Goal: Information Seeking & Learning: Learn about a topic

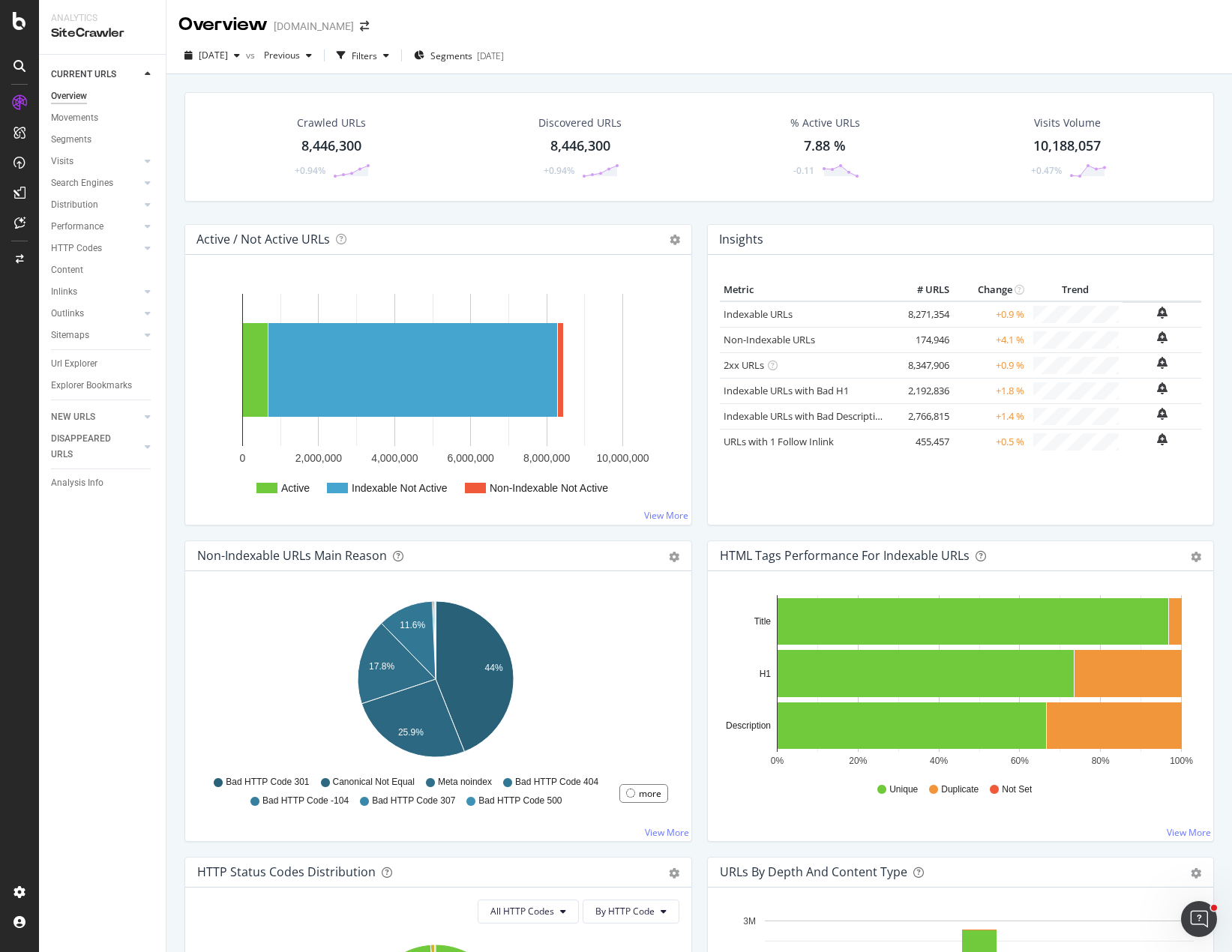
click at [696, 206] on div "Crawled URLs 8,446,300 +0.94% Discovered URLs 8,446,300 +0.94% % Active URLs 7.…" at bounding box center [699, 158] width 1045 height 132
click at [363, 27] on icon "arrow-right-arrow-left" at bounding box center [364, 26] width 9 height 10
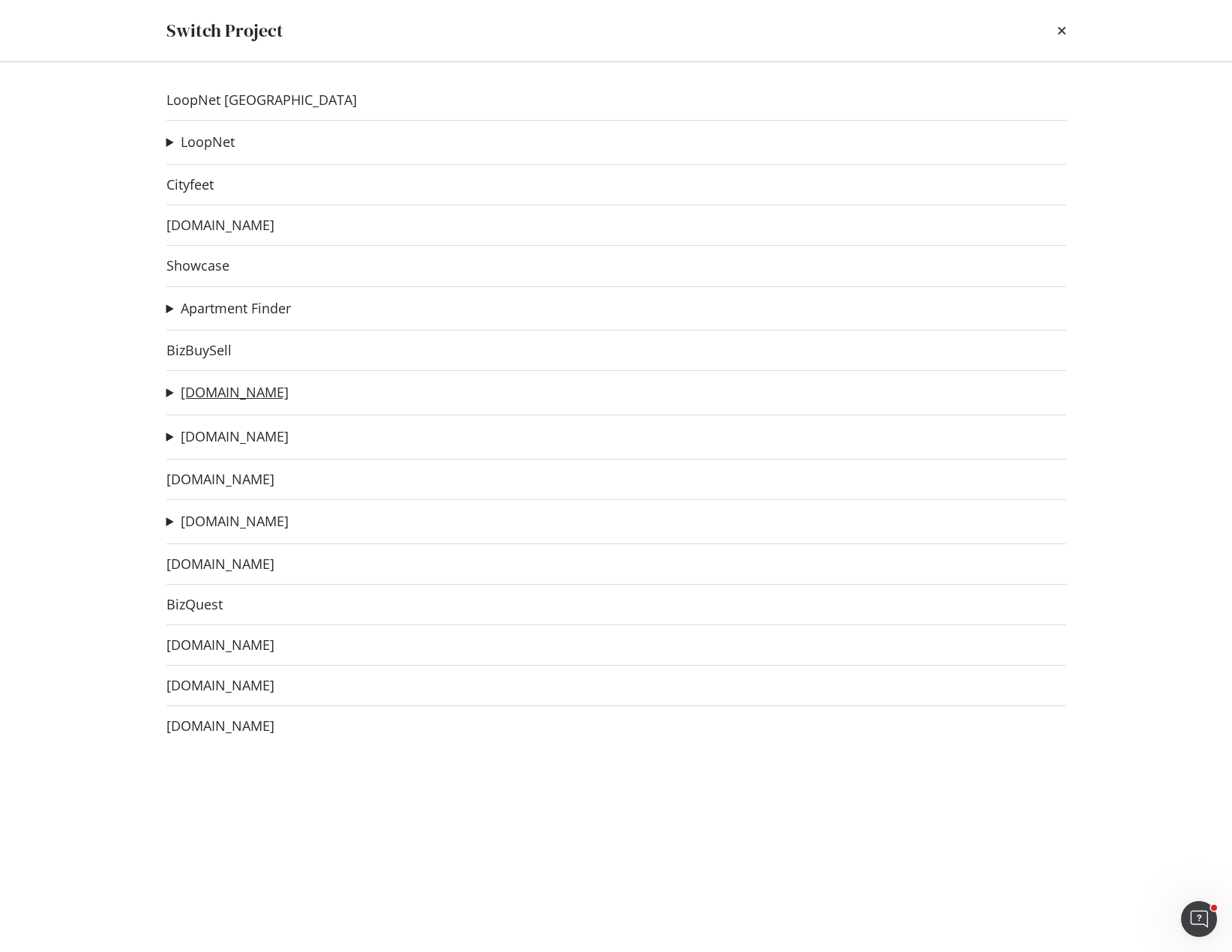
click at [228, 394] on link "[DOMAIN_NAME]" at bounding box center [234, 393] width 108 height 16
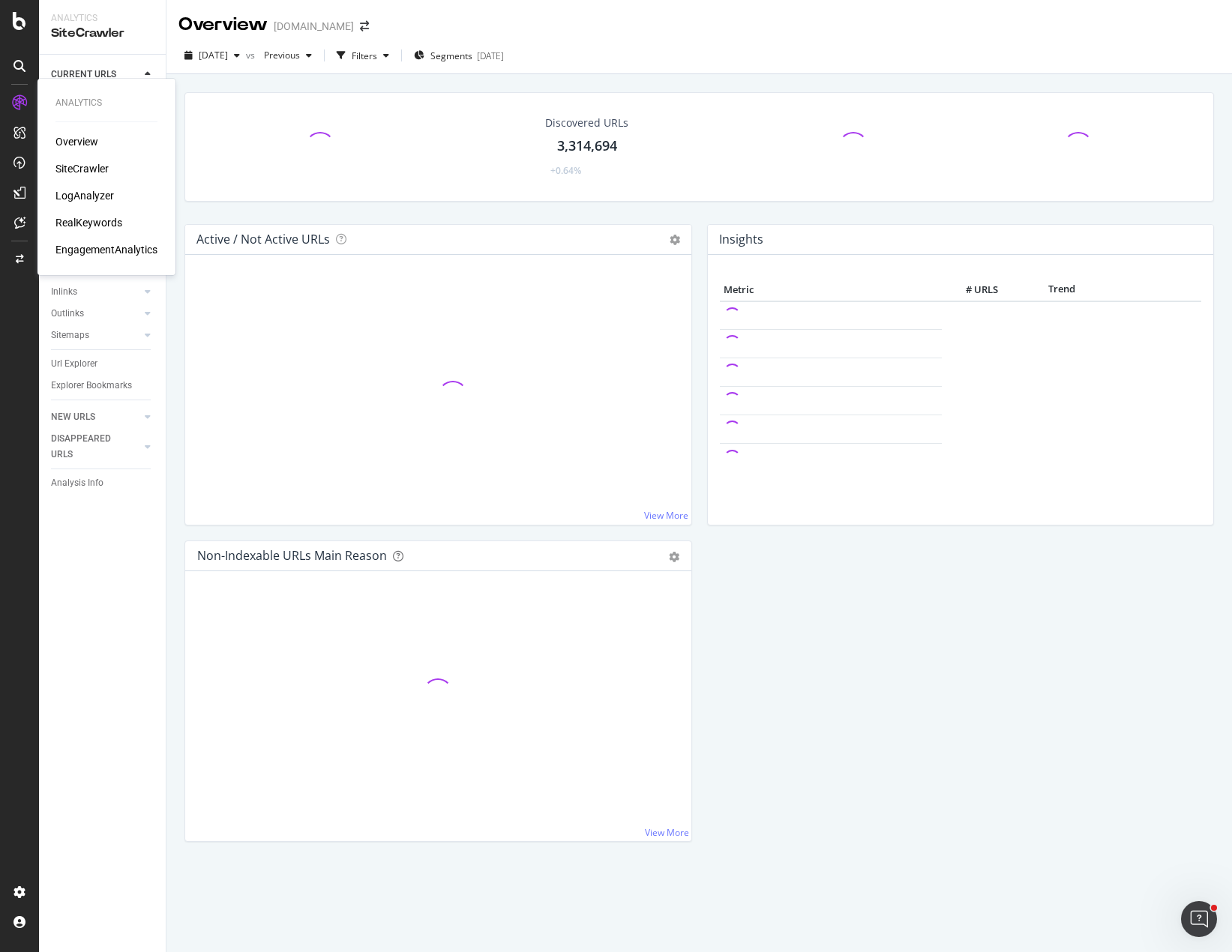
click at [94, 192] on div "LogAnalyzer" at bounding box center [85, 195] width 59 height 15
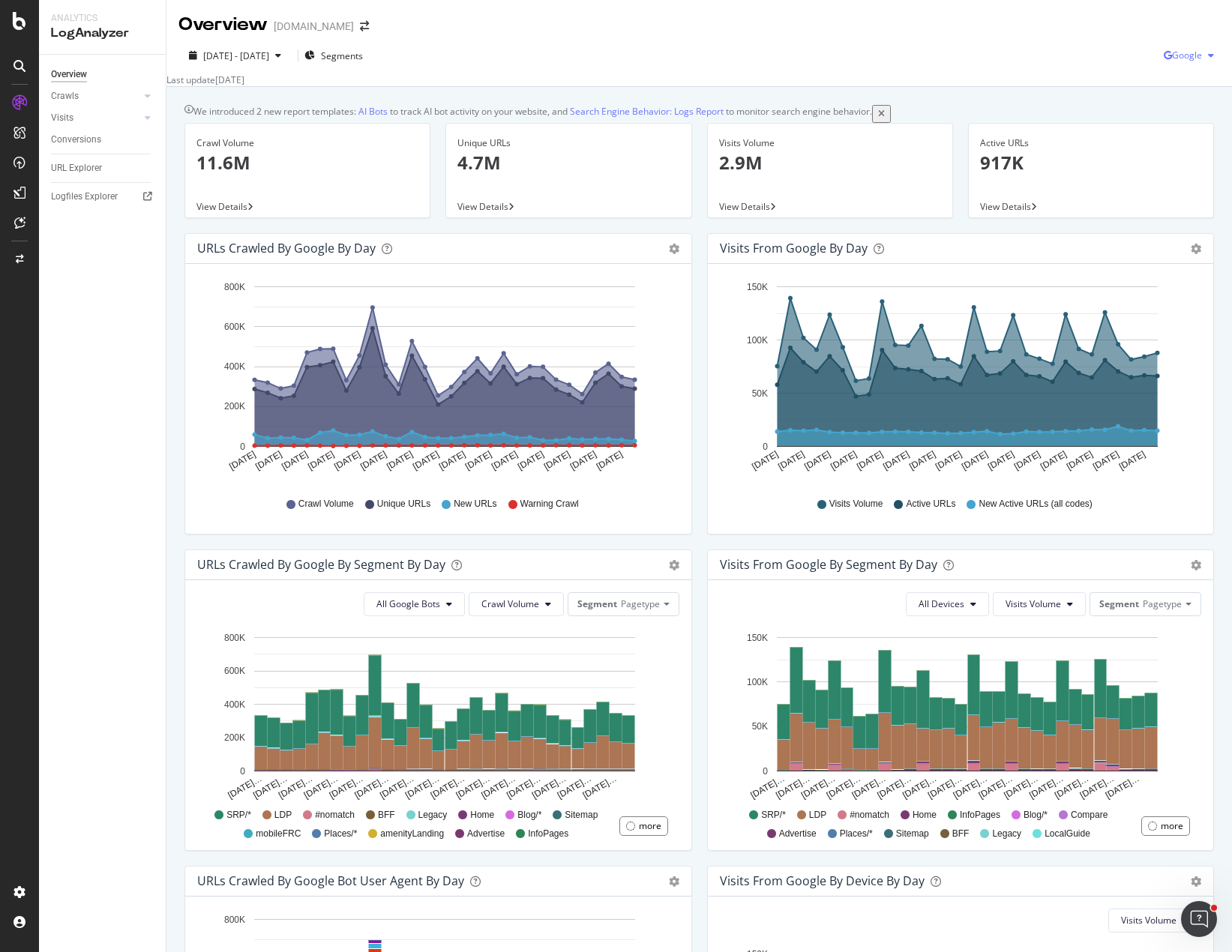
click at [1187, 47] on div "Google" at bounding box center [1191, 55] width 56 height 22
click at [1177, 135] on span "OpenAI" at bounding box center [1186, 141] width 55 height 14
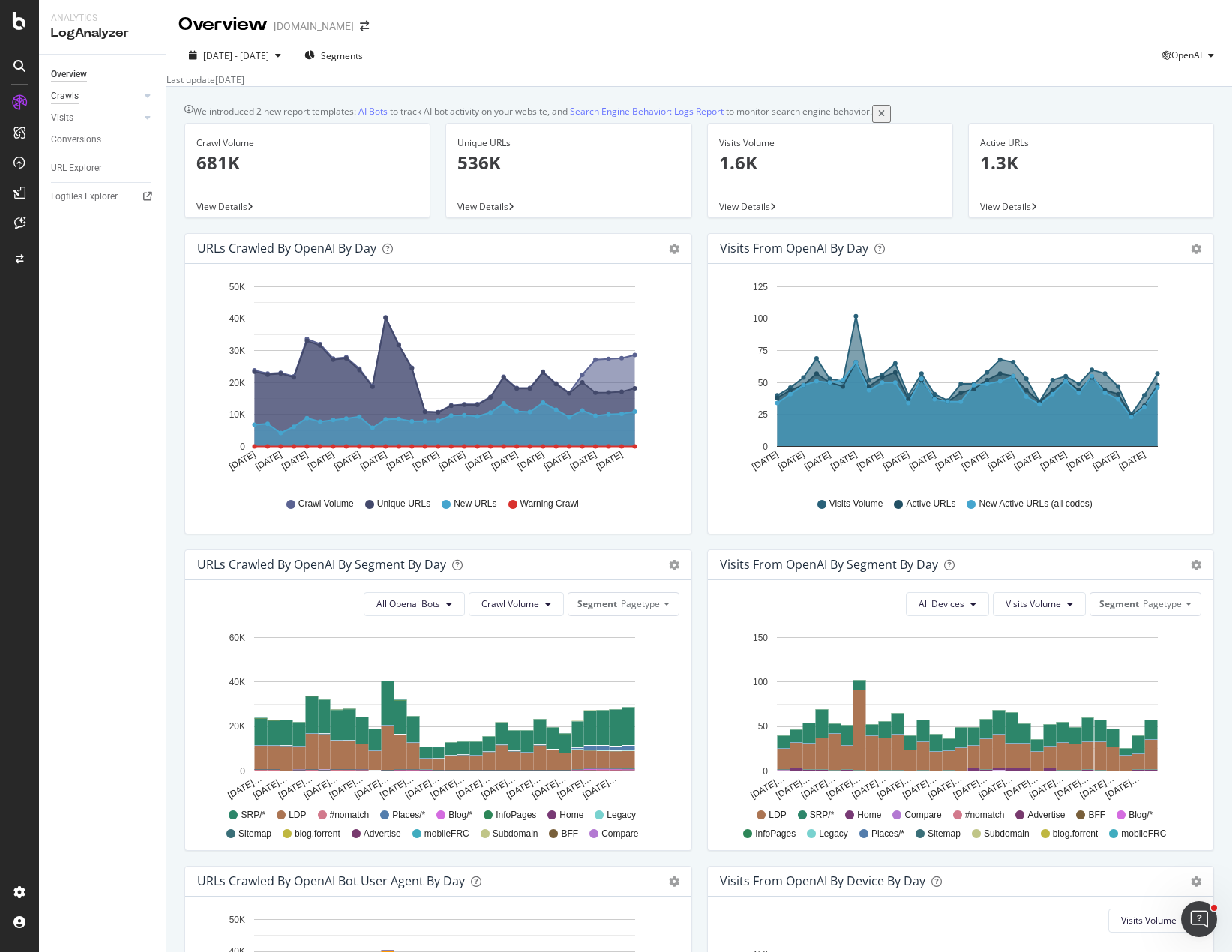
click at [68, 97] on div "Crawls" at bounding box center [65, 96] width 28 height 16
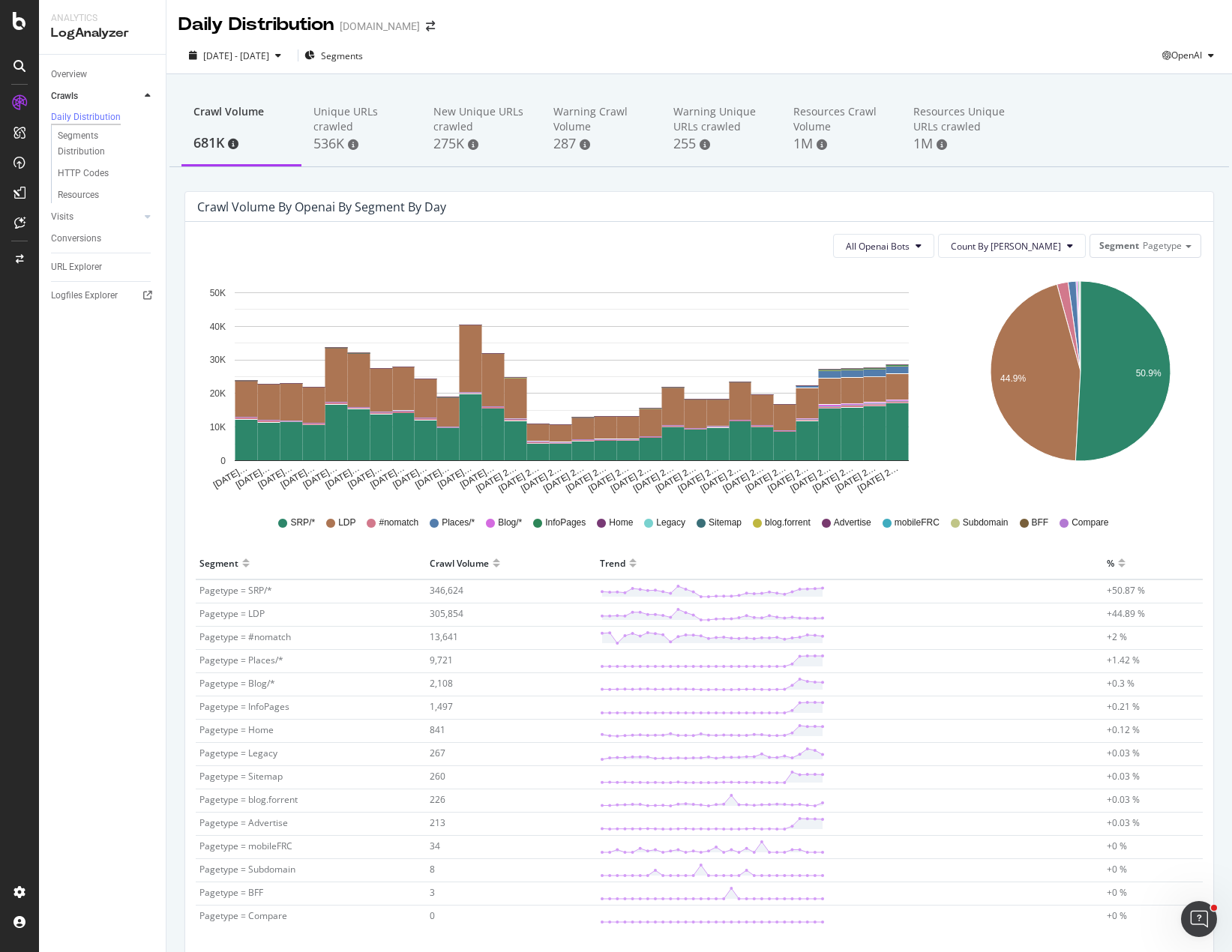
click at [954, 442] on div "44.9% 50.9% Segment Crawl Volume Pagetype = SRP/* 346,624 Pagetype = LDP 305,85…" at bounding box center [1081, 382] width 255 height 225
click at [954, 438] on div "44.9% 50.9% Segment Crawl Volume Pagetype = SRP/* 346,624 Pagetype = LDP 305,85…" at bounding box center [1081, 382] width 255 height 225
click at [930, 291] on icon "[DATE]… [DATE]… [DATE]… [DATE]… [DATE]… [DATE]… [DATE]… [DATE]… [DATE]… [DATE]……" at bounding box center [572, 382] width 749 height 225
click at [723, 245] on div "All Openai Bots Count By Day Segment Pagetype" at bounding box center [698, 246] width 1004 height 24
click at [732, 270] on icon "[DATE]… [DATE]… [DATE]… [DATE]… [DATE]… [DATE]… [DATE]… [DATE]… [DATE]… [DATE]……" at bounding box center [572, 382] width 749 height 225
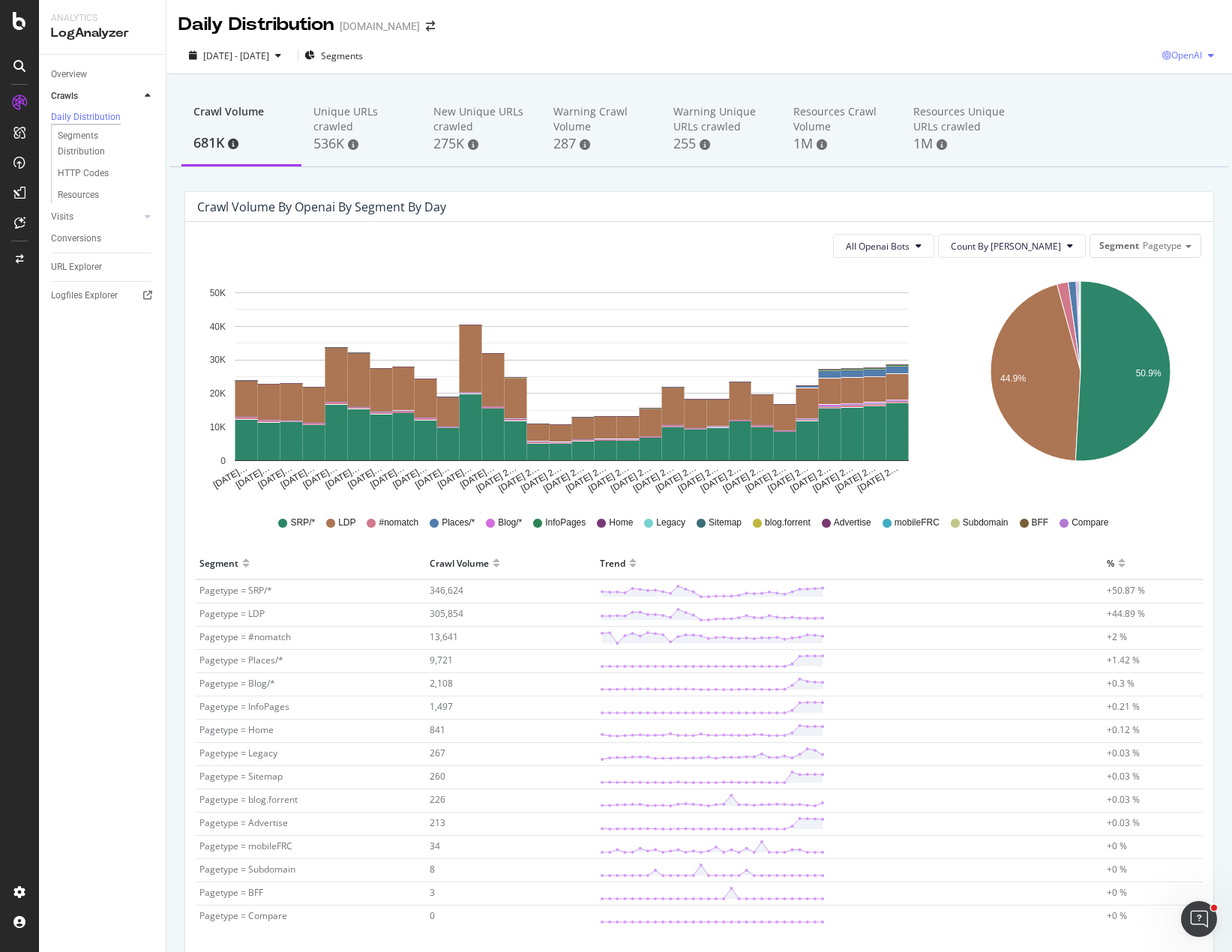
click at [1187, 56] on span "OpenAI" at bounding box center [1187, 54] width 31 height 13
click at [1182, 87] on span "Google" at bounding box center [1185, 85] width 55 height 14
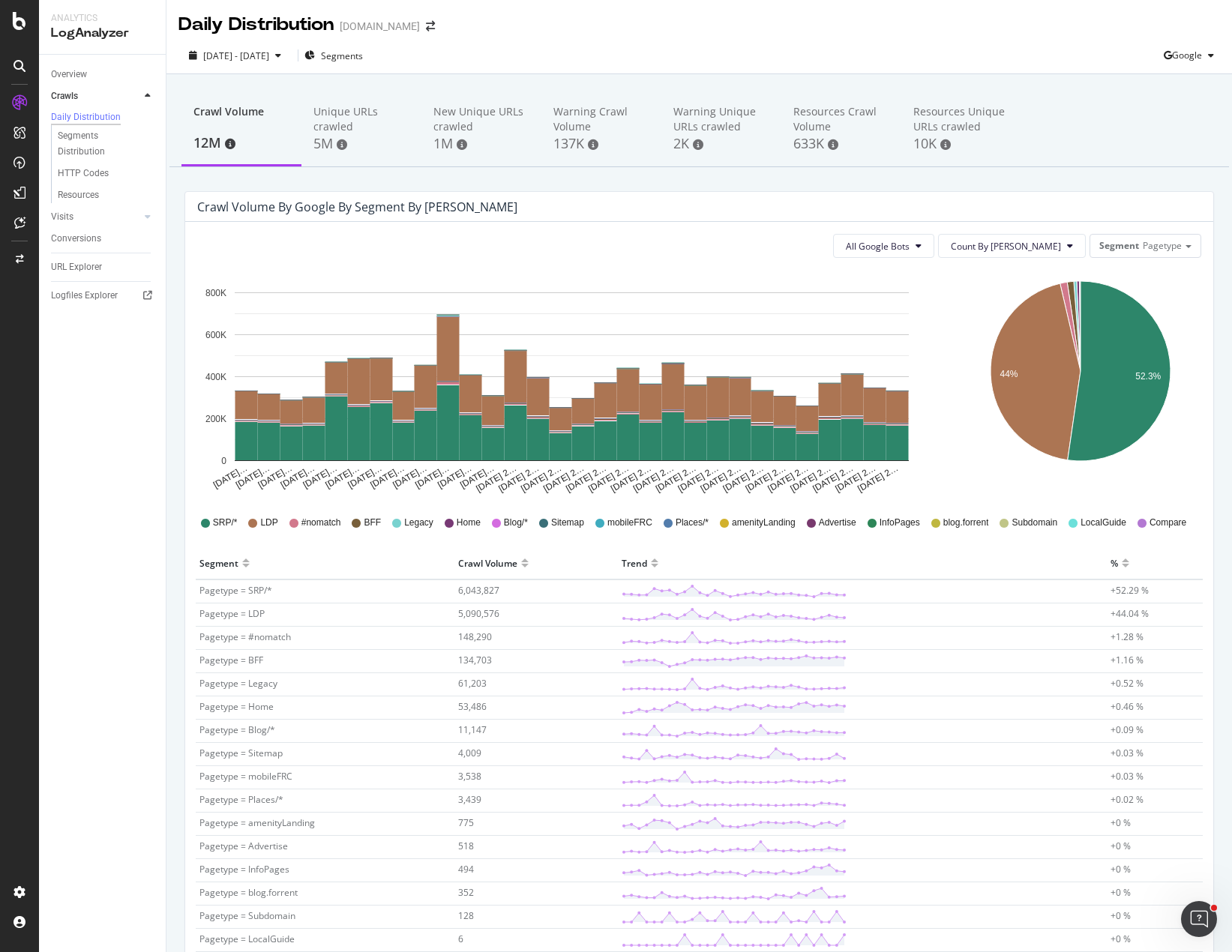
click at [936, 409] on icon "[DATE]… [DATE]… [DATE]… [DATE]… [DATE]… [DATE]… [DATE]… [DATE]… [DATE]… [DATE]……" at bounding box center [572, 382] width 749 height 225
click at [787, 254] on div "All Google Bots Count By Day Segment Pagetype" at bounding box center [698, 246] width 1004 height 24
click at [608, 180] on div "Crawl Volume 12M Unique URLs crawled 5M New Unique URLs crawled 1M Warning Craw…" at bounding box center [699, 584] width 1065 height 1021
click at [746, 182] on div "Crawl Volume 12M Unique URLs crawled 5M New Unique URLs crawled 1M Warning Craw…" at bounding box center [699, 584] width 1065 height 1021
click at [718, 202] on div "Crawl Volume by google by Segment by [PERSON_NAME]" at bounding box center [687, 206] width 982 height 15
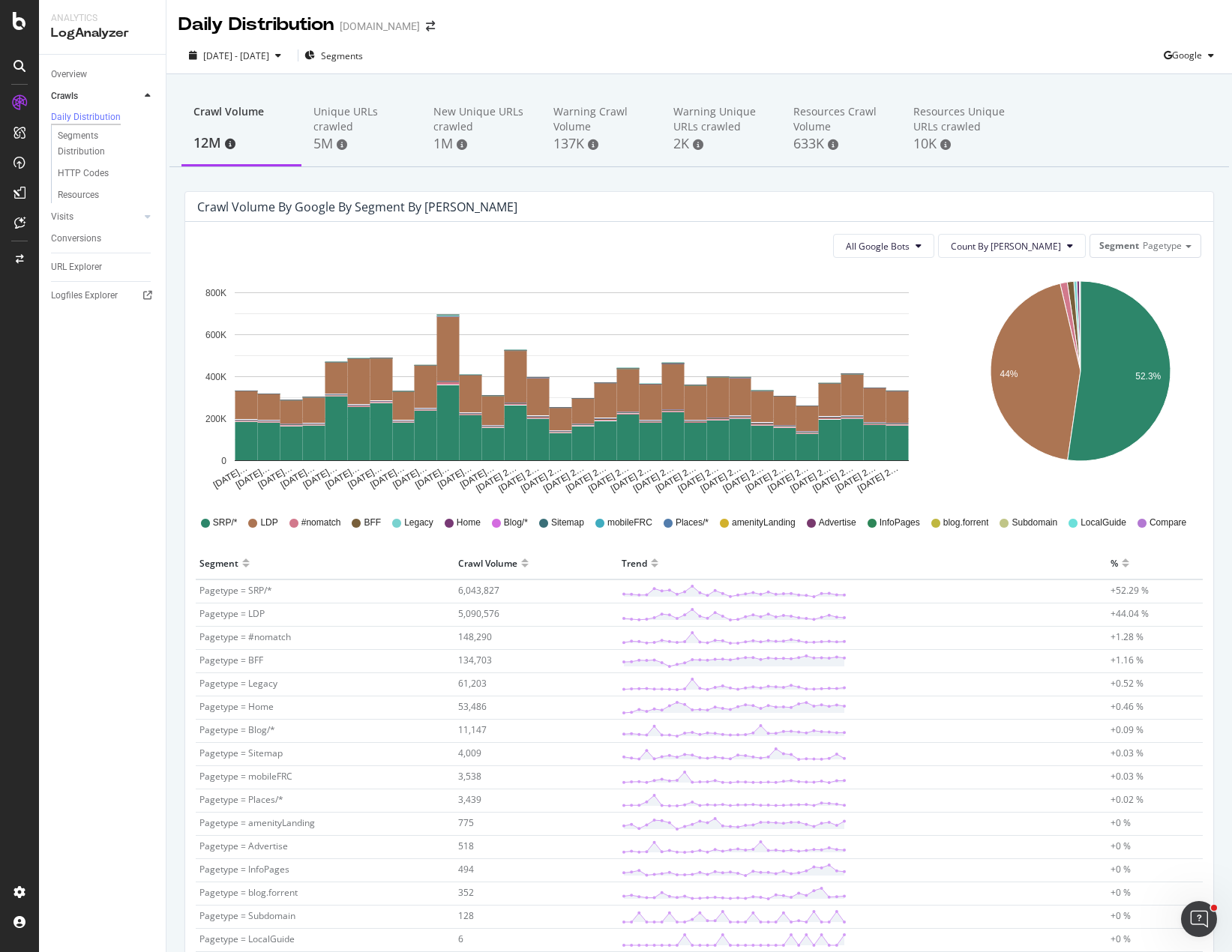
click at [557, 201] on div "Crawl Volume by google by Segment by [PERSON_NAME]" at bounding box center [687, 206] width 982 height 15
click at [1143, 249] on span "Pagetype" at bounding box center [1162, 245] width 39 height 13
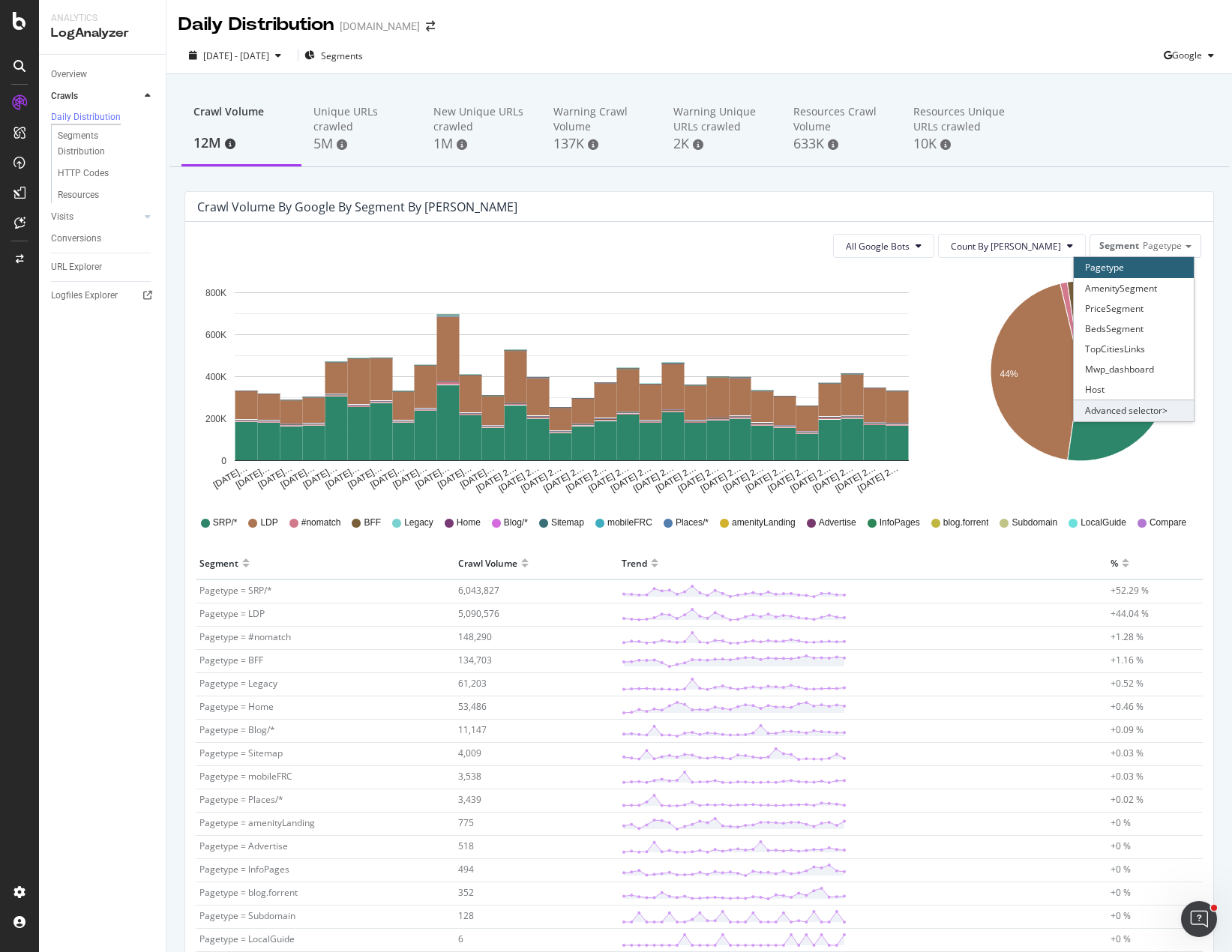
click at [1142, 411] on div "Advanced selector >" at bounding box center [1134, 410] width 120 height 21
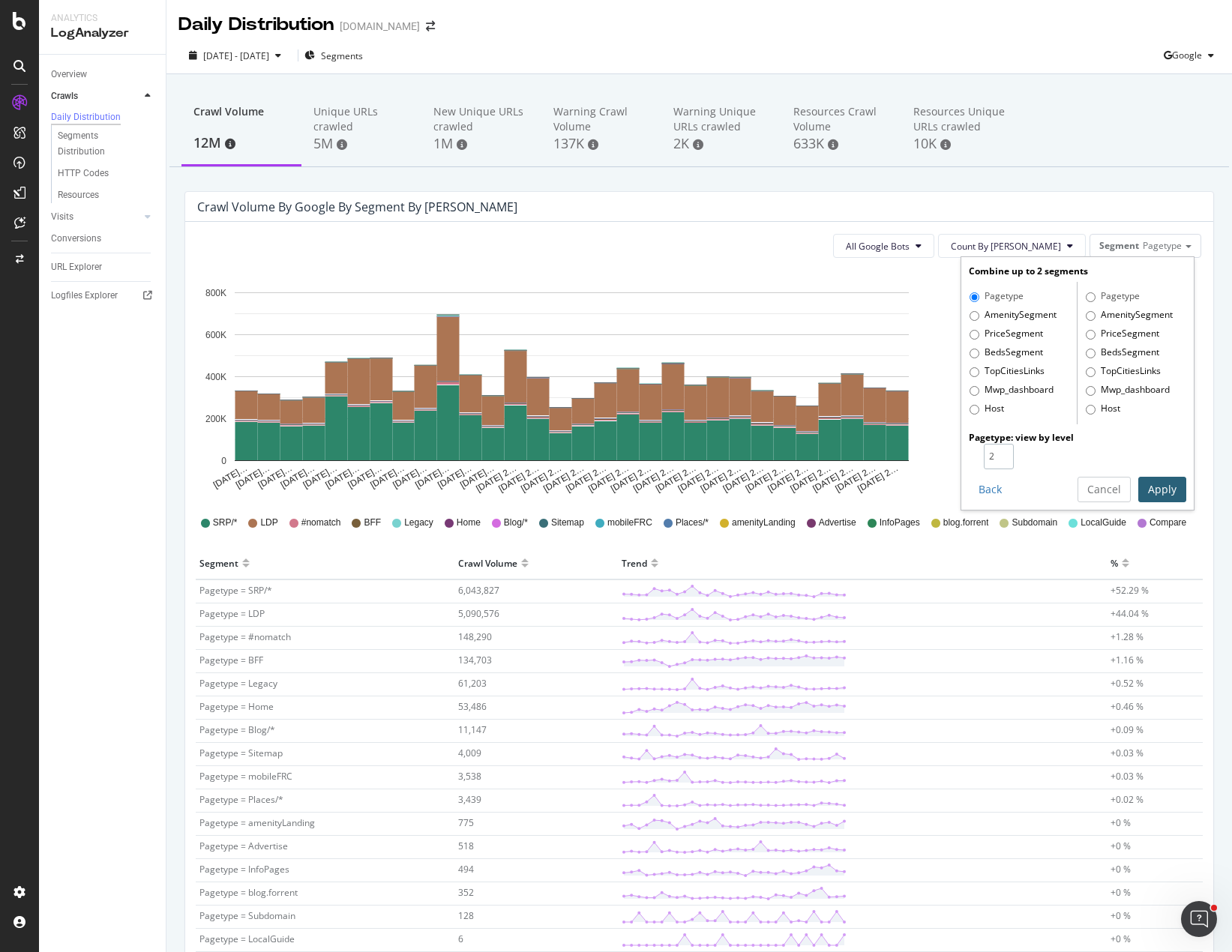
type input "2"
click at [991, 451] on input "2" at bounding box center [999, 457] width 30 height 26
click at [1139, 486] on button "Apply" at bounding box center [1163, 489] width 48 height 26
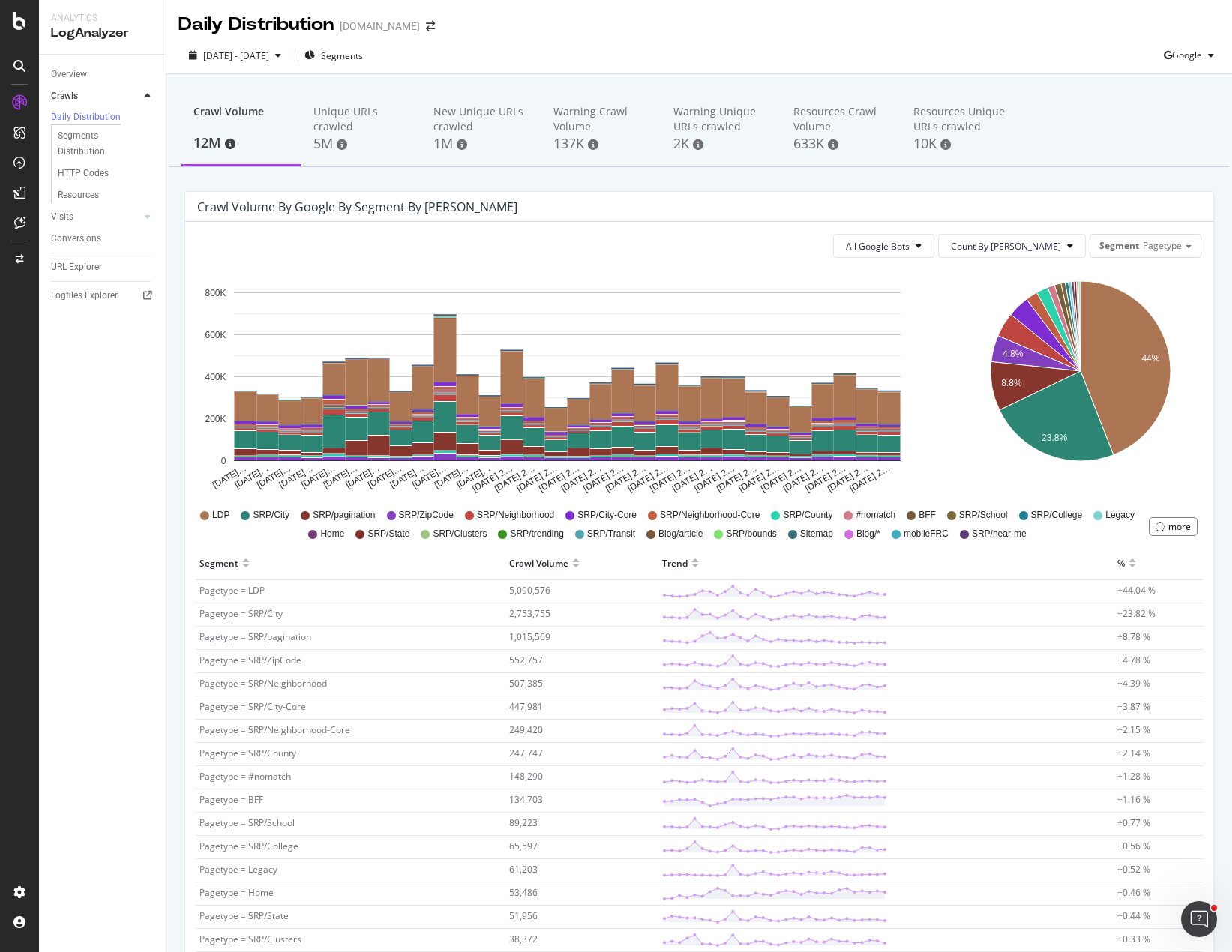
click at [926, 294] on icon "[DATE]… [DATE]… [DATE]… [DATE]… [DATE]… [DATE]… [DATE]… [DATE]… [DATE]… [DATE]……" at bounding box center [567, 382] width 741 height 225
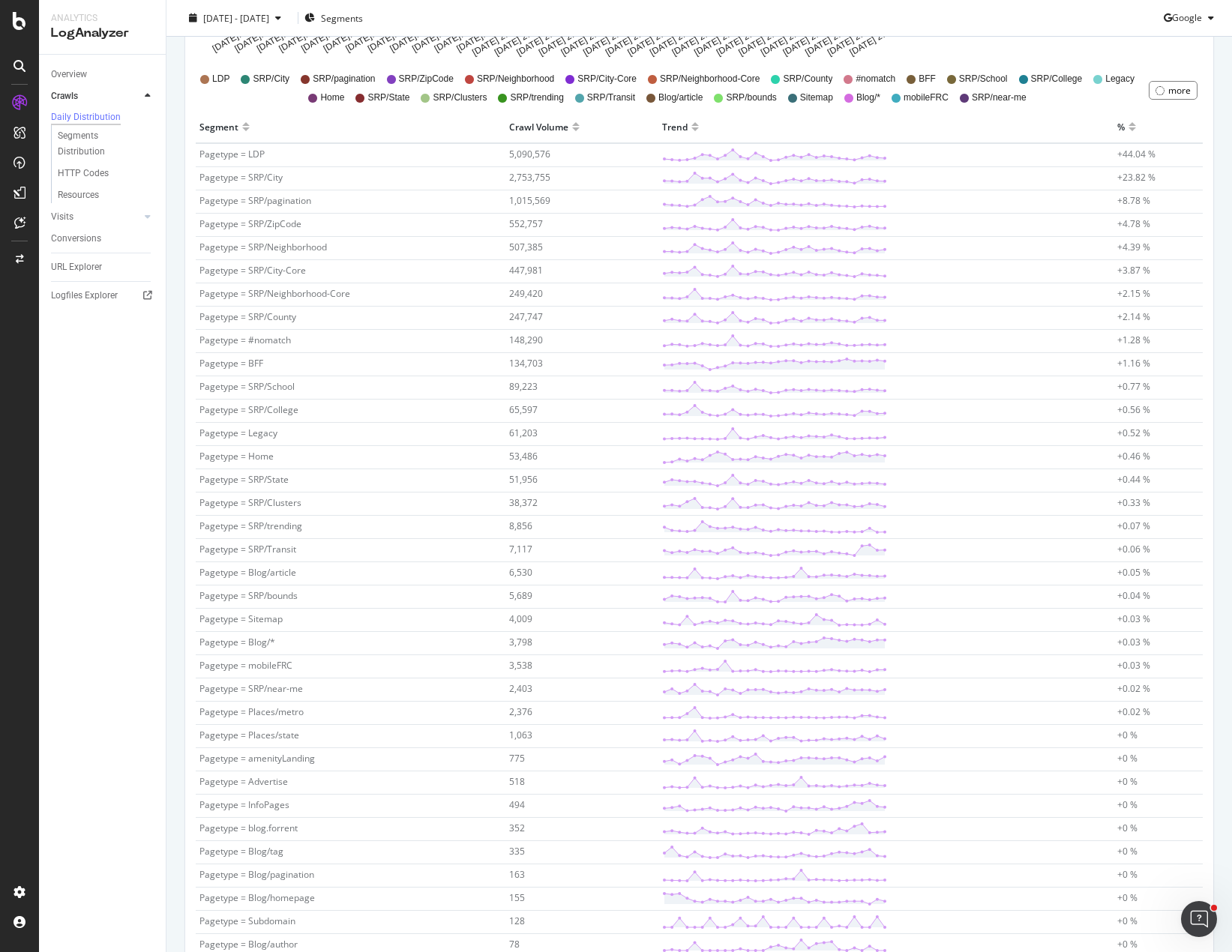
scroll to position [375, 0]
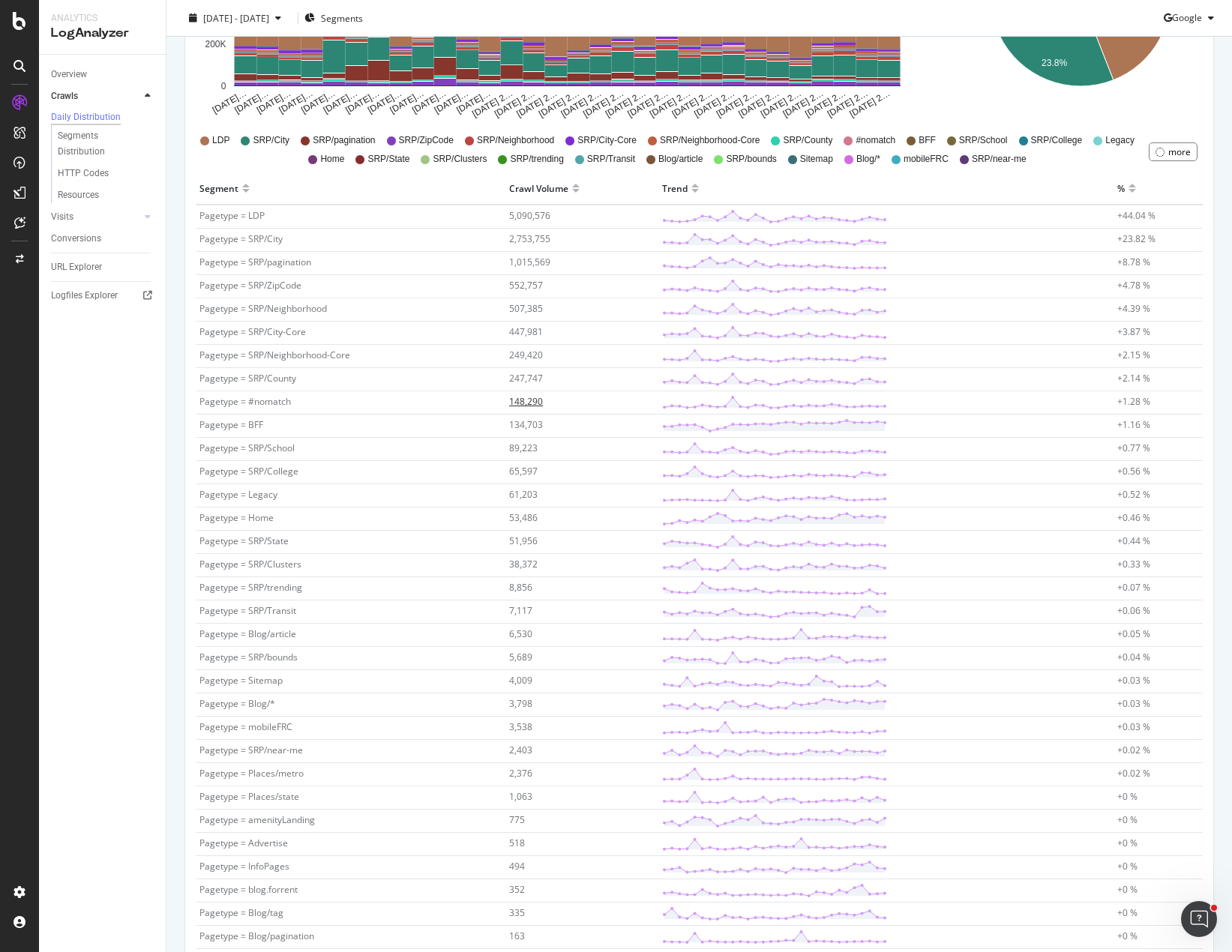
click at [521, 401] on span "148,290" at bounding box center [526, 401] width 34 height 13
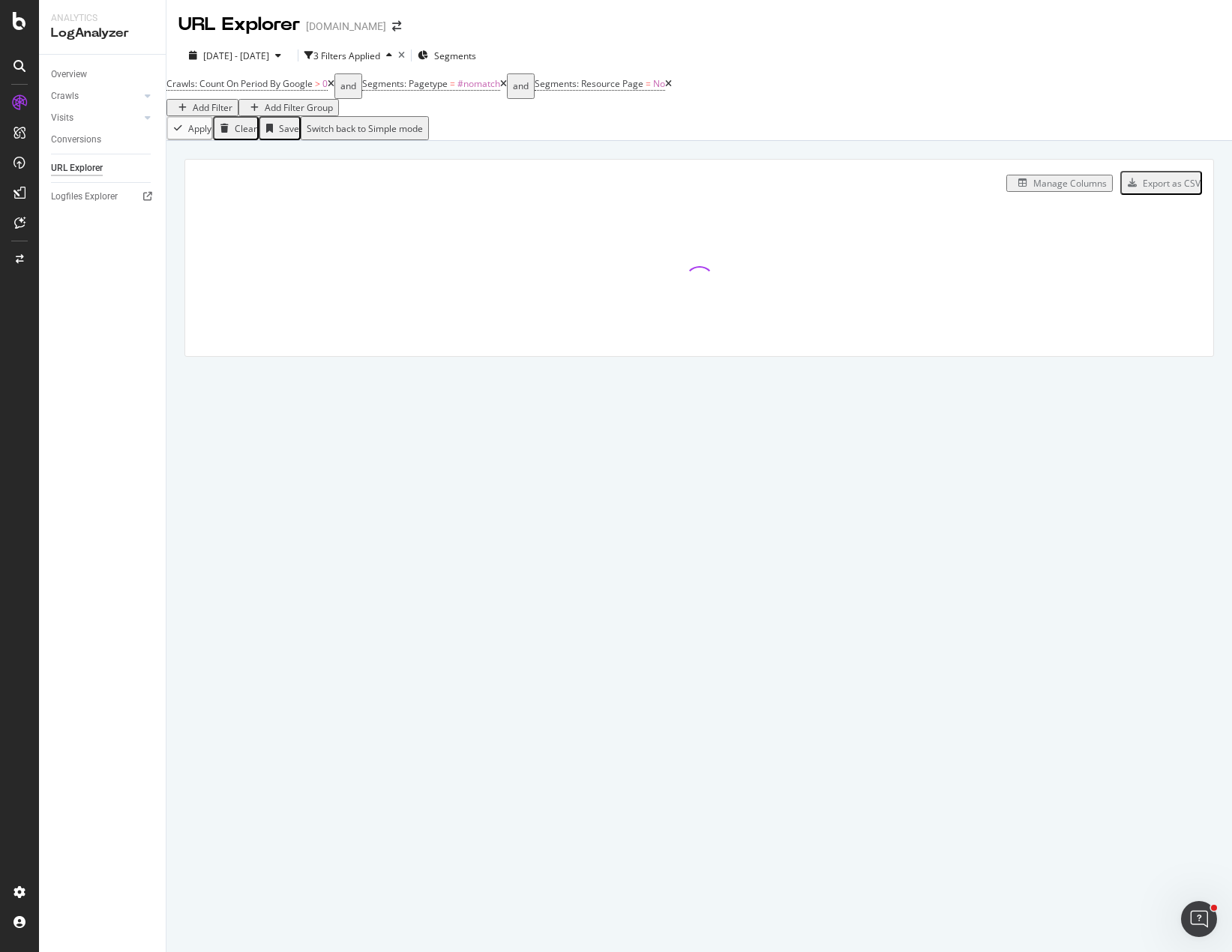
drag, startPoint x: 408, startPoint y: 295, endPoint x: 177, endPoint y: 381, distance: 246.5
click at [177, 381] on div "Manage Columns Export as CSV Full URL Crawls: Count On Period By Google" at bounding box center [699, 274] width 1065 height 268
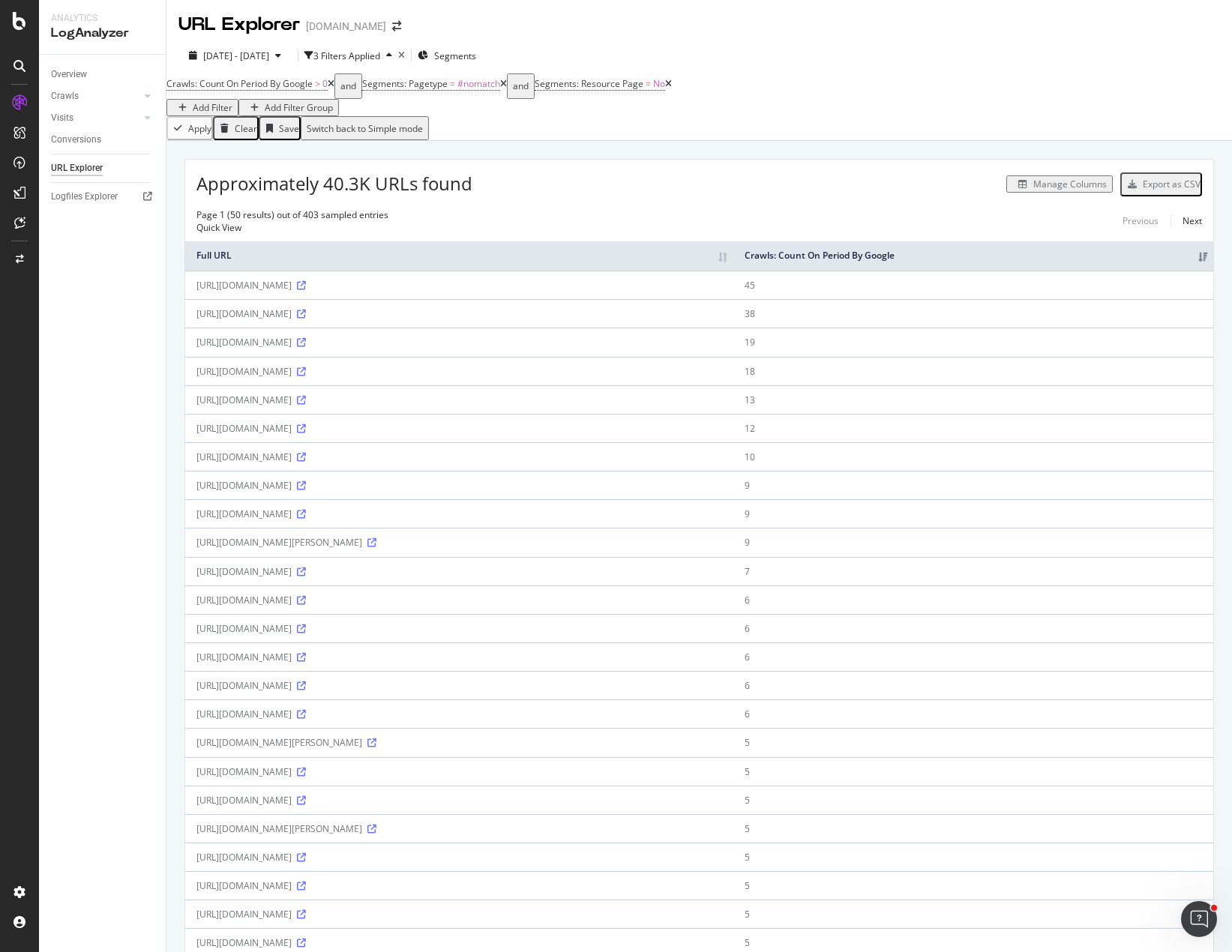
click at [99, 410] on div "Overview Crawls Daily Distribution Segments Distribution HTTP Codes Resources V…" at bounding box center [102, 503] width 127 height 898
click at [604, 212] on div "Page 1 (50 results) out of 403 sampled entries Quick View Previous Next" at bounding box center [699, 221] width 1028 height 26
click at [625, 188] on div "Manage Columns" at bounding box center [793, 184] width 641 height 17
click at [66, 98] on div "Crawls" at bounding box center [65, 96] width 28 height 16
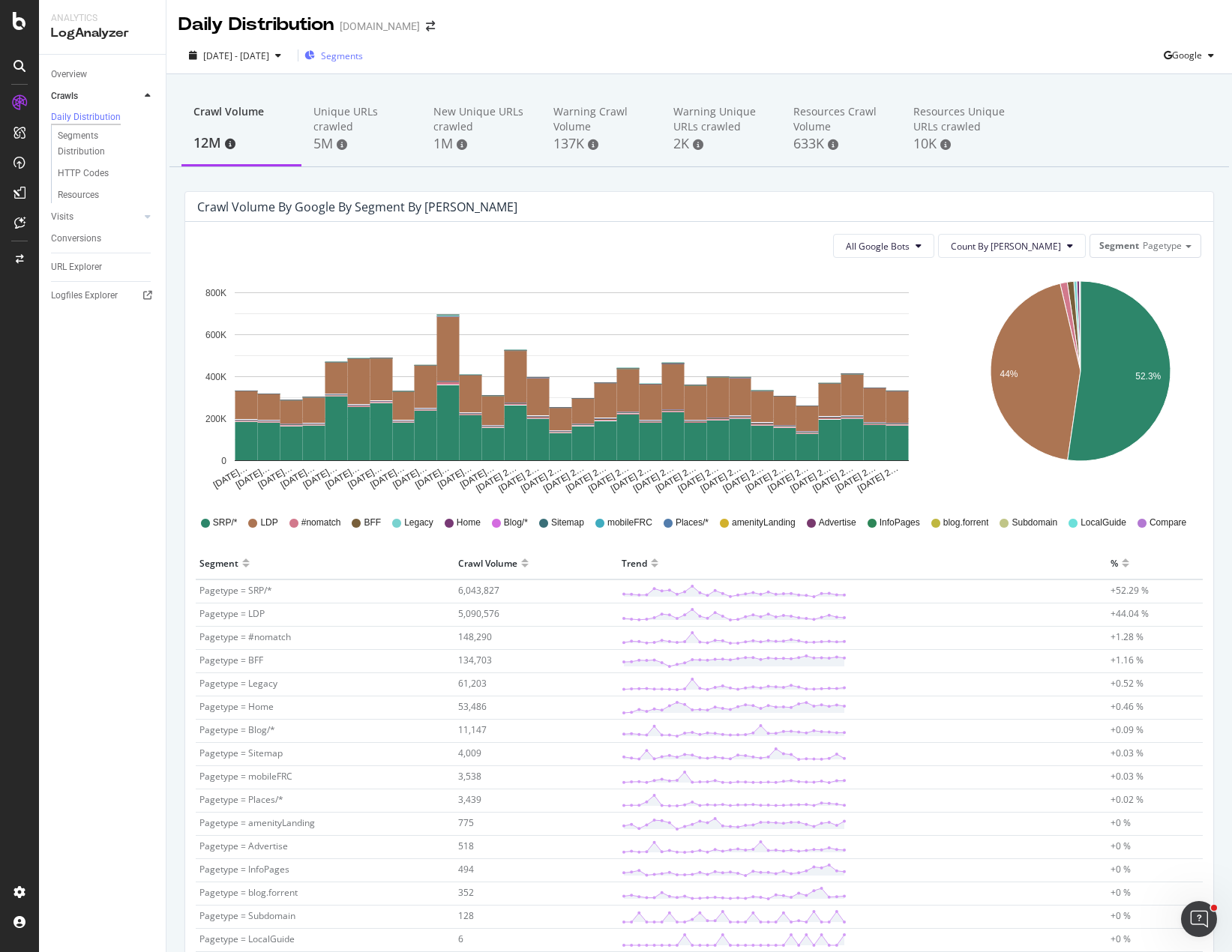
click at [357, 57] on span "Segments" at bounding box center [342, 55] width 42 height 13
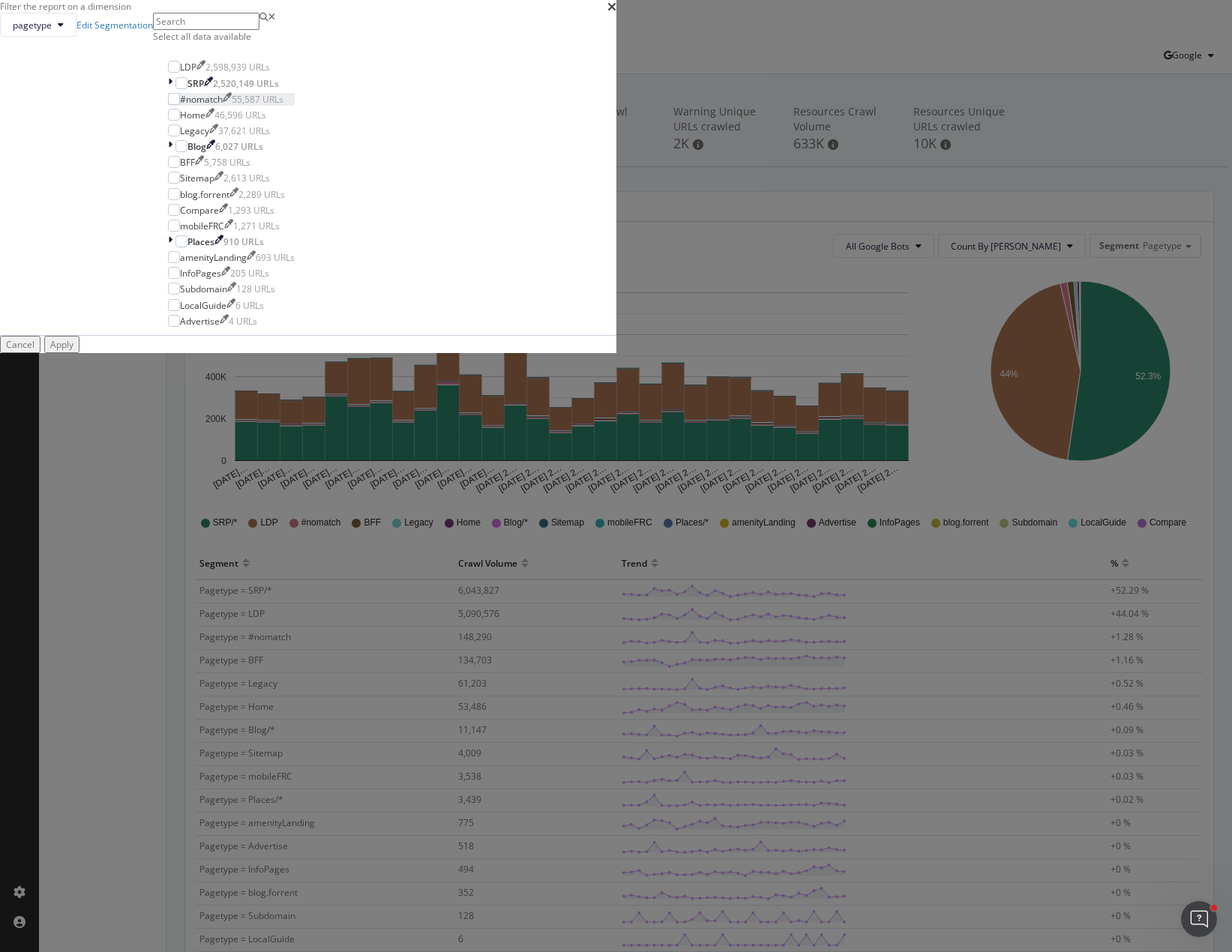
click at [223, 105] on div "#nomatch" at bounding box center [201, 99] width 43 height 13
click at [73, 351] on div "Apply" at bounding box center [61, 344] width 23 height 13
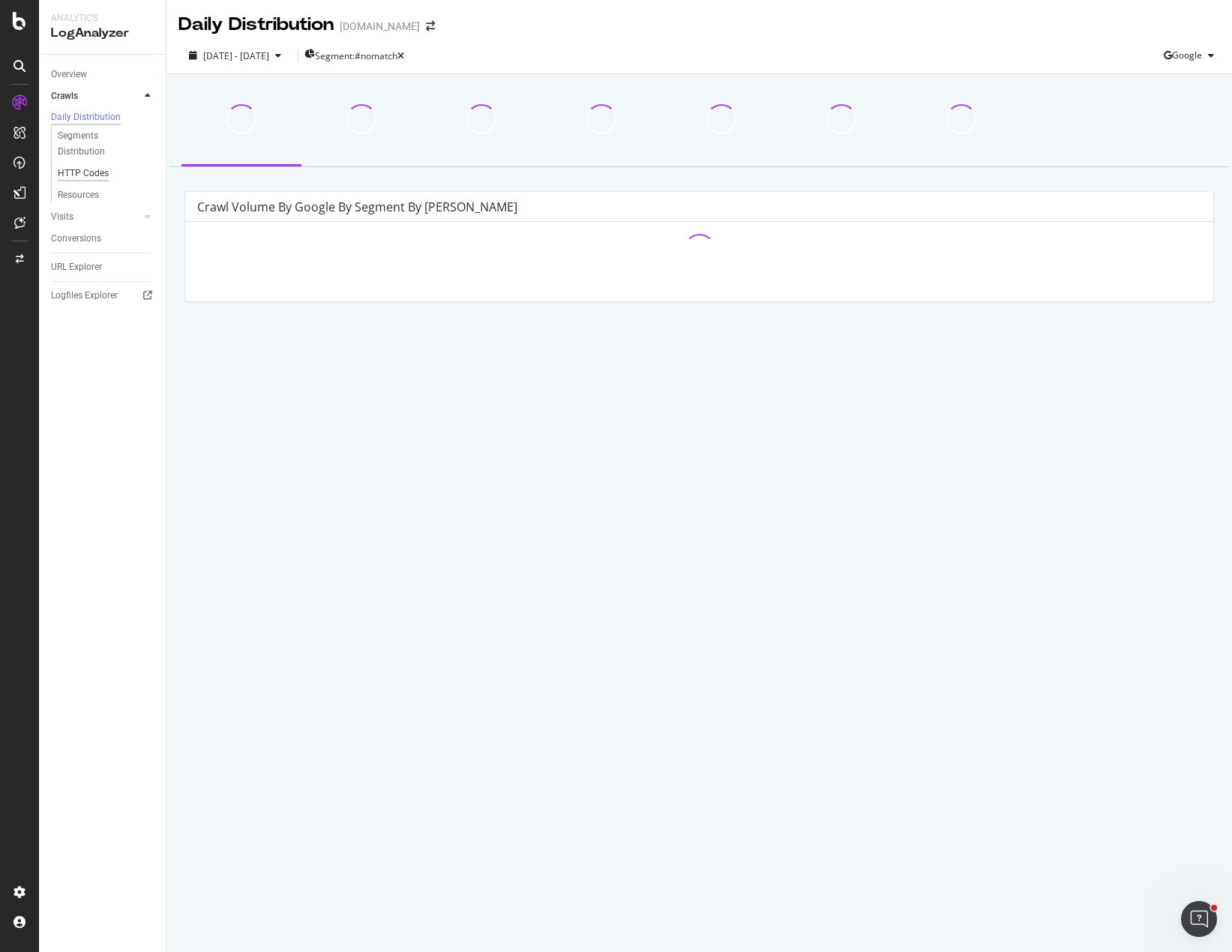
click at [88, 173] on div "HTTP Codes" at bounding box center [83, 173] width 51 height 16
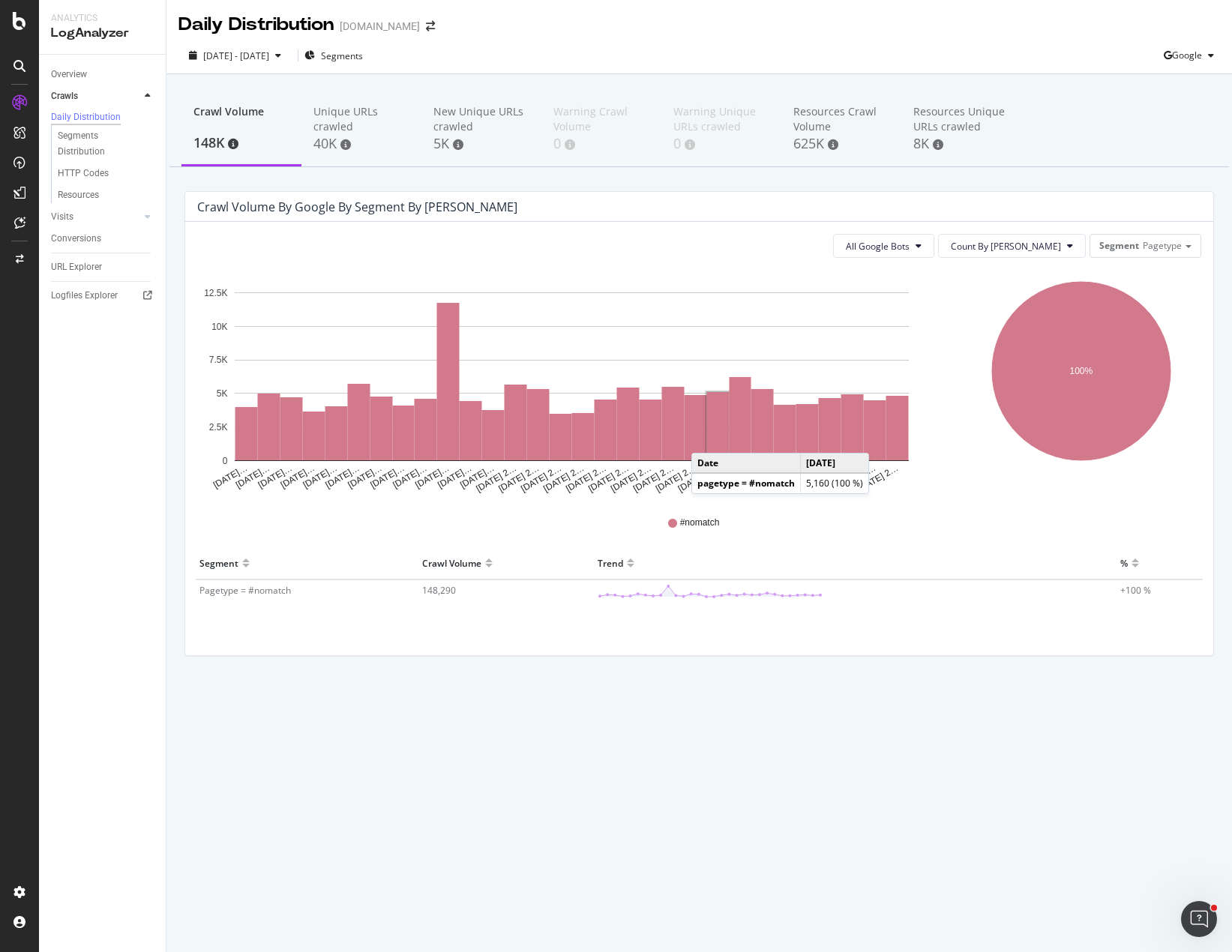
drag, startPoint x: 707, startPoint y: 441, endPoint x: 682, endPoint y: 435, distance: 25.7
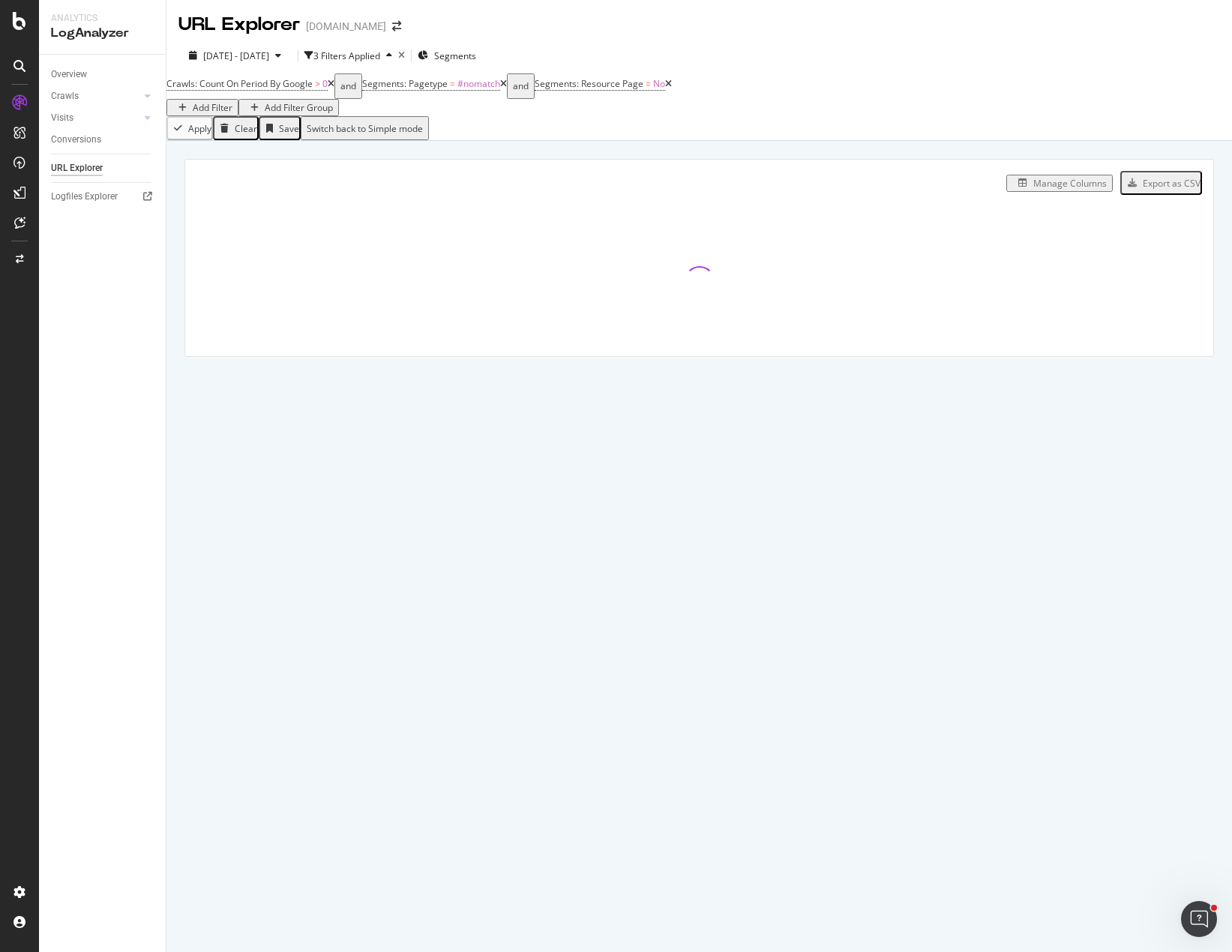
drag, startPoint x: 369, startPoint y: 352, endPoint x: 385, endPoint y: 346, distance: 17.1
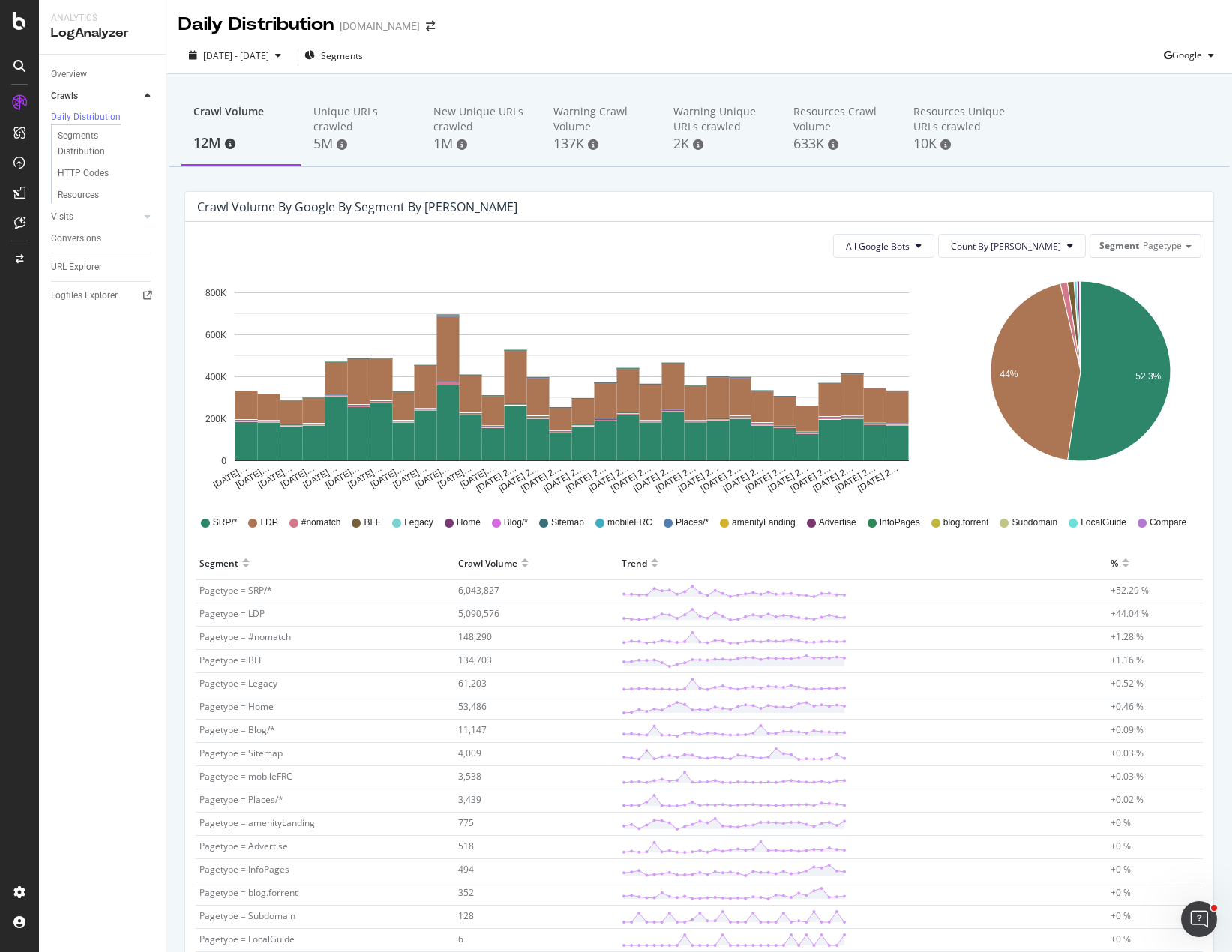
click at [130, 782] on div "Overview Crawls Daily Distribution Segments Distribution HTTP Codes Resources V…" at bounding box center [102, 503] width 127 height 898
click at [361, 57] on span "Segments" at bounding box center [342, 55] width 42 height 13
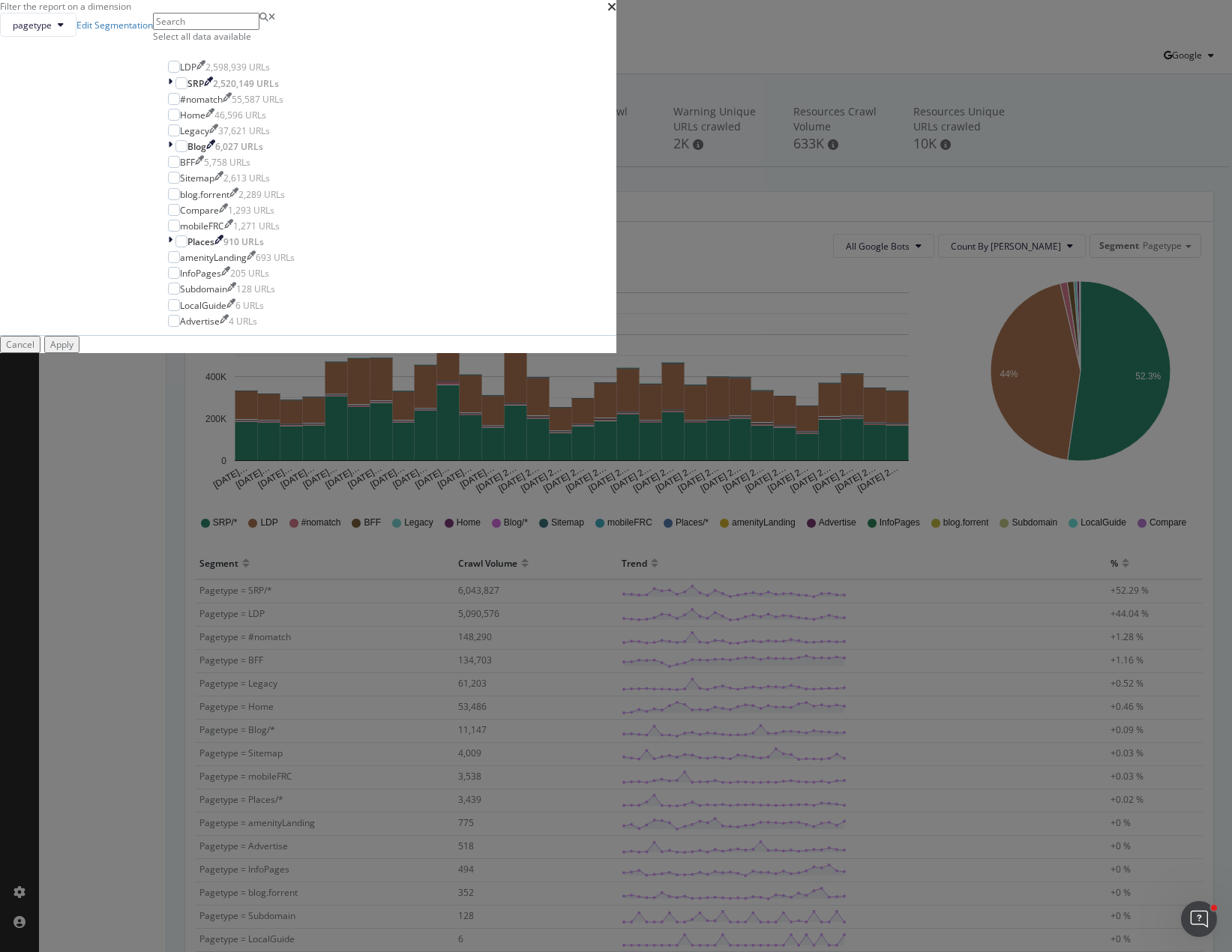
click at [82, 850] on div "Filter the report on a dimension pagetype Edit Segmentation Select all data ava…" at bounding box center [616, 476] width 1232 height 952
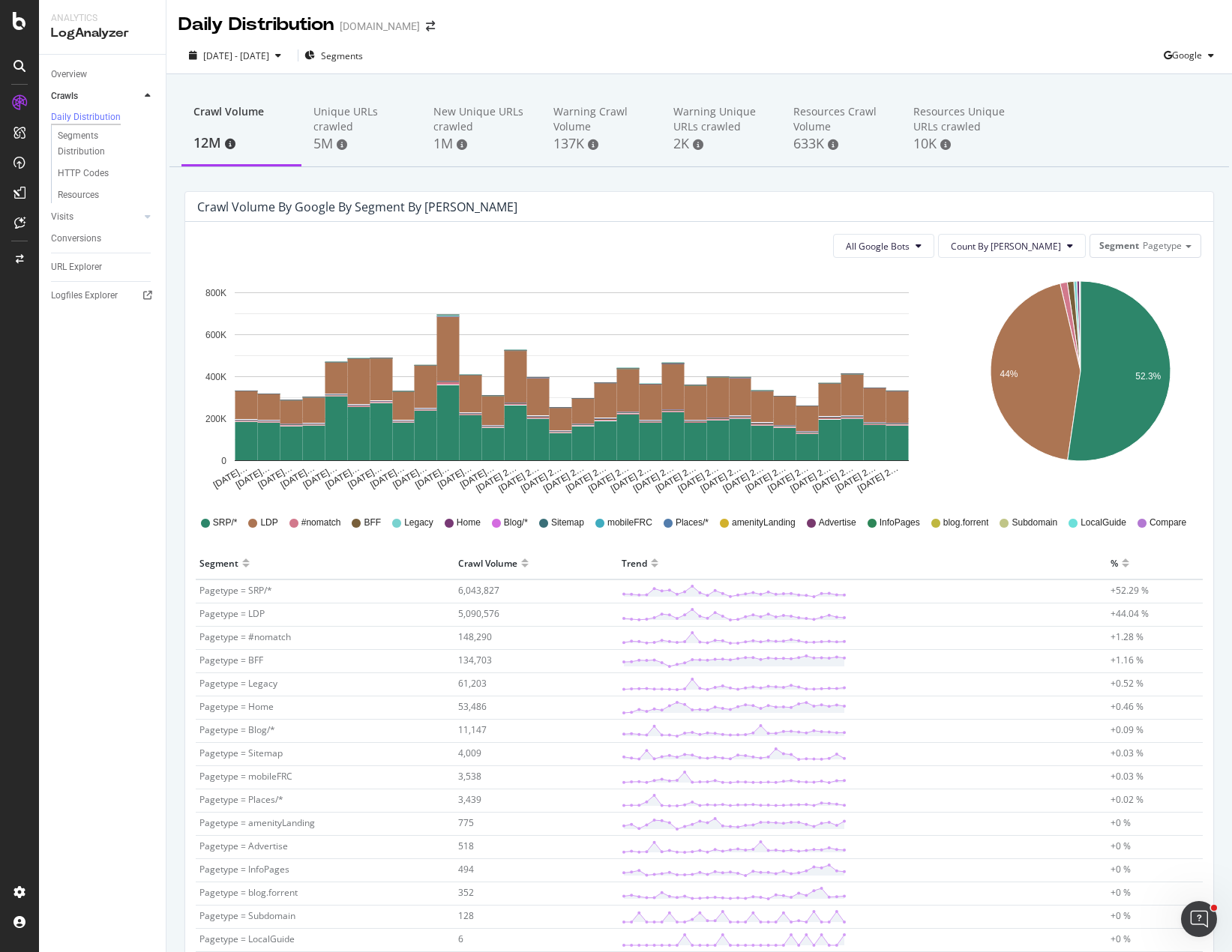
click at [277, 813] on td "Pagetype = amenityLanding" at bounding box center [325, 824] width 259 height 23
click at [458, 822] on span "775" at bounding box center [466, 823] width 16 height 13
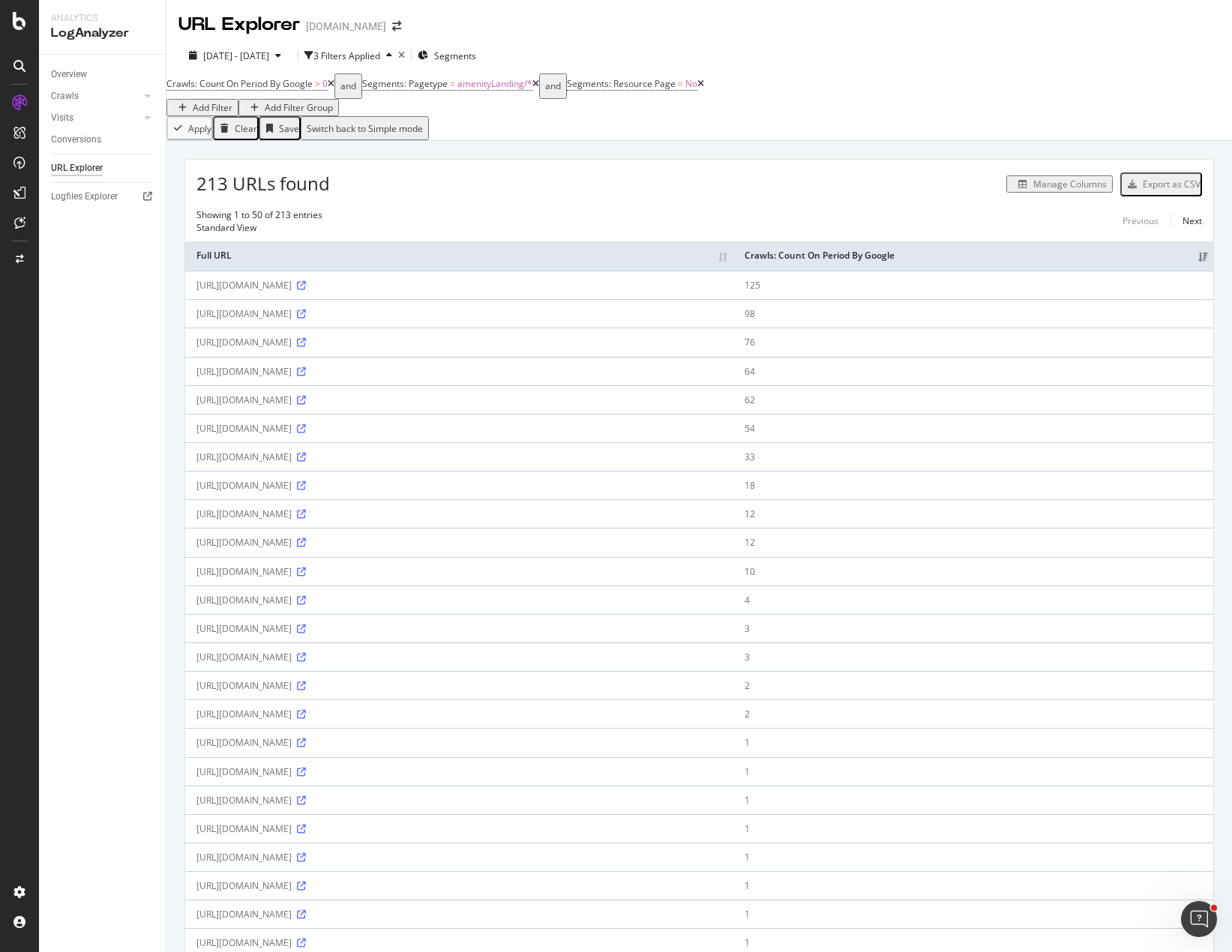
click at [111, 356] on div "Overview Crawls Daily Distribution Segments Distribution HTTP Codes Resources V…" at bounding box center [102, 503] width 127 height 898
click at [306, 290] on icon at bounding box center [301, 286] width 9 height 9
drag, startPoint x: 156, startPoint y: 183, endPoint x: 141, endPoint y: 216, distance: 36.2
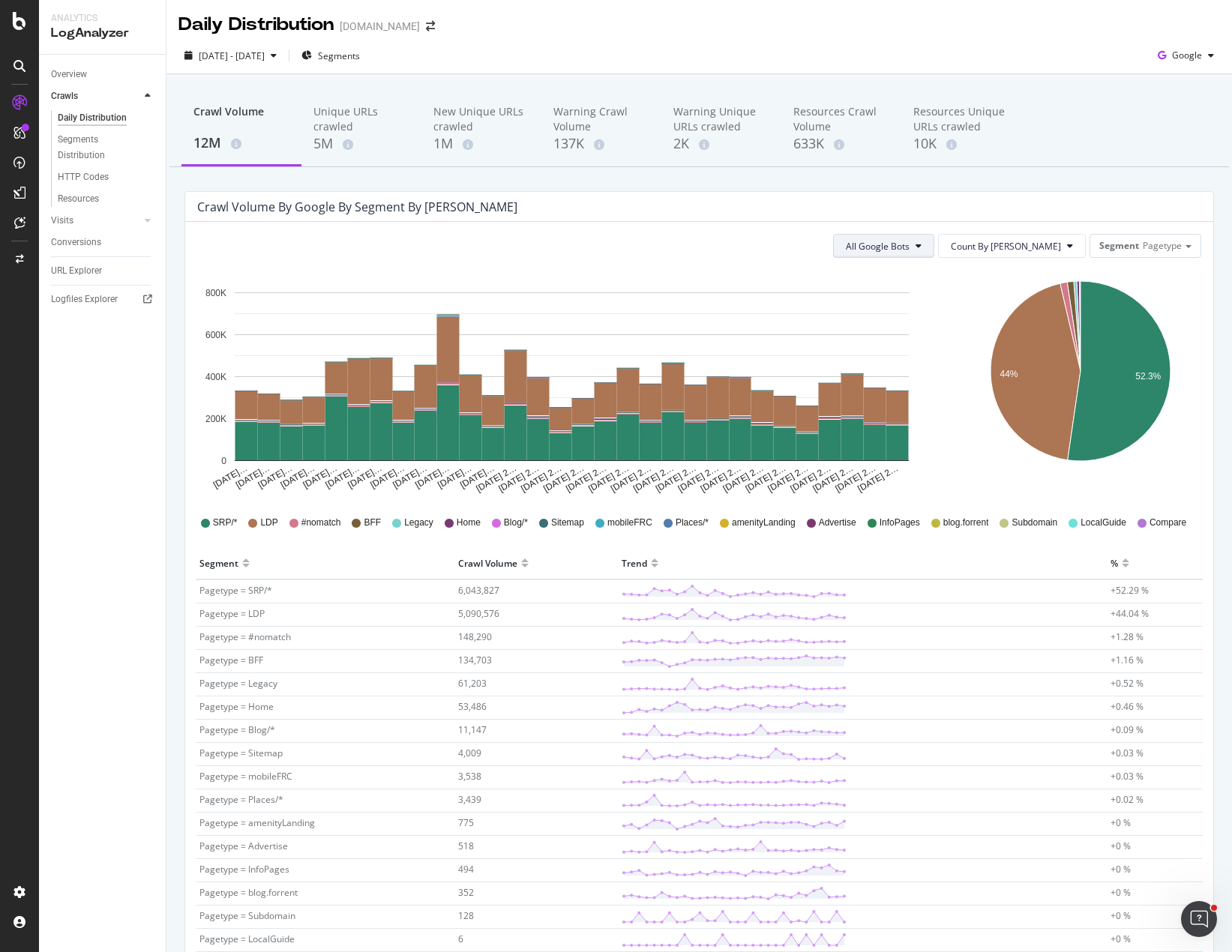
click at [922, 243] on icon at bounding box center [919, 246] width 6 height 9
click at [969, 394] on div "Google Smartphone" at bounding box center [944, 386] width 130 height 22
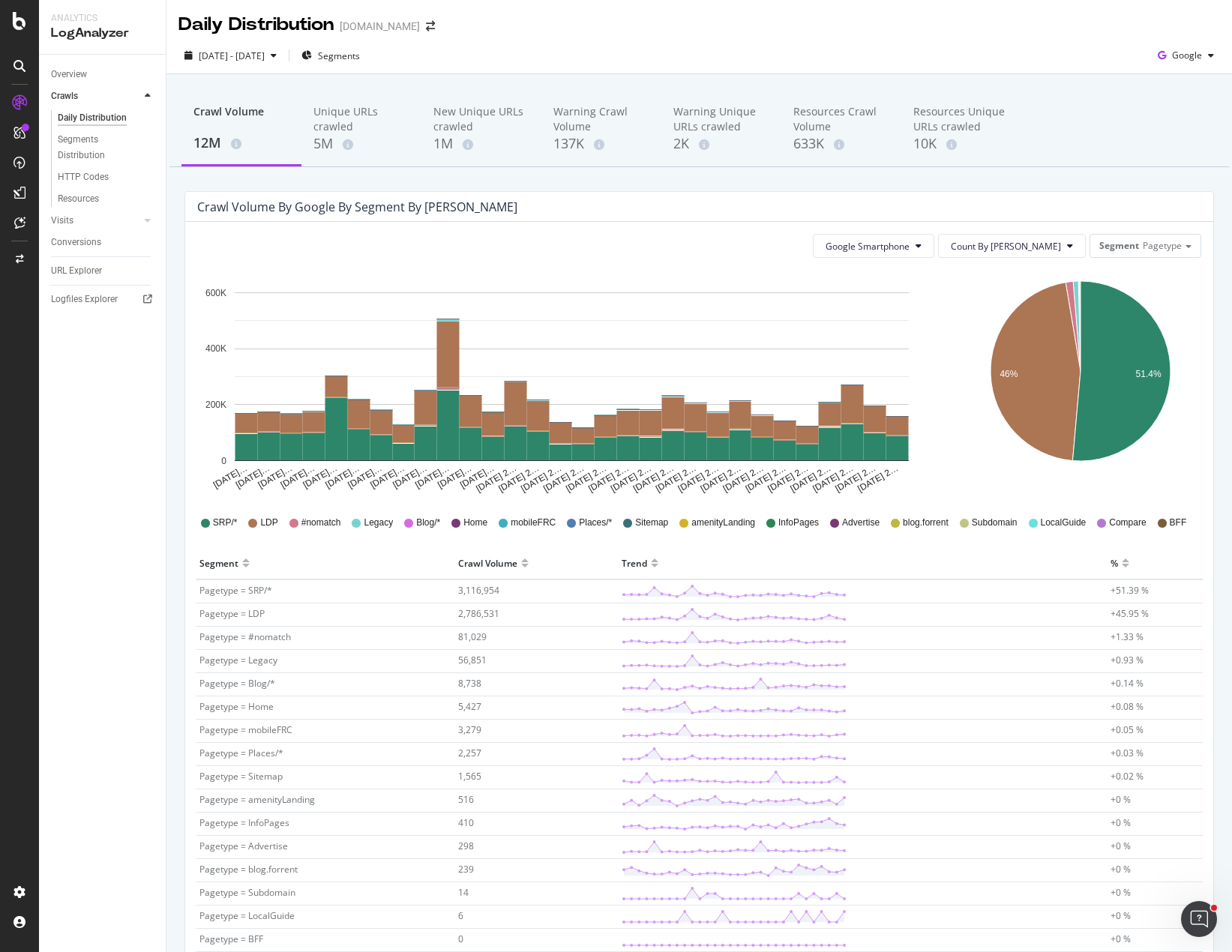
click at [673, 199] on div "Crawl Volume by google by Segment by [PERSON_NAME]" at bounding box center [687, 206] width 982 height 15
click at [1128, 241] on div "Segment Pagetype" at bounding box center [1146, 245] width 111 height 22
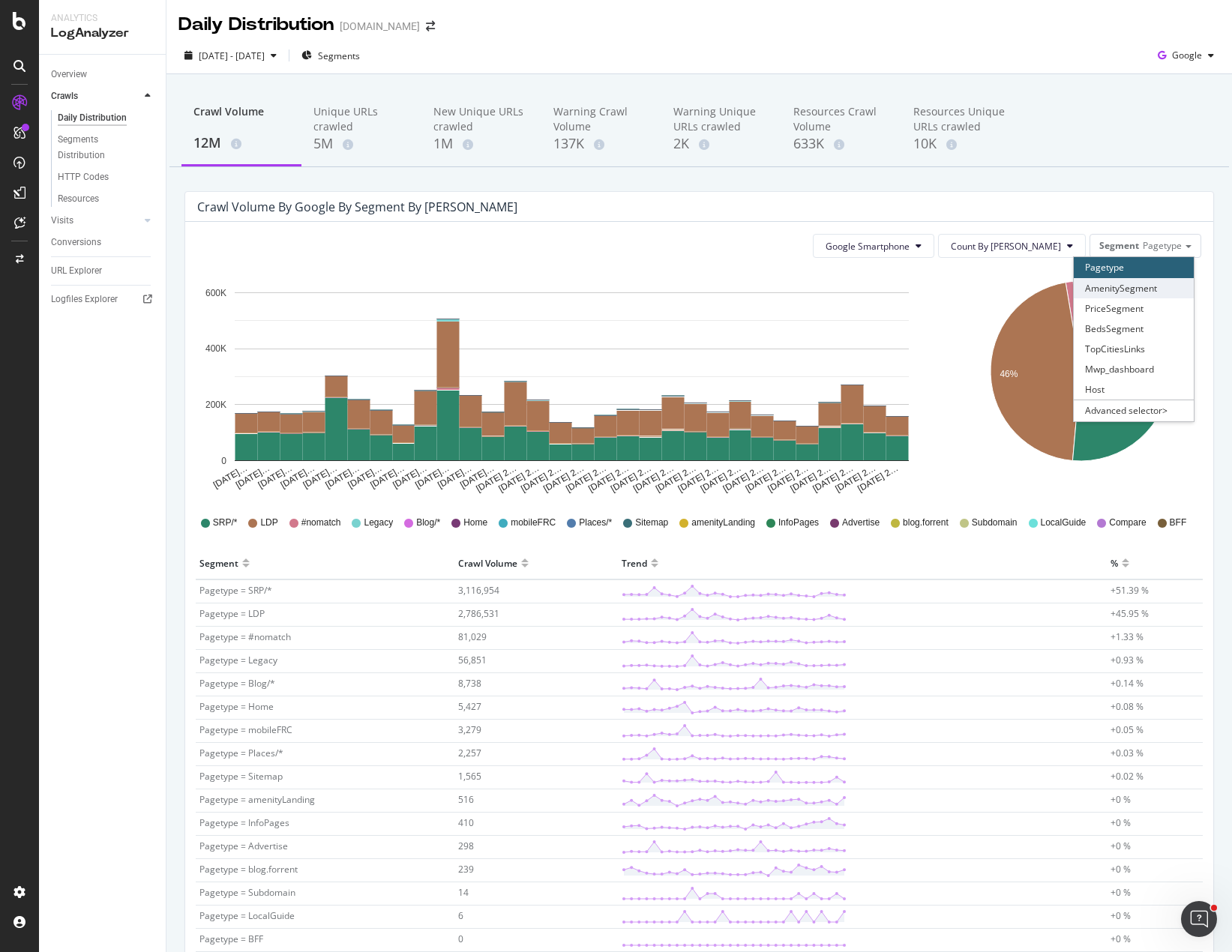
click at [1136, 293] on div "AmenitySegment" at bounding box center [1134, 287] width 120 height 20
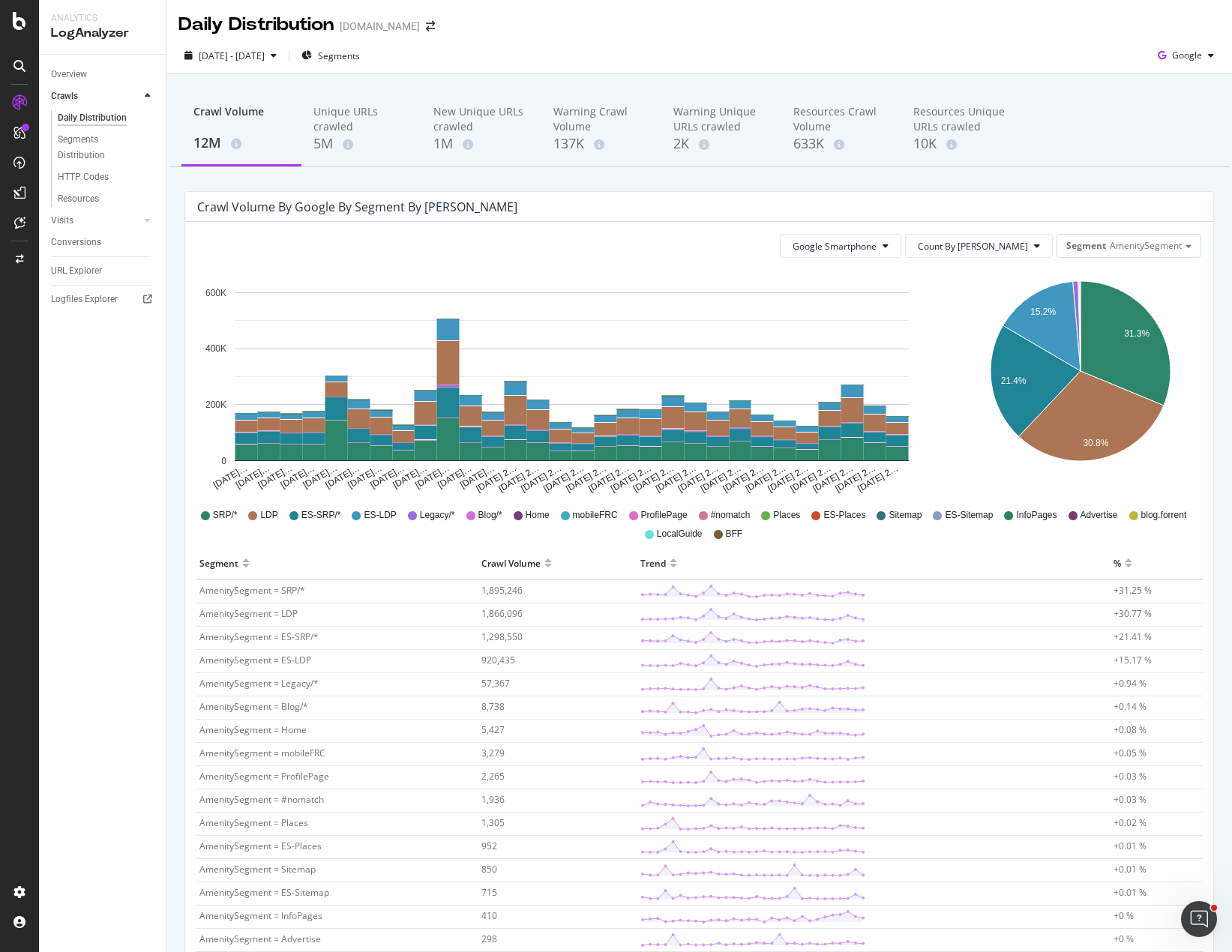
click at [968, 463] on icon "31.3% 15.2% 21.4% 30.8%" at bounding box center [1080, 382] width 237 height 225
click at [923, 442] on icon "Jul 20 20… Jul 21 20… Jul 22 20… Jul 23 20… Jul 24 20… Jul 25 20… Jul 26 20… Ju…" at bounding box center [572, 382] width 749 height 225
click at [939, 424] on icon "Jul 20 20… Jul 21 20… Jul 22 20… Jul 23 20… Jul 24 20… Jul 25 20… Jul 26 20… Ju…" at bounding box center [572, 382] width 749 height 225
click at [1110, 243] on span "AmenitySegment" at bounding box center [1146, 245] width 72 height 13
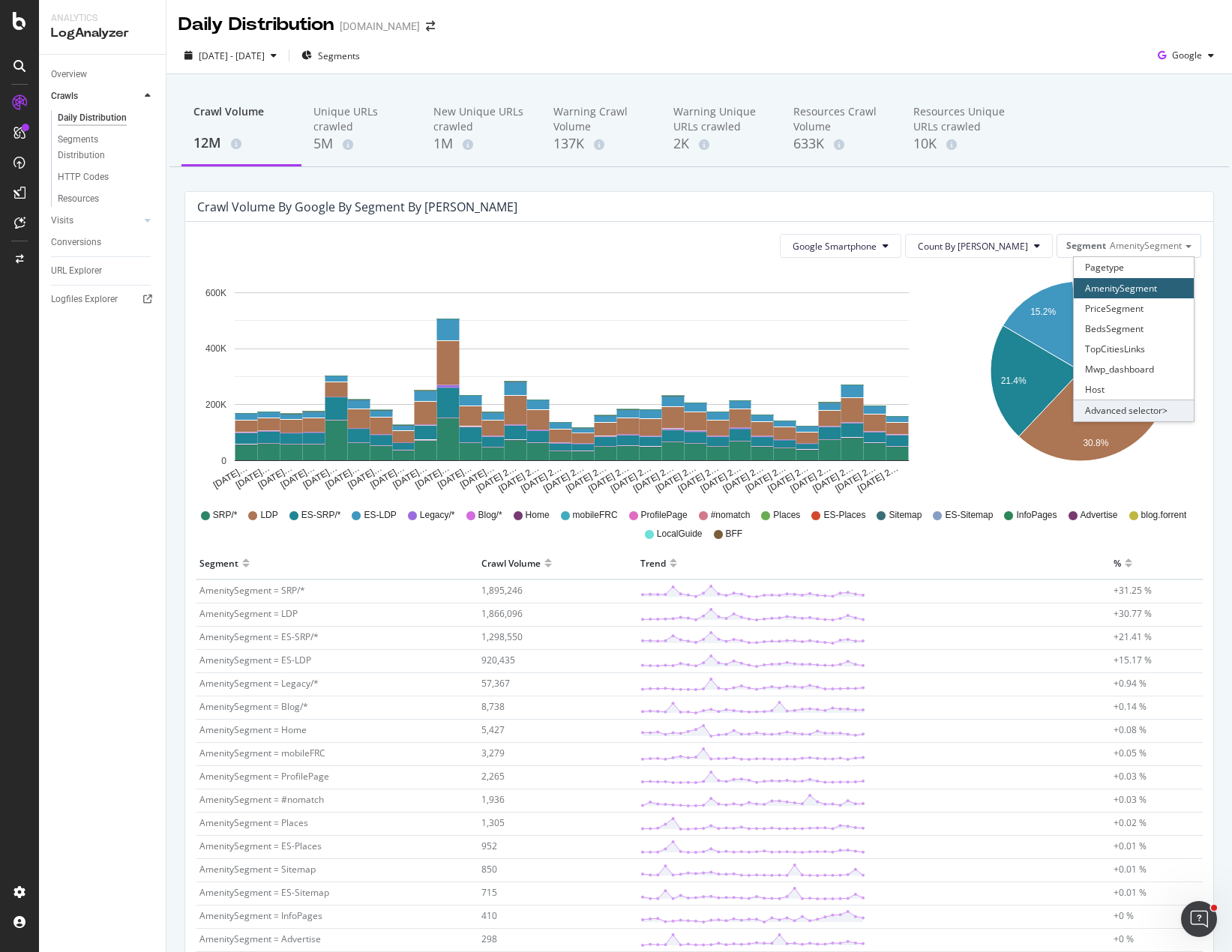
click at [1112, 411] on div "Advanced selector >" at bounding box center [1134, 410] width 120 height 21
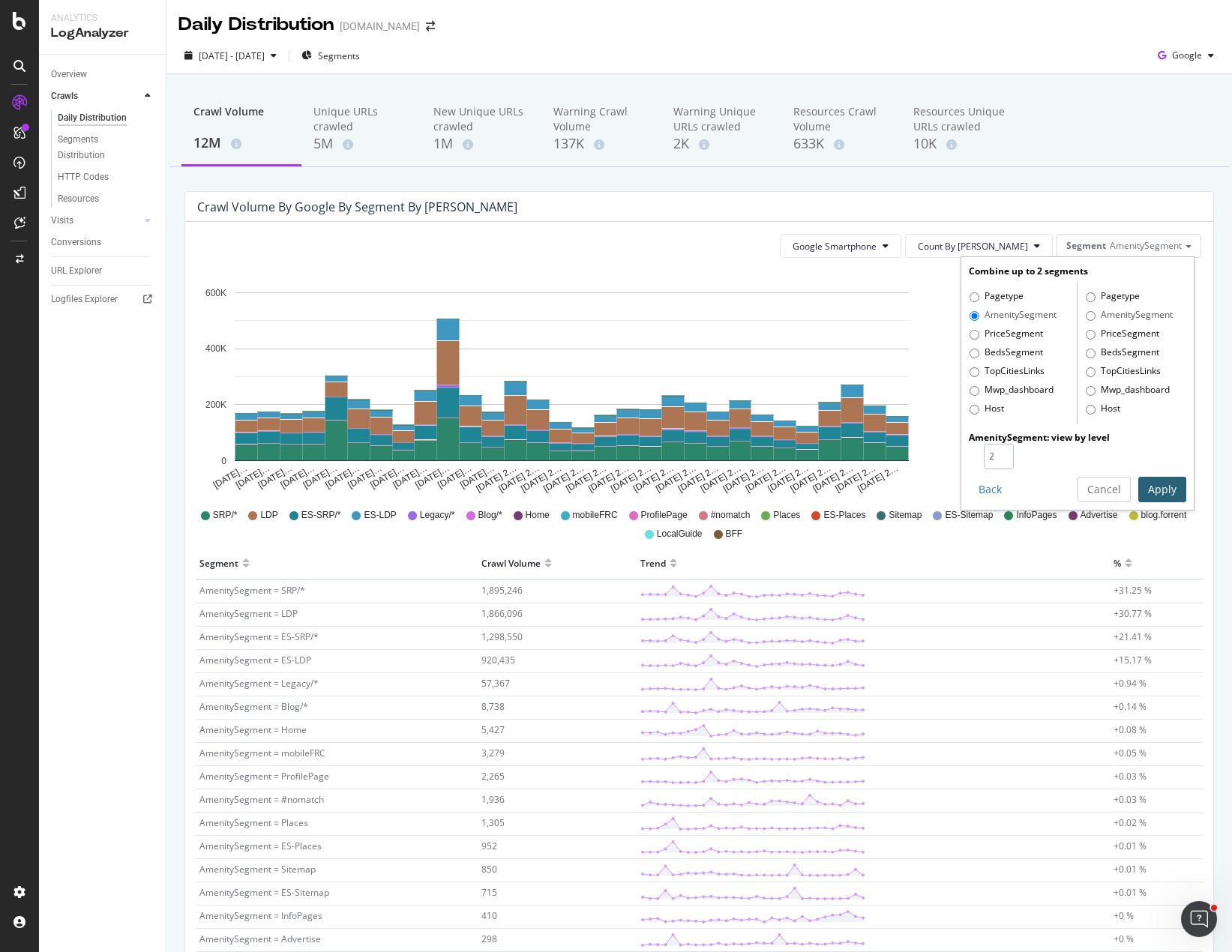
click at [993, 451] on input "2" at bounding box center [999, 457] width 30 height 26
type input "3"
click at [993, 451] on input "3" at bounding box center [999, 457] width 30 height 26
click at [1159, 489] on button "Apply" at bounding box center [1163, 489] width 48 height 26
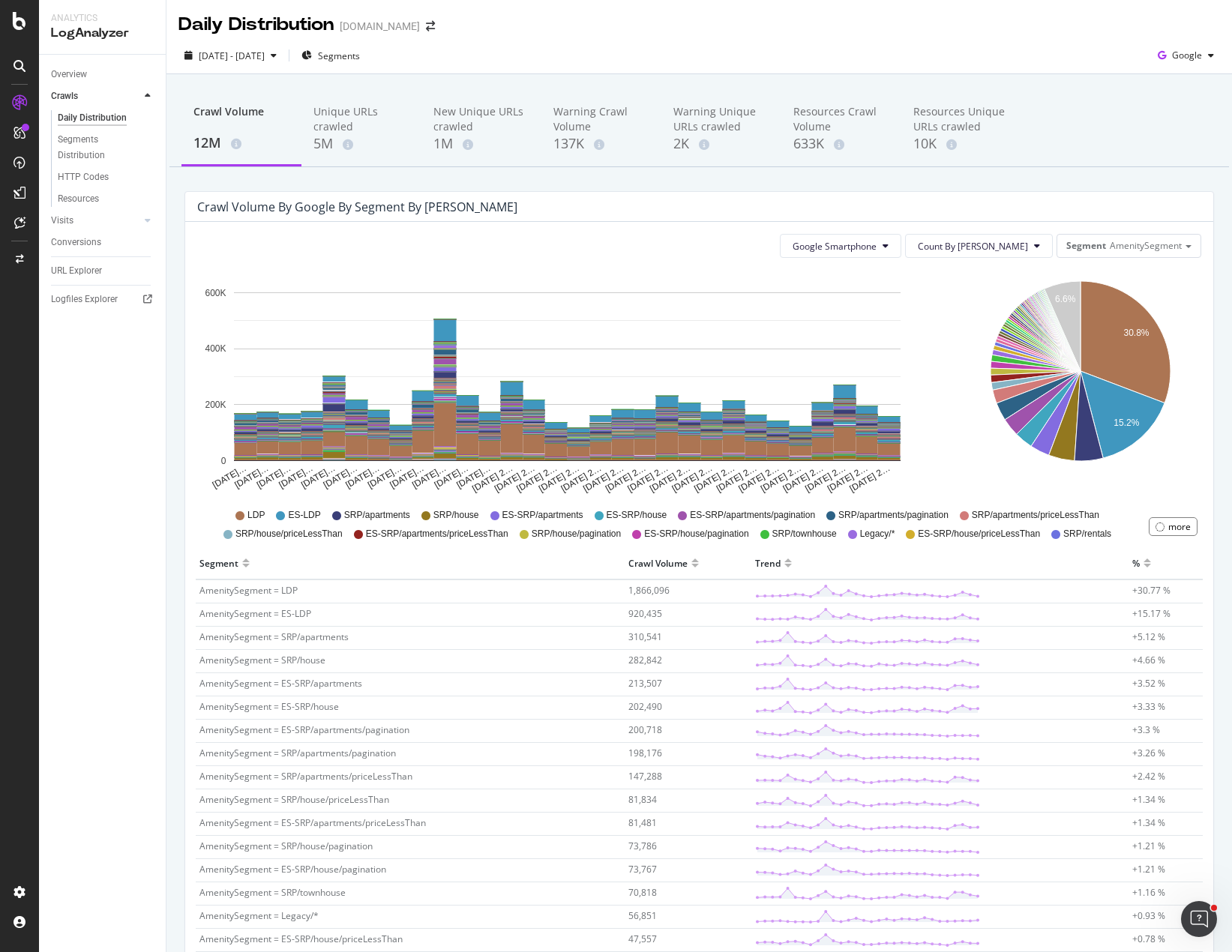
click at [982, 275] on icon "30.8% 15.2% 6.6%" at bounding box center [1080, 382] width 237 height 225
click at [1192, 432] on div "30.8% 15.2% 6.6% Segment Crawl Volume AmenitySegment = LDP 1,866,096 AmenitySeg…" at bounding box center [1081, 382] width 255 height 225
drag, startPoint x: 1211, startPoint y: 414, endPoint x: 1192, endPoint y: 414, distance: 19.0
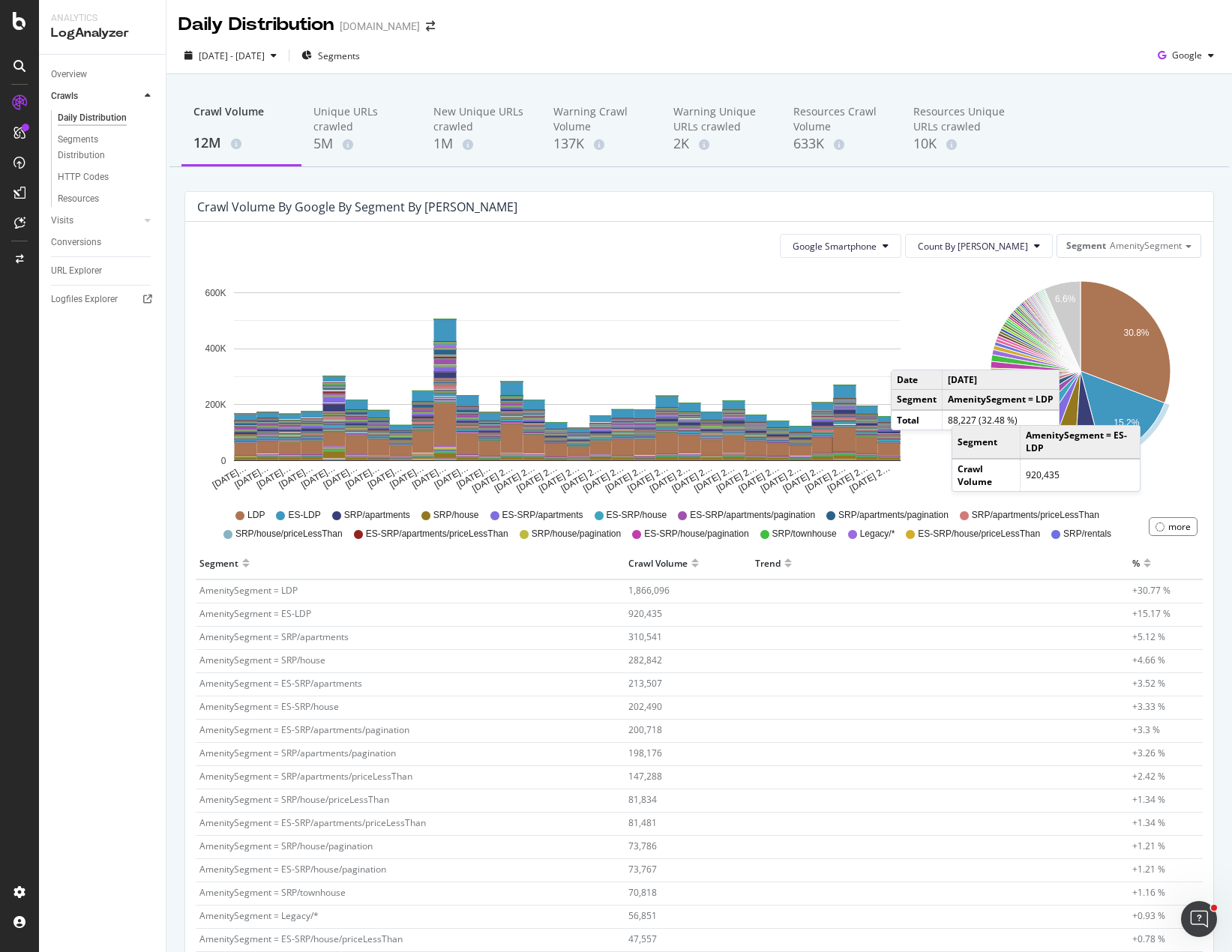
click at [749, 200] on div "Crawl Volume by google by Segment by [PERSON_NAME]" at bounding box center [687, 206] width 982 height 15
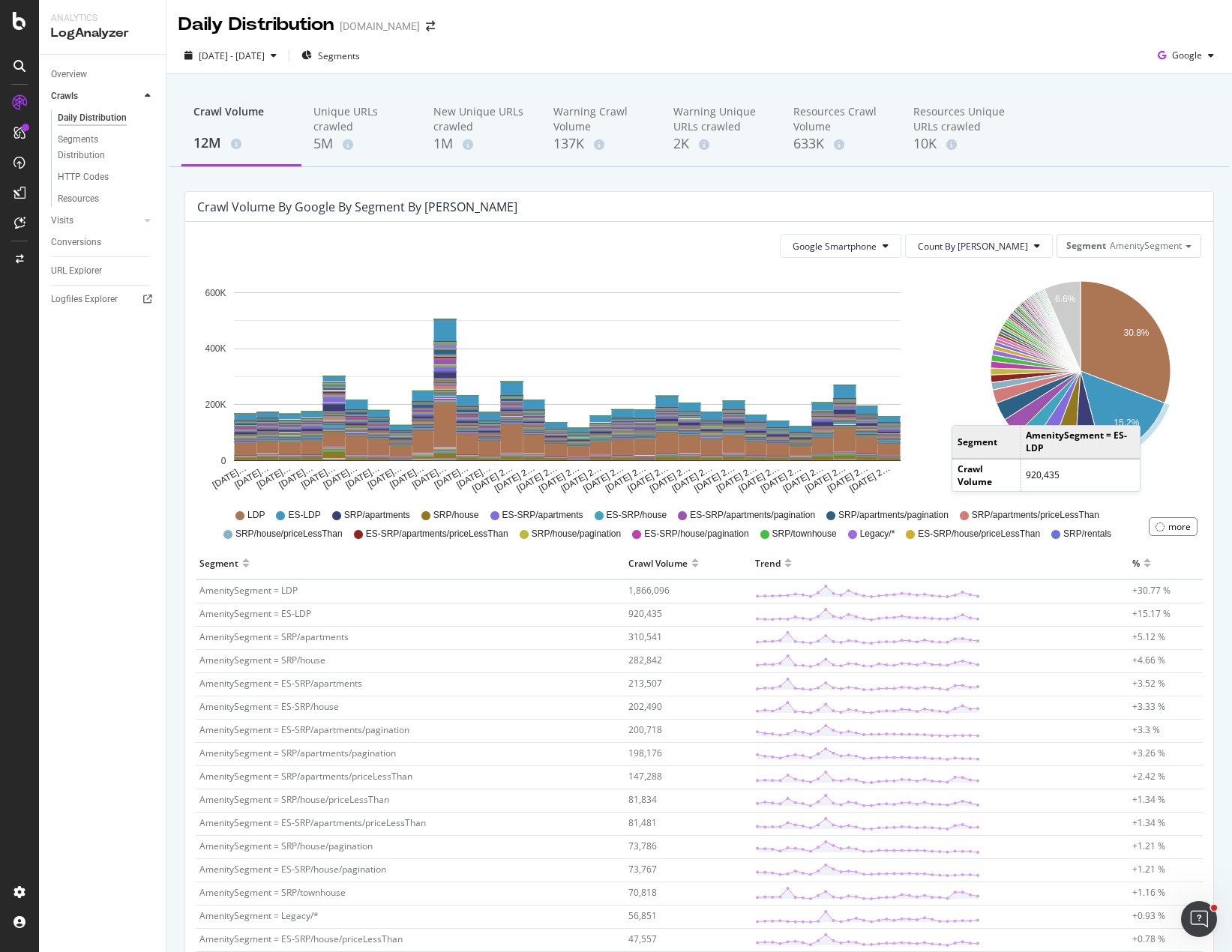
click at [86, 176] on div "HTTP Codes" at bounding box center [83, 177] width 51 height 16
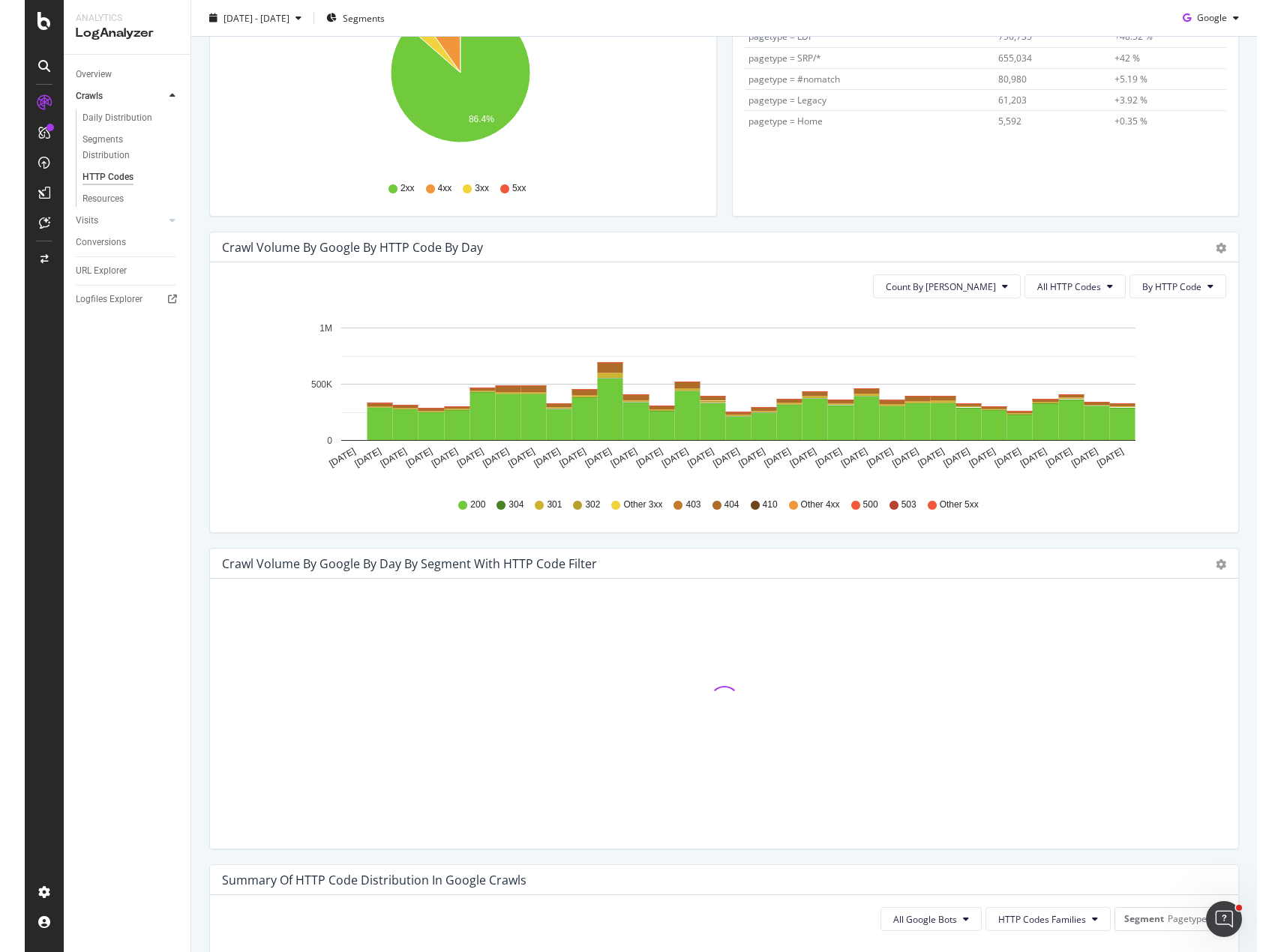
scroll to position [299, 0]
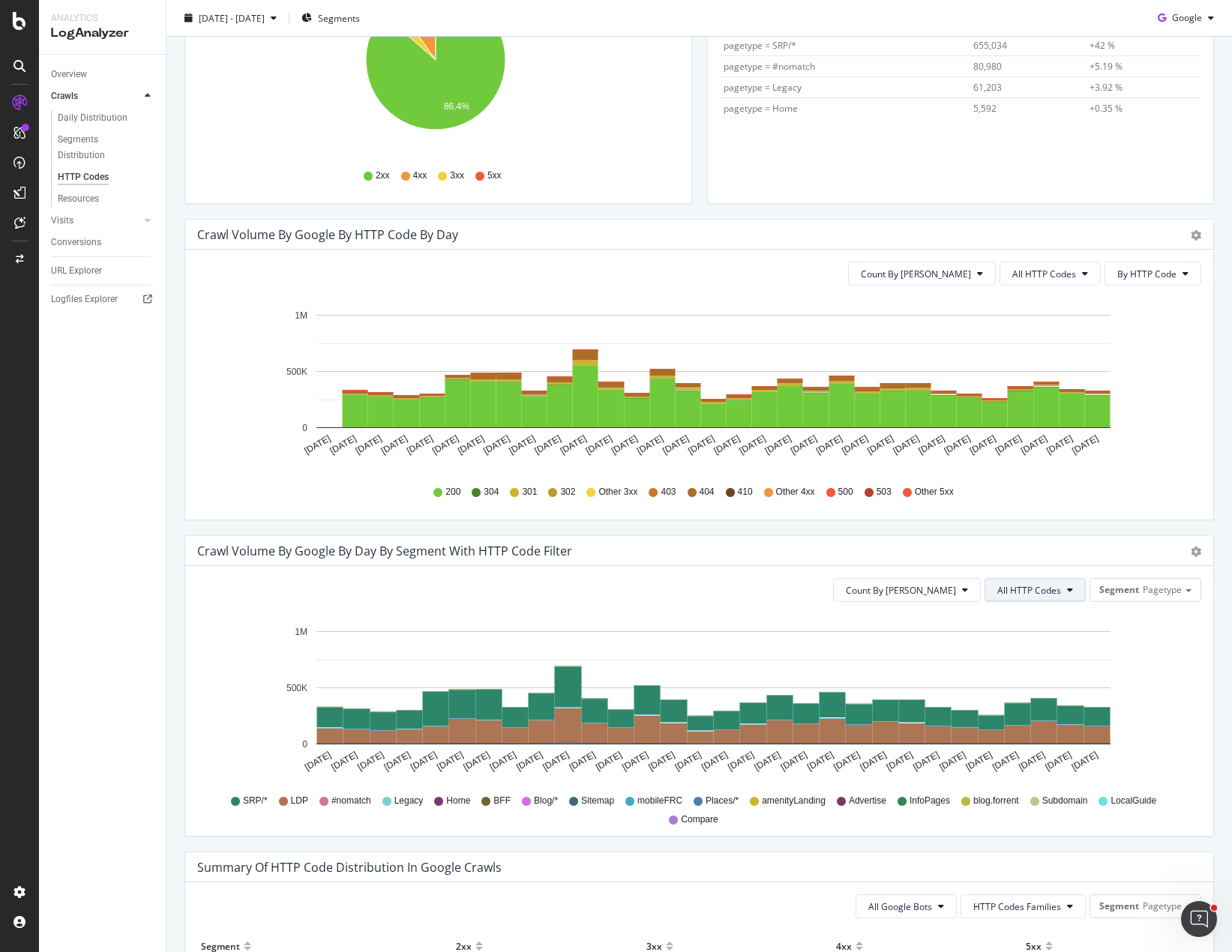
click at [1014, 600] on button "All HTTP Codes" at bounding box center [1035, 590] width 101 height 24
click at [1047, 728] on span "Bad HTTP Codes" at bounding box center [1027, 731] width 76 height 14
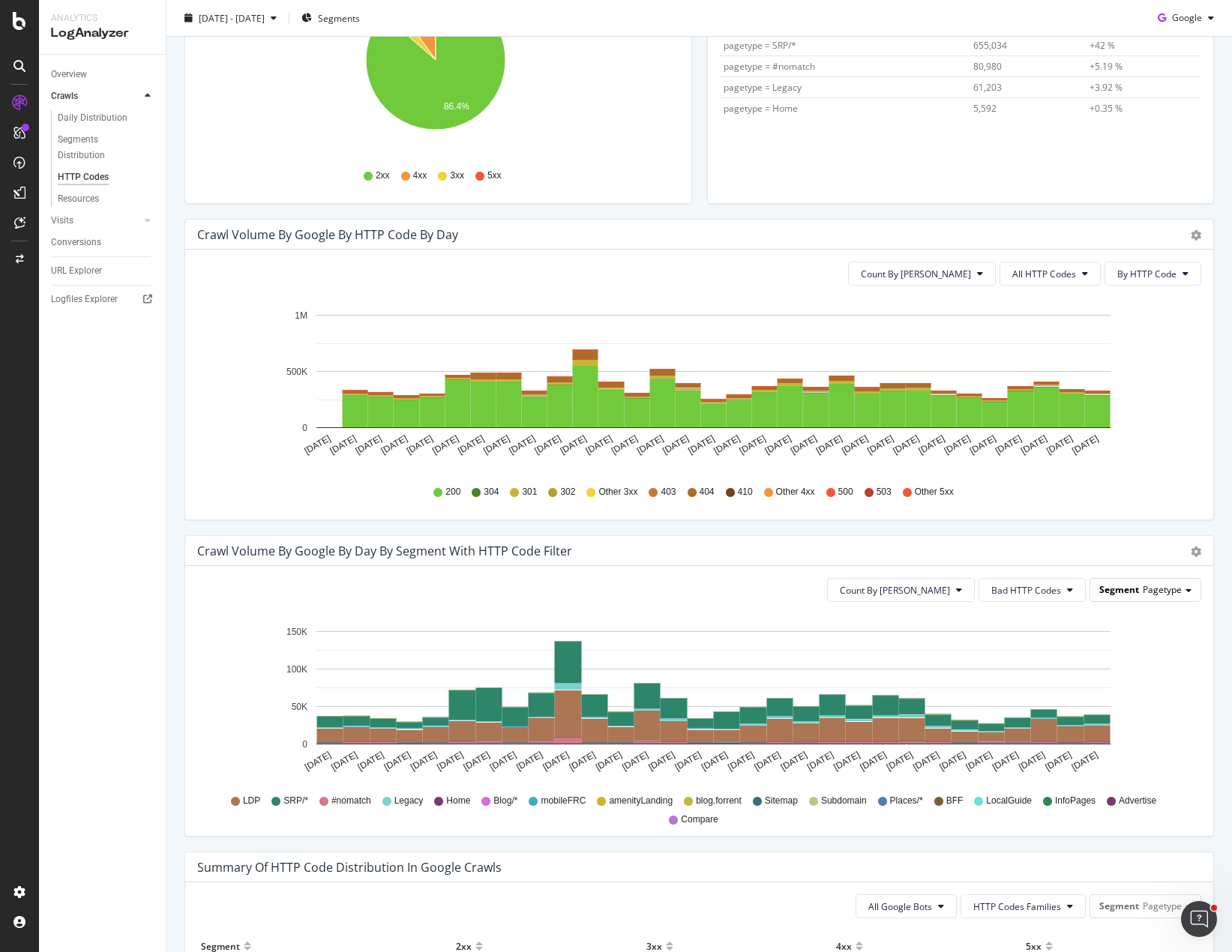
click at [1172, 595] on div "Segment Pagetype" at bounding box center [1146, 589] width 111 height 22
click at [1078, 755] on div "Advanced selector >" at bounding box center [1134, 754] width 120 height 21
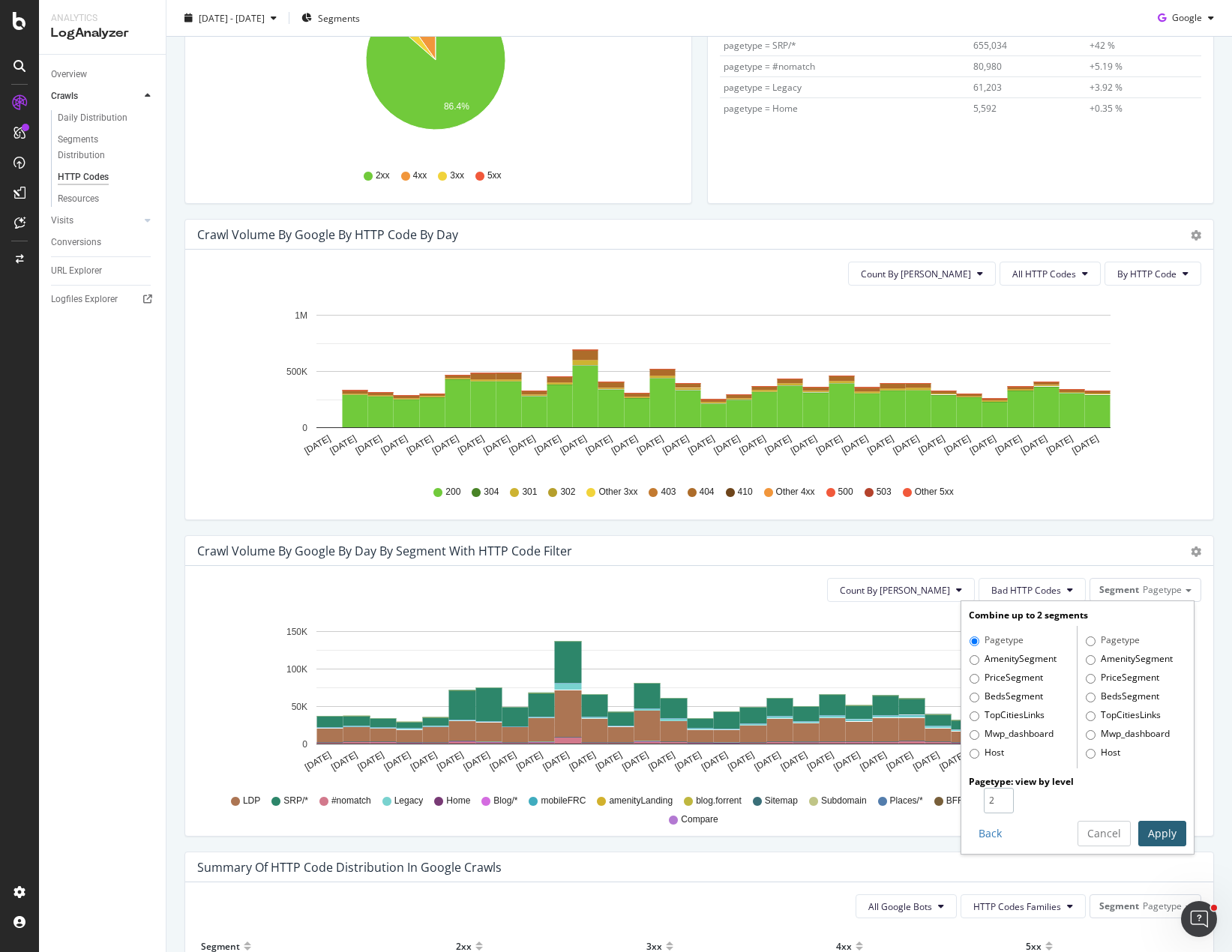
type input "2"
click at [989, 794] on input "2" at bounding box center [999, 801] width 30 height 26
drag, startPoint x: 1152, startPoint y: 835, endPoint x: 1150, endPoint y: 823, distance: 12.2
click at [1152, 834] on button "Apply" at bounding box center [1163, 834] width 48 height 26
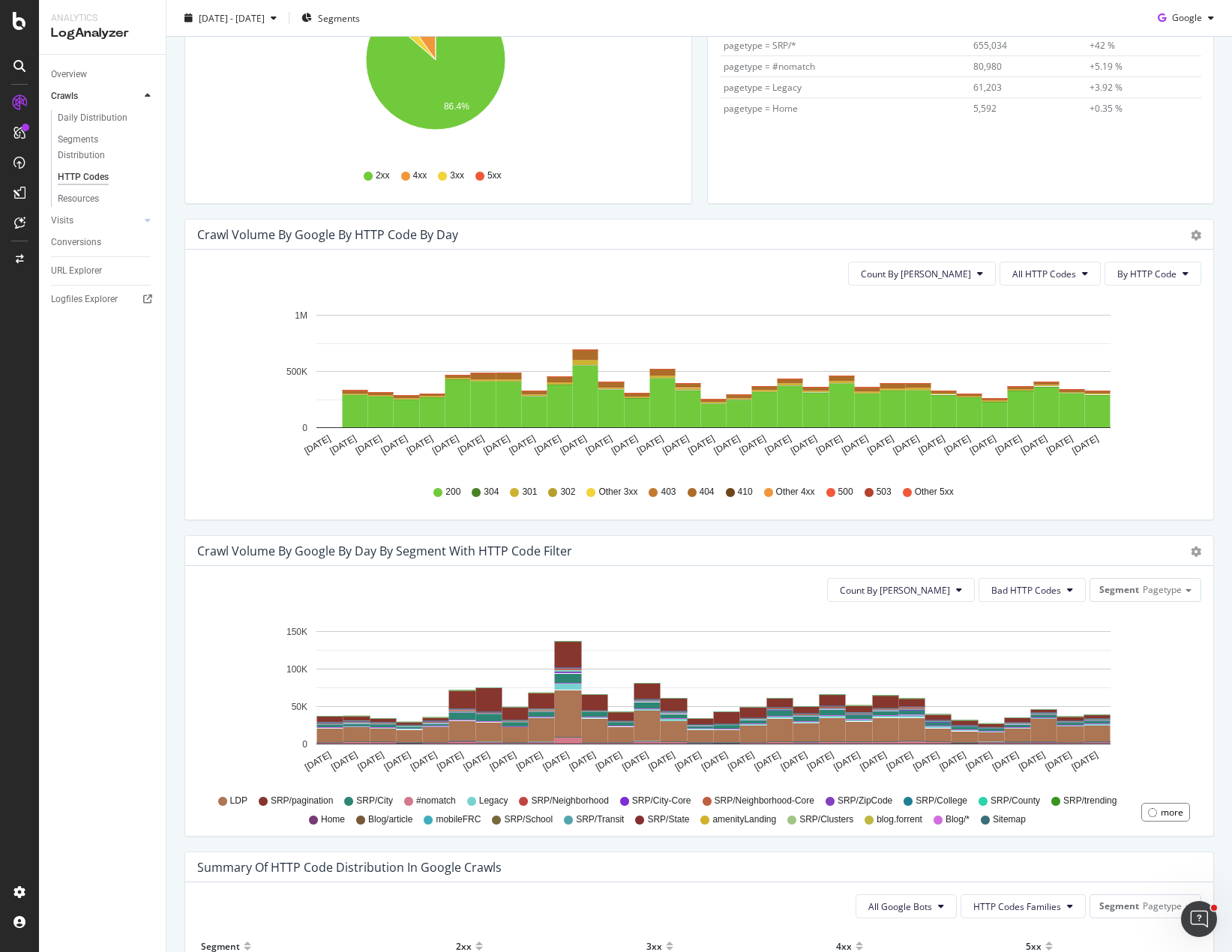
click at [817, 556] on div "Crawl Volume by google by Day by Segment with HTTP Code Filter" at bounding box center [682, 551] width 971 height 15
click at [94, 219] on div "RealKeywords" at bounding box center [88, 222] width 66 height 15
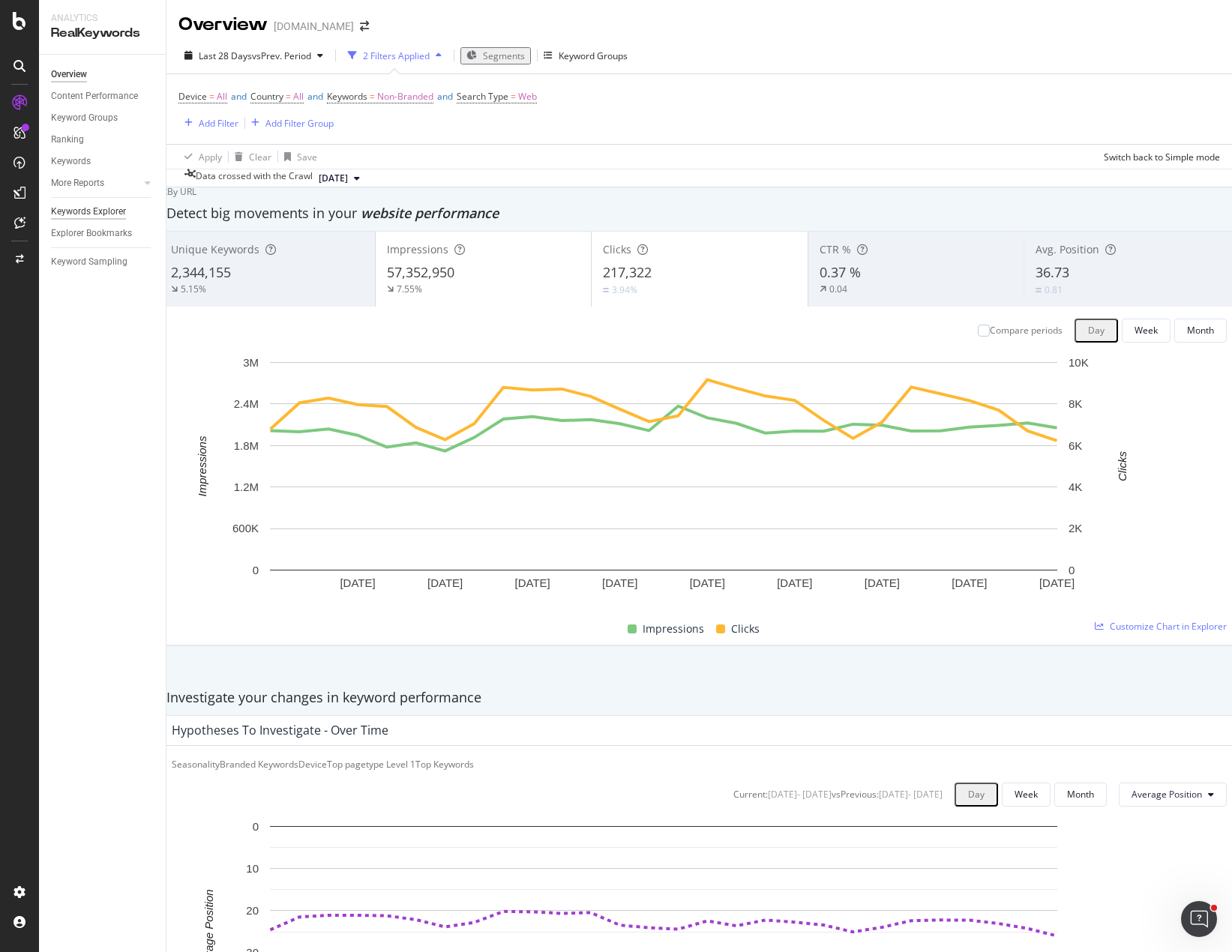
click at [79, 214] on div "Keywords Explorer" at bounding box center [88, 211] width 75 height 16
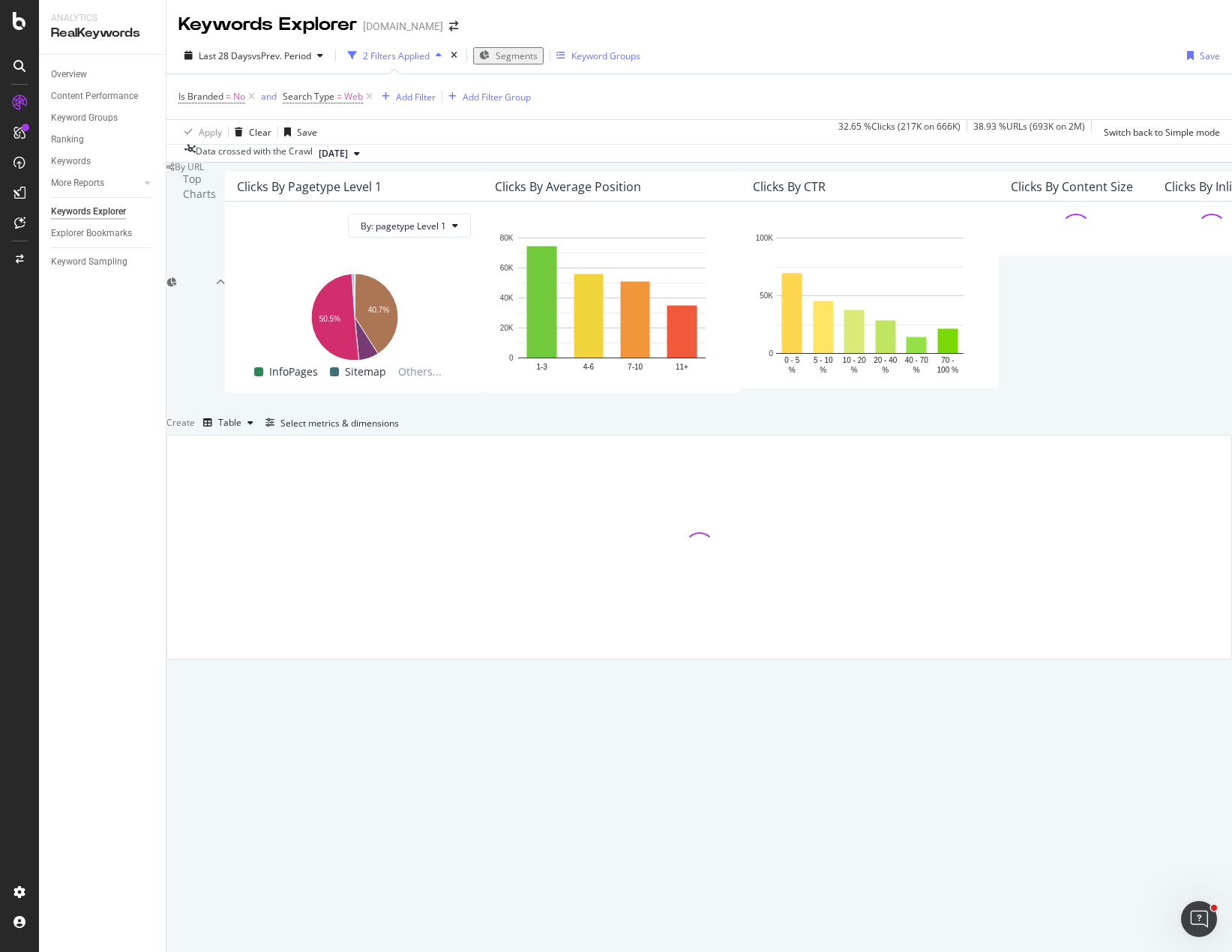
click at [601, 55] on div "Keyword Groups" at bounding box center [606, 55] width 69 height 13
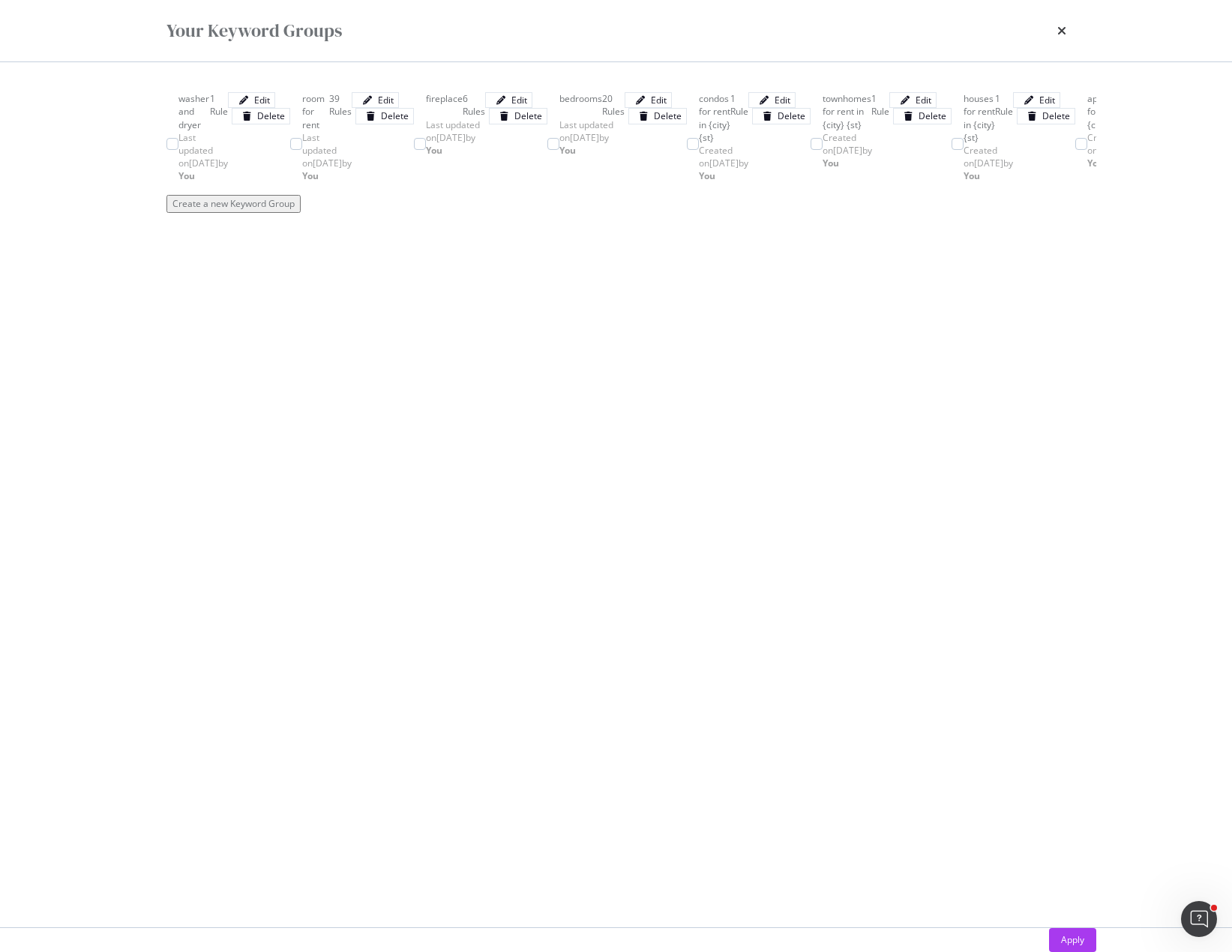
click at [951, 195] on div "houses for rent in {city} {st} 1 Rule Created on 2024 Oct 11th by You Edit Dele…" at bounding box center [1013, 143] width 123 height 103
drag, startPoint x: 1028, startPoint y: 928, endPoint x: 968, endPoint y: 870, distance: 83.5
click at [1049, 928] on button "Apply" at bounding box center [1072, 940] width 47 height 24
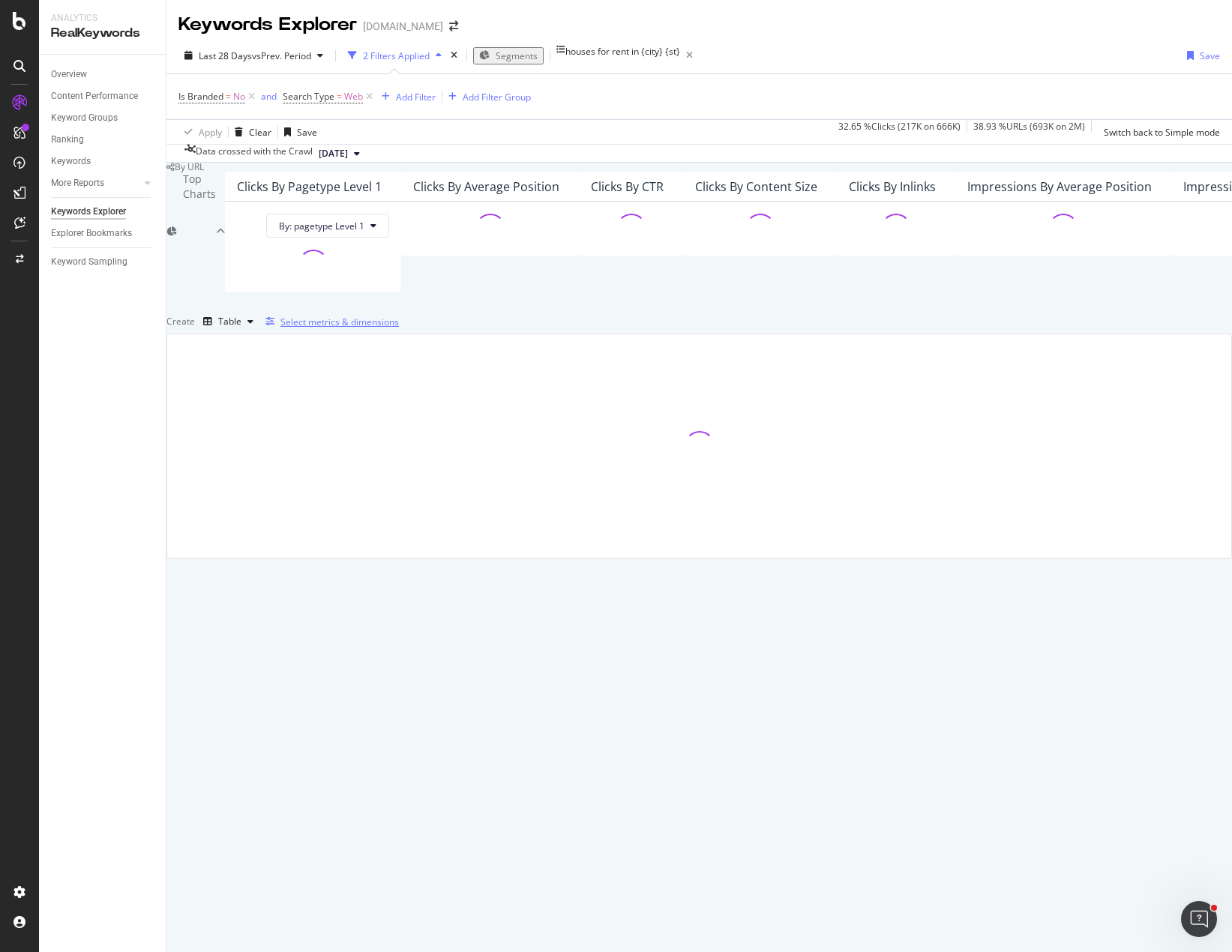
click at [399, 328] on div "Select metrics & dimensions" at bounding box center [339, 322] width 118 height 13
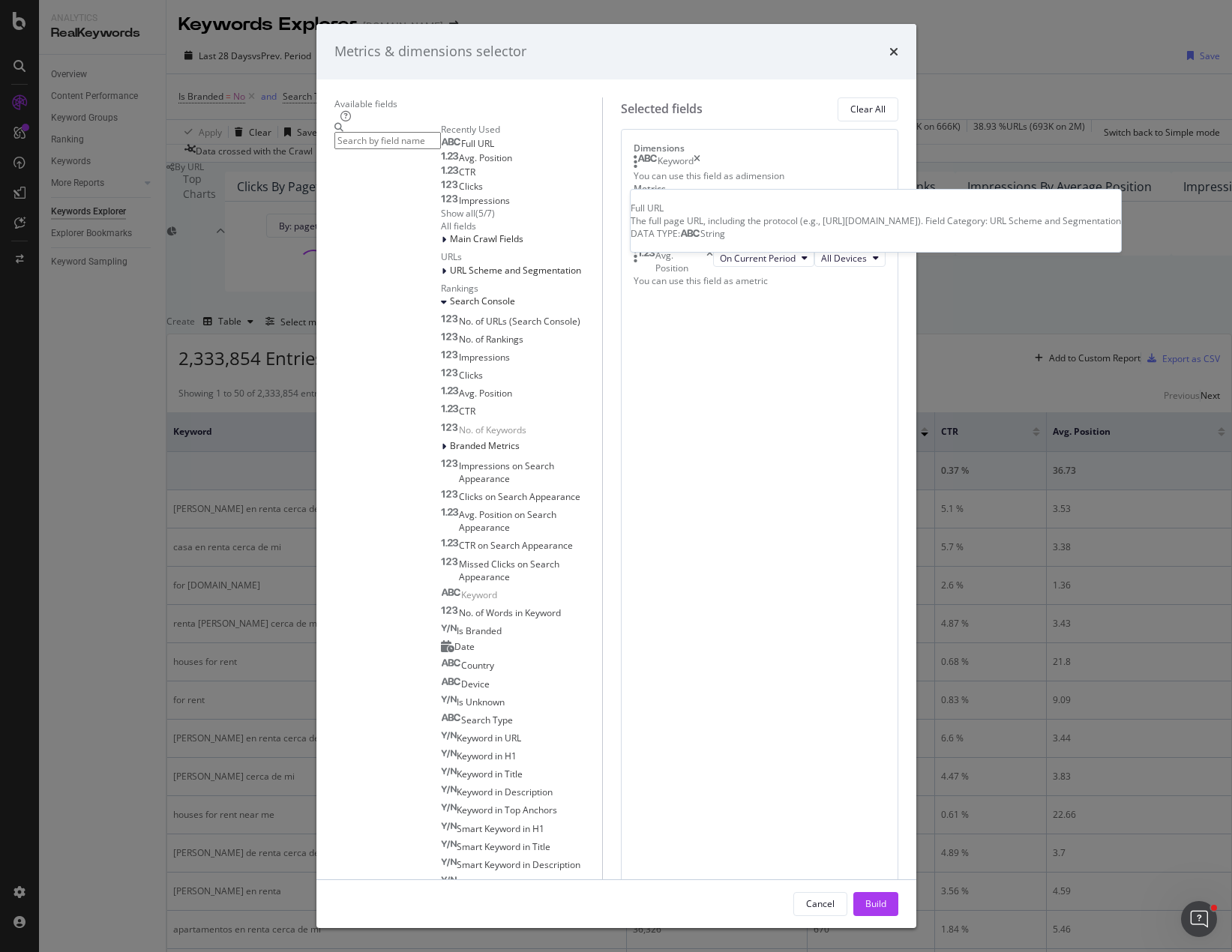
click at [461, 150] on span "Full URL" at bounding box center [477, 143] width 33 height 13
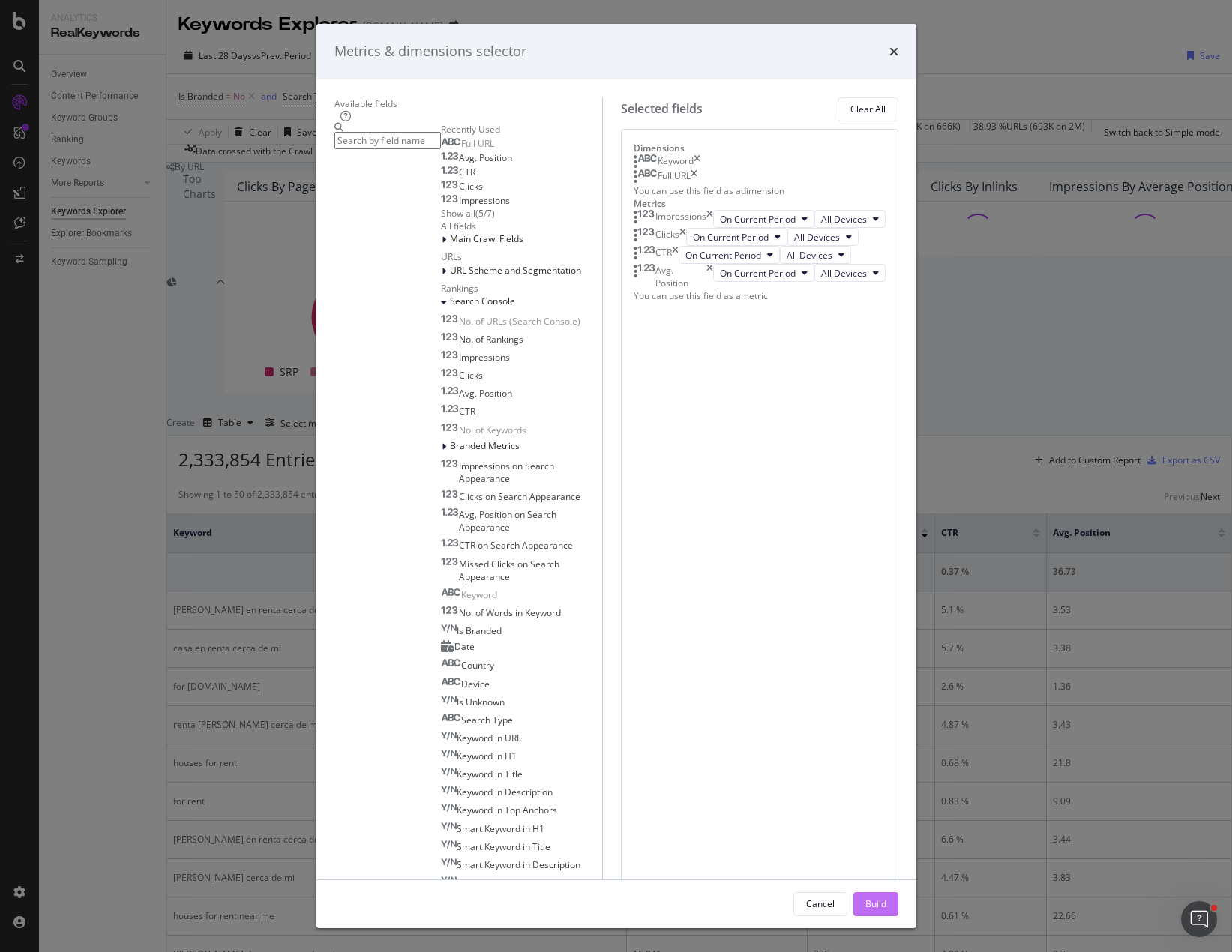
click at [887, 898] on div "Build" at bounding box center [875, 904] width 21 height 13
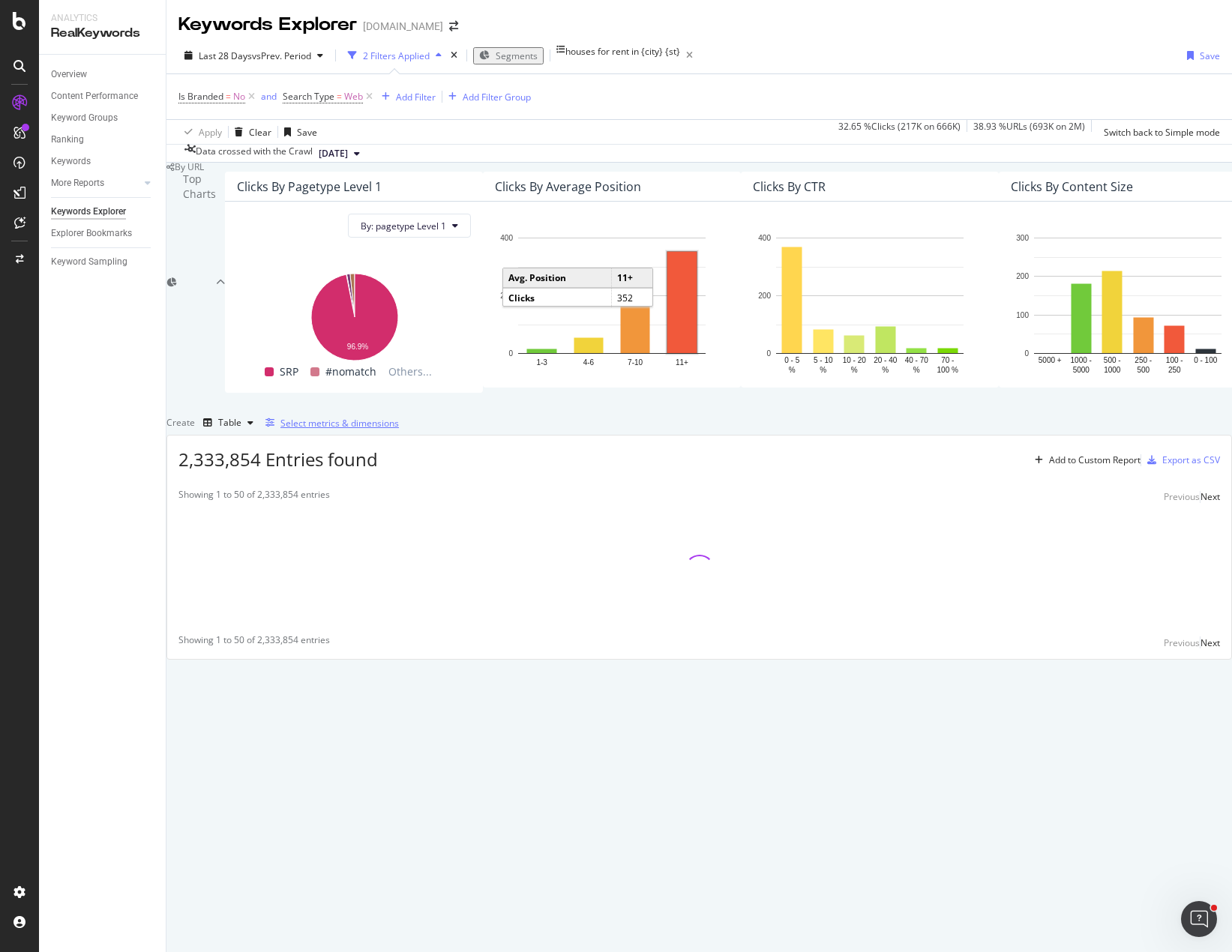
click at [399, 430] on div "Select metrics & dimensions" at bounding box center [339, 423] width 118 height 13
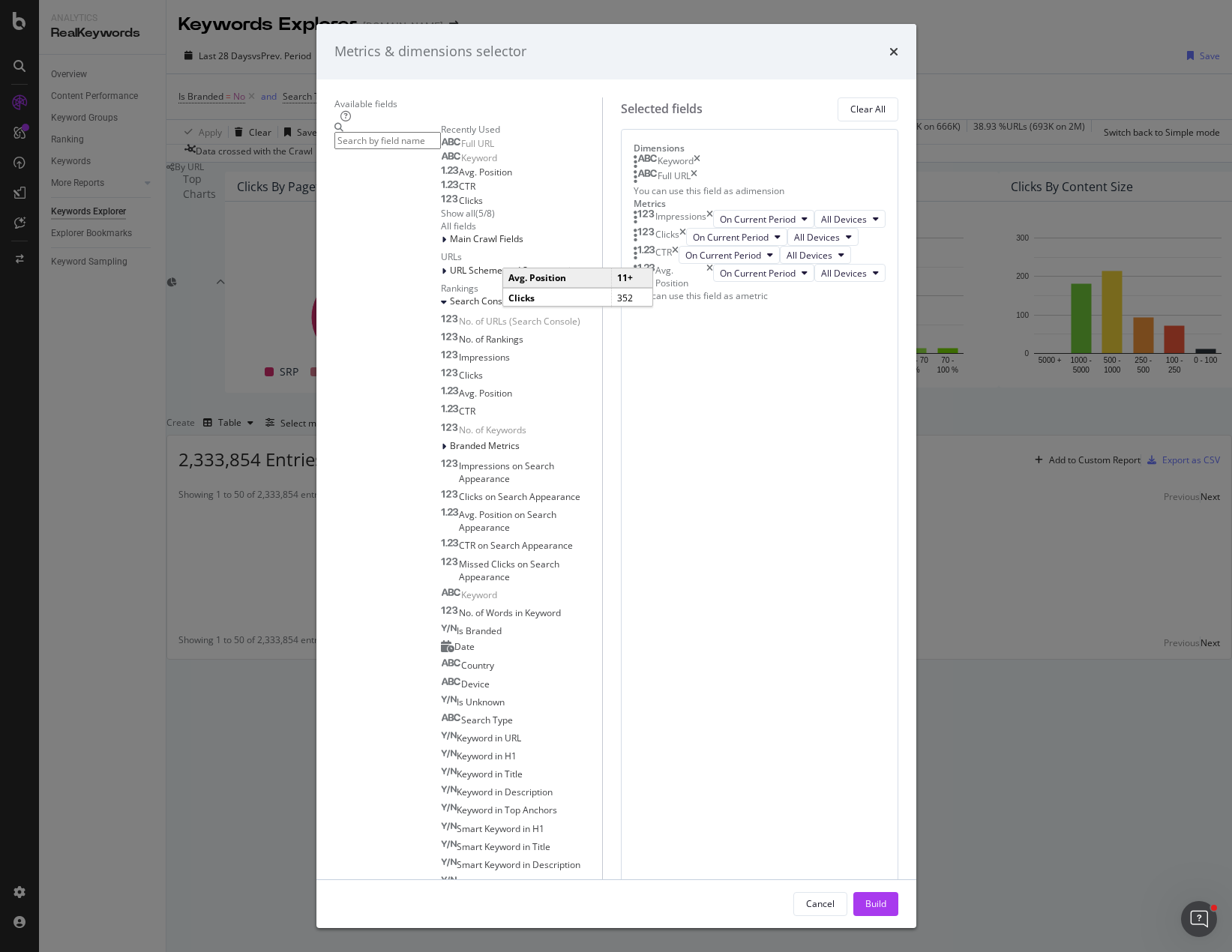
drag, startPoint x: 938, startPoint y: 204, endPoint x: 920, endPoint y: 203, distance: 18.0
click at [916, 79] on div "Metrics & dimensions selector" at bounding box center [616, 52] width 600 height 55
click at [899, 61] on div "Metrics & dimensions selector" at bounding box center [616, 52] width 564 height 20
click at [899, 58] on icon "times" at bounding box center [894, 52] width 9 height 12
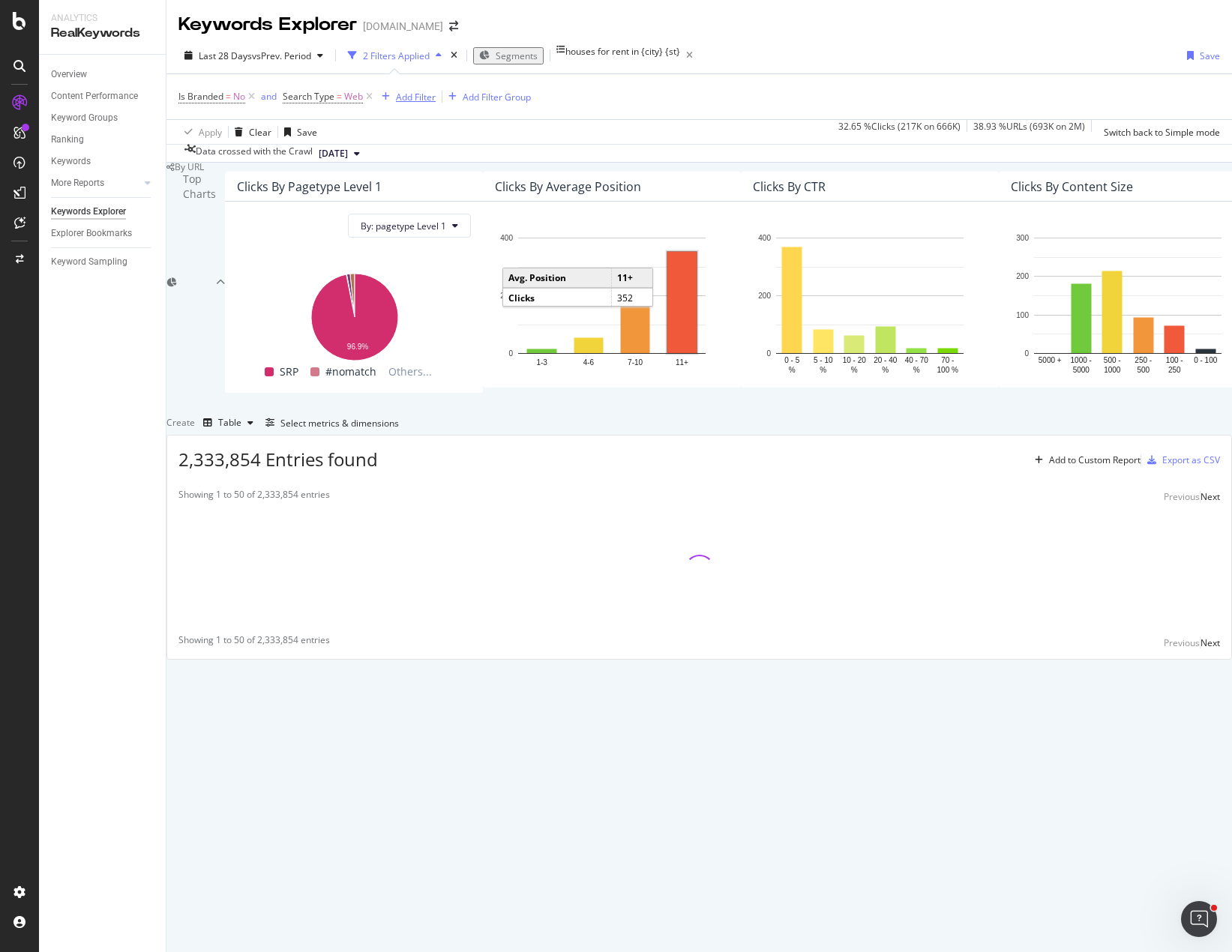
click at [408, 102] on div "Add Filter" at bounding box center [416, 97] width 40 height 13
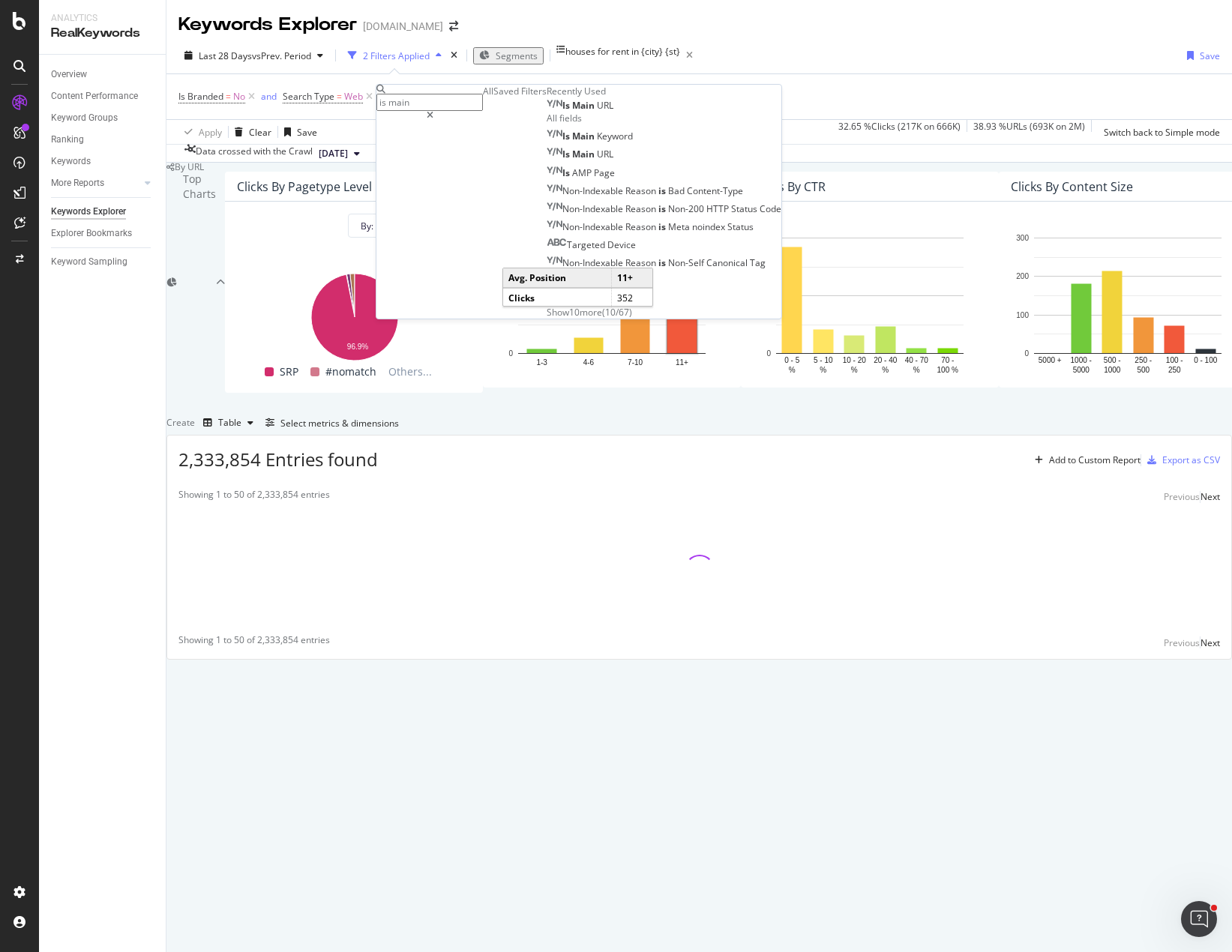
type input "is main"
click at [572, 111] on span "Main" at bounding box center [584, 105] width 25 height 13
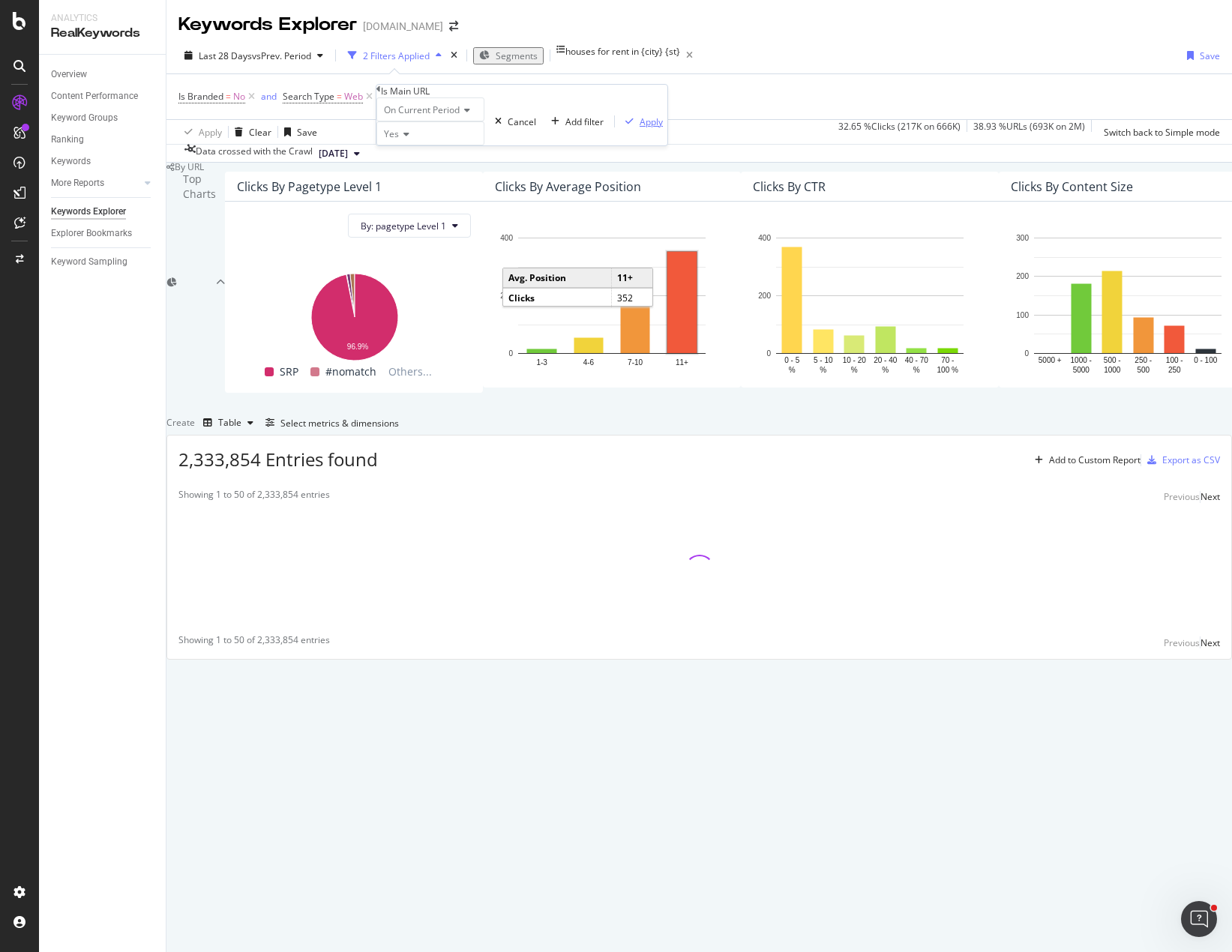
click at [640, 129] on div "Apply" at bounding box center [651, 122] width 23 height 13
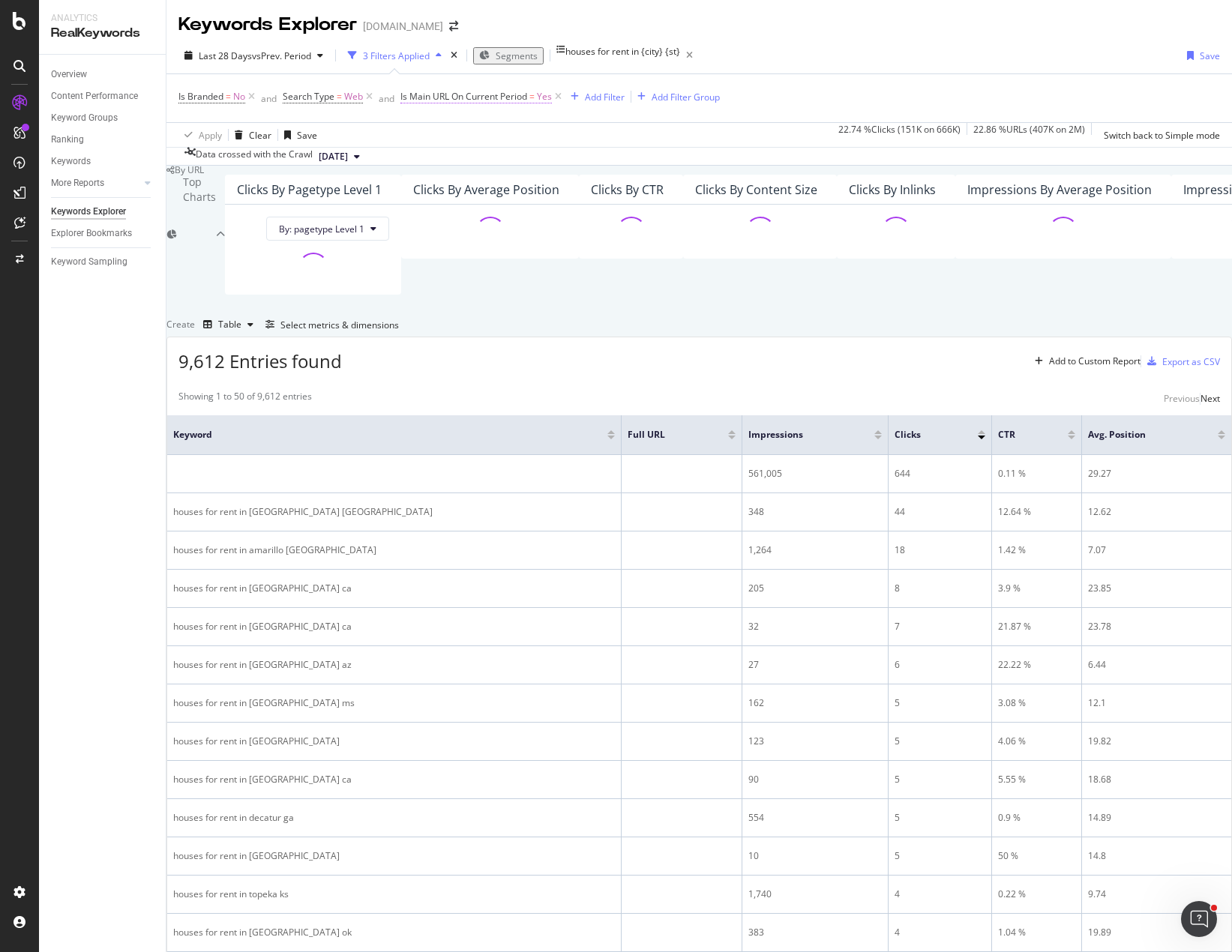
click at [534, 100] on span "=" at bounding box center [532, 96] width 5 height 13
click at [446, 143] on div "Yes" at bounding box center [456, 131] width 108 height 24
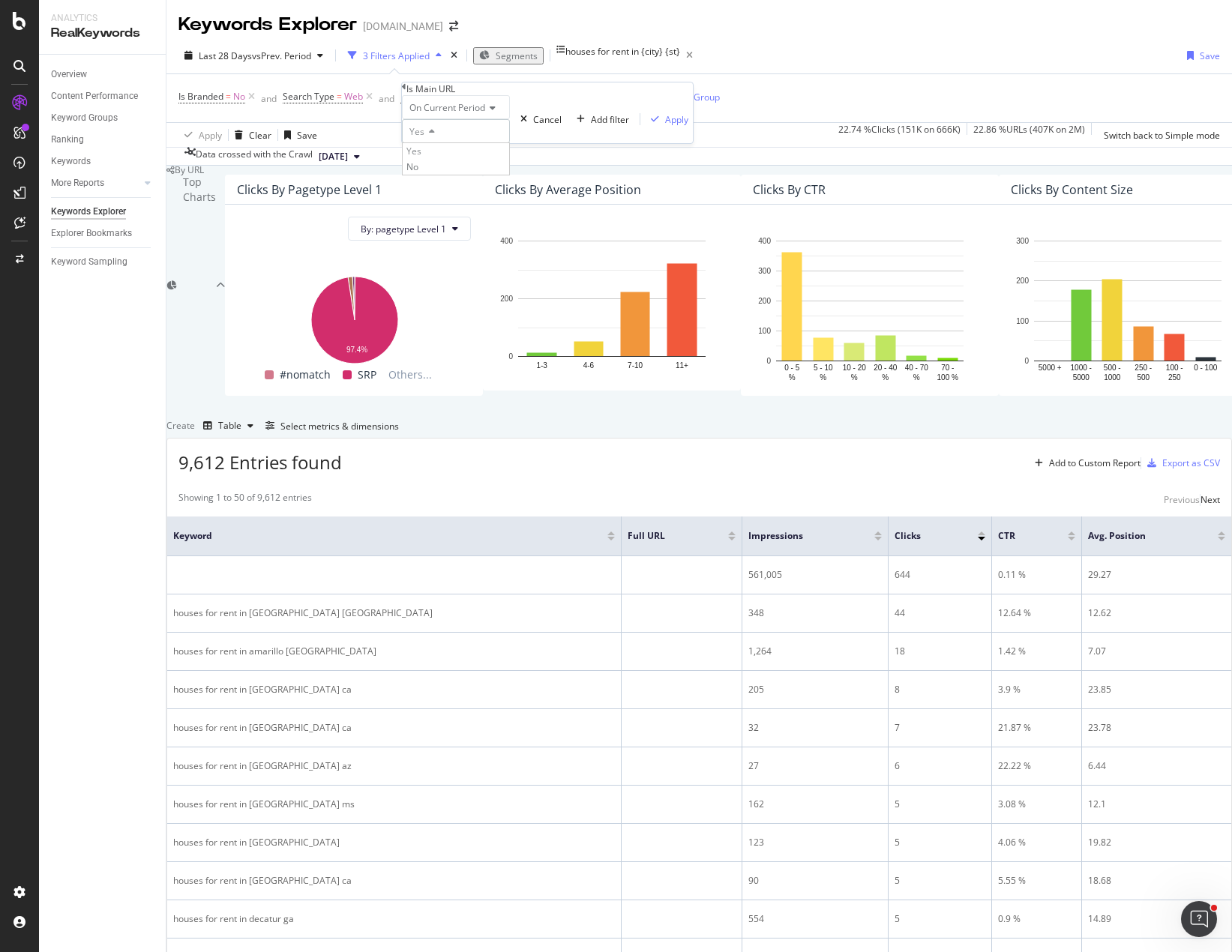
click at [581, 134] on div "On Current Period Yes Yes No Cancel Add filter Apply" at bounding box center [547, 119] width 291 height 48
click at [632, 134] on div "Apply Clear Save 22.74 % Clicks ( 151K on 666K ) 22.86 % URLs ( 407K on 2M ) Sw…" at bounding box center [699, 135] width 1065 height 25
click at [160, 497] on div "Overview Content Performance Keyword Groups Ranking Keywords More Reports Count…" at bounding box center [102, 503] width 127 height 898
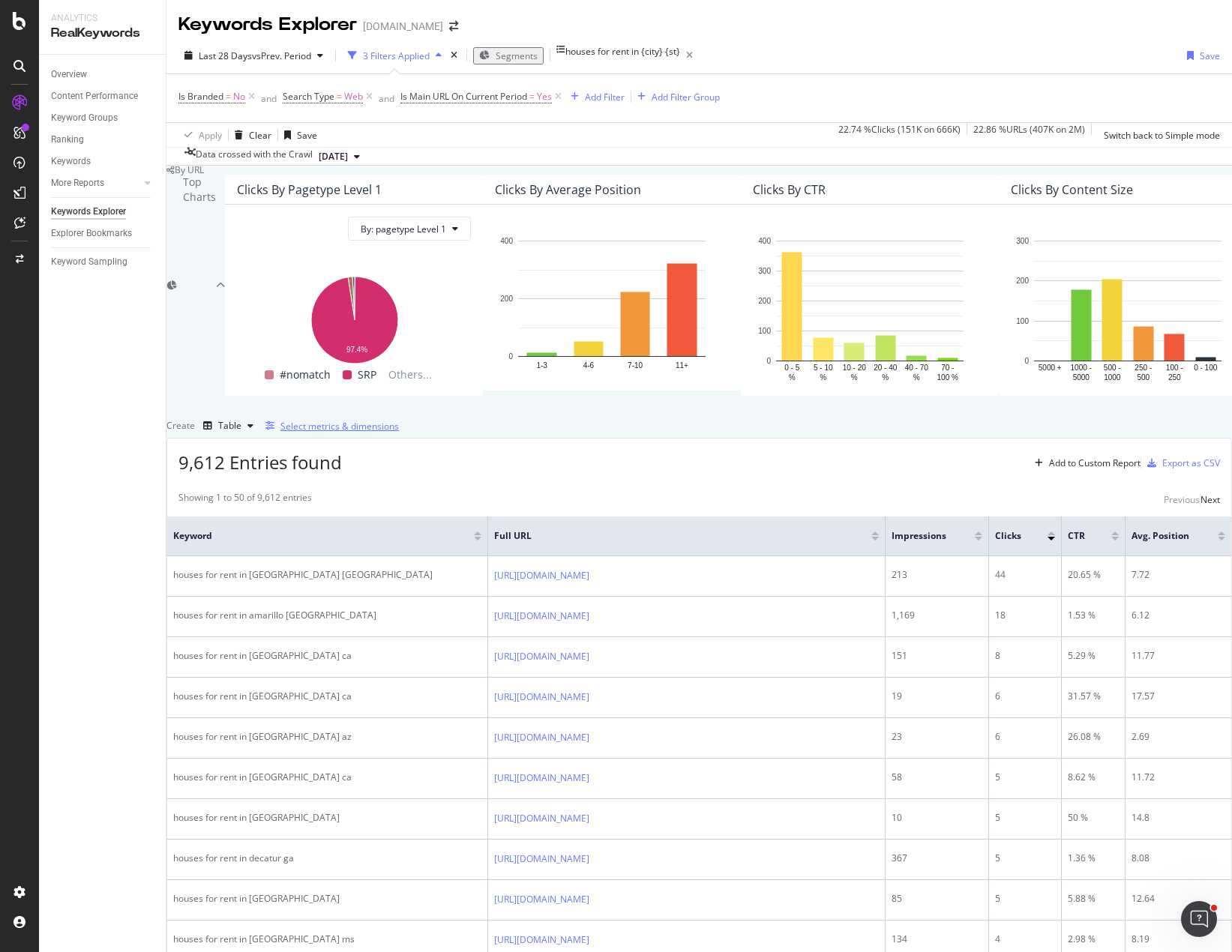
click at [399, 432] on div "Select metrics & dimensions" at bounding box center [339, 426] width 118 height 13
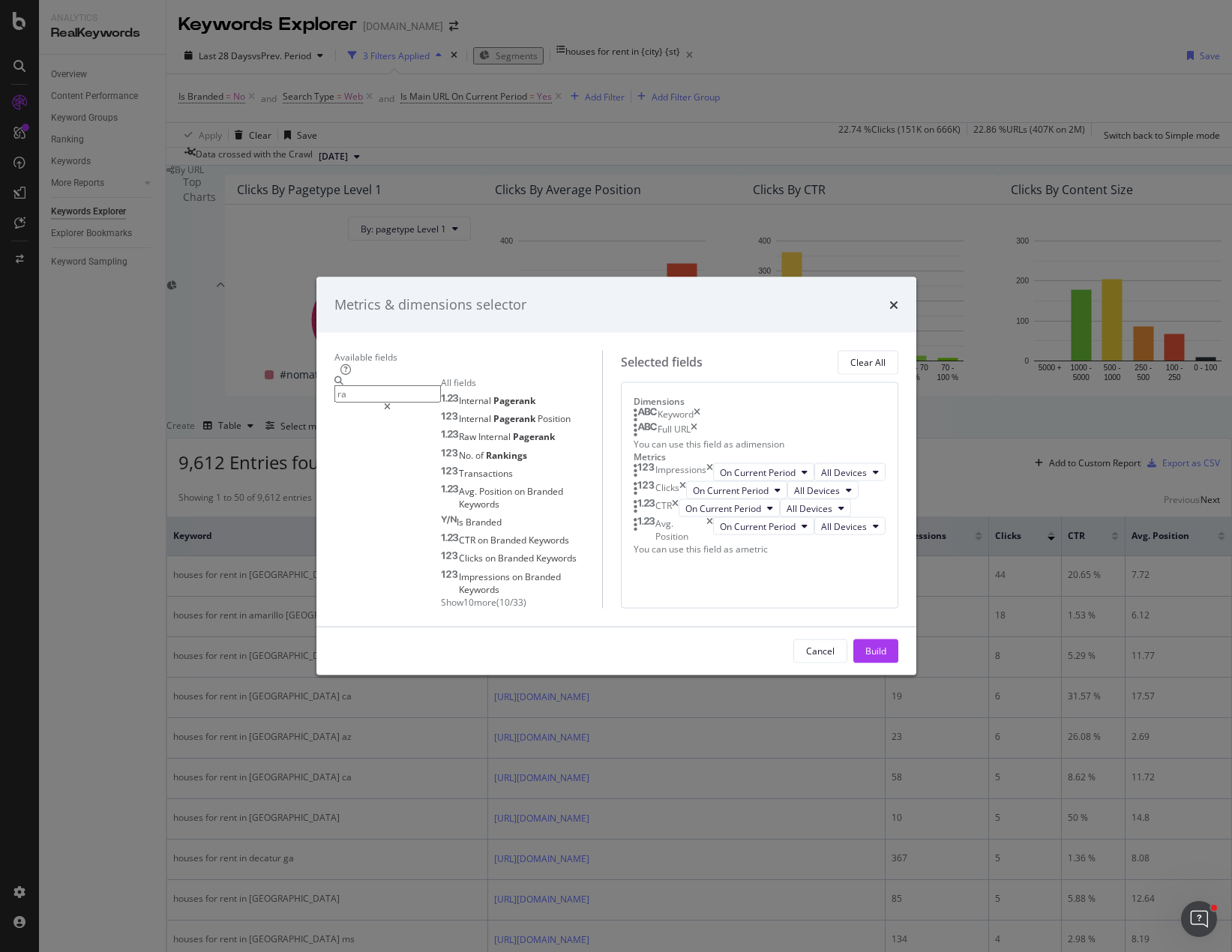
type input "r"
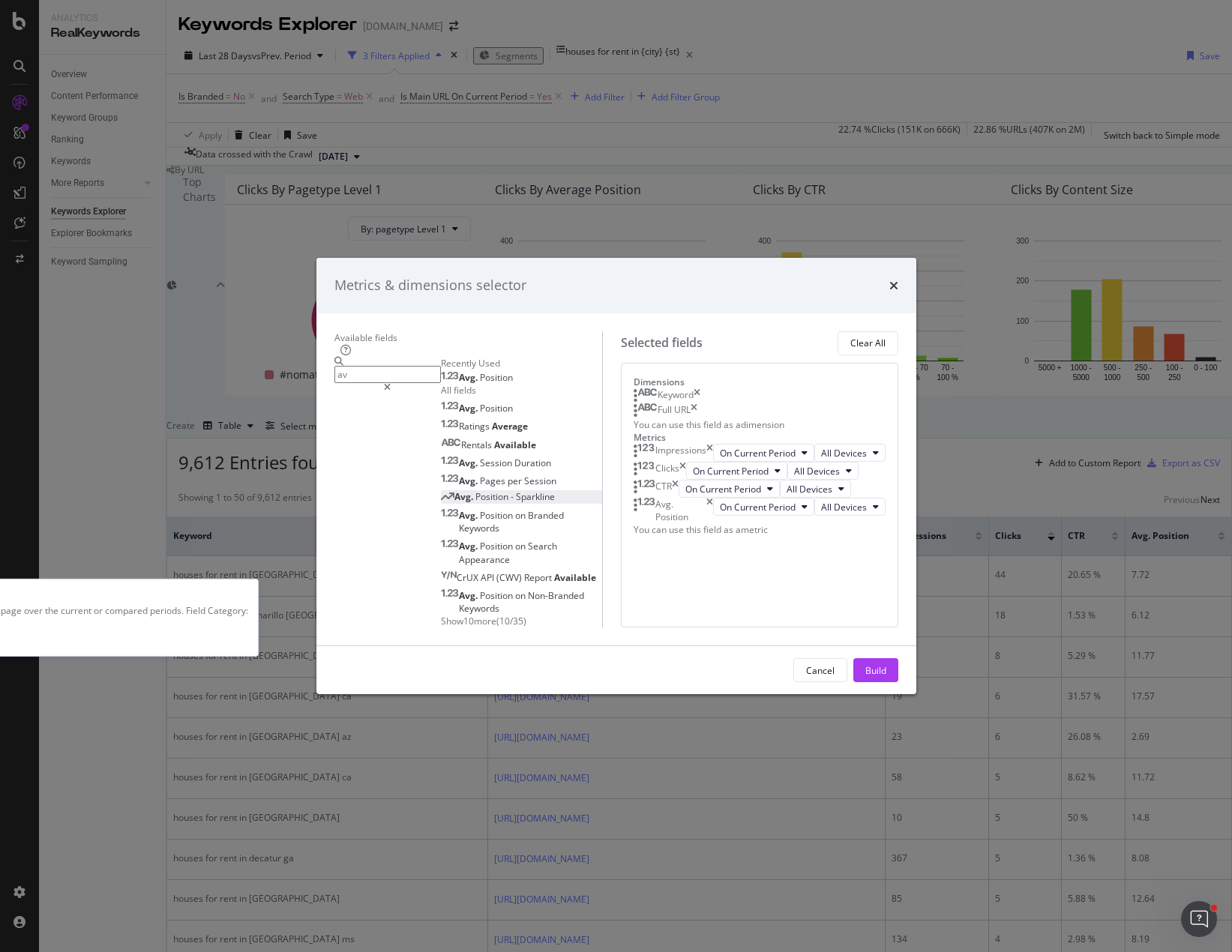
type input "av"
click at [476, 503] on span "Position" at bounding box center [493, 496] width 35 height 13
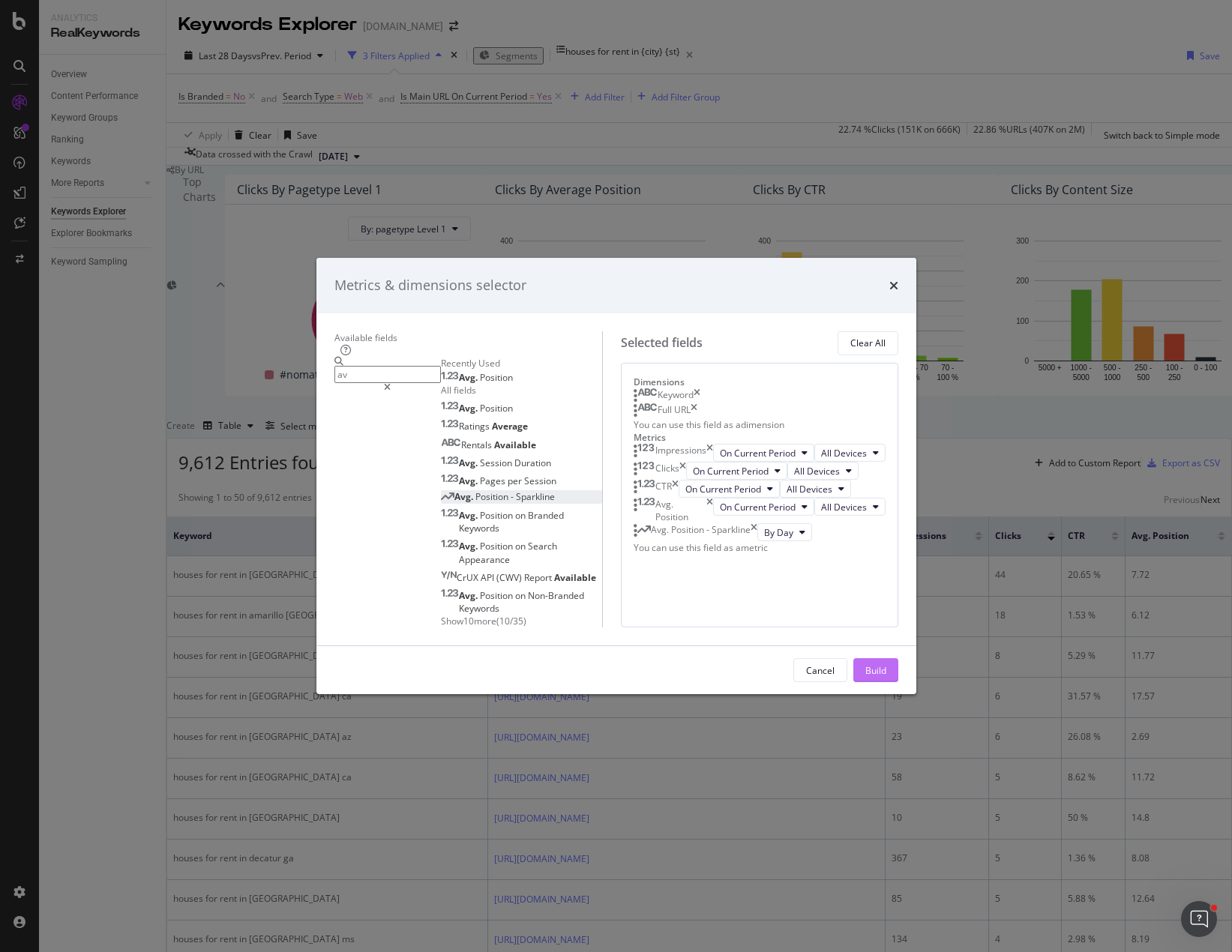
click at [887, 677] on div "Build" at bounding box center [875, 671] width 21 height 13
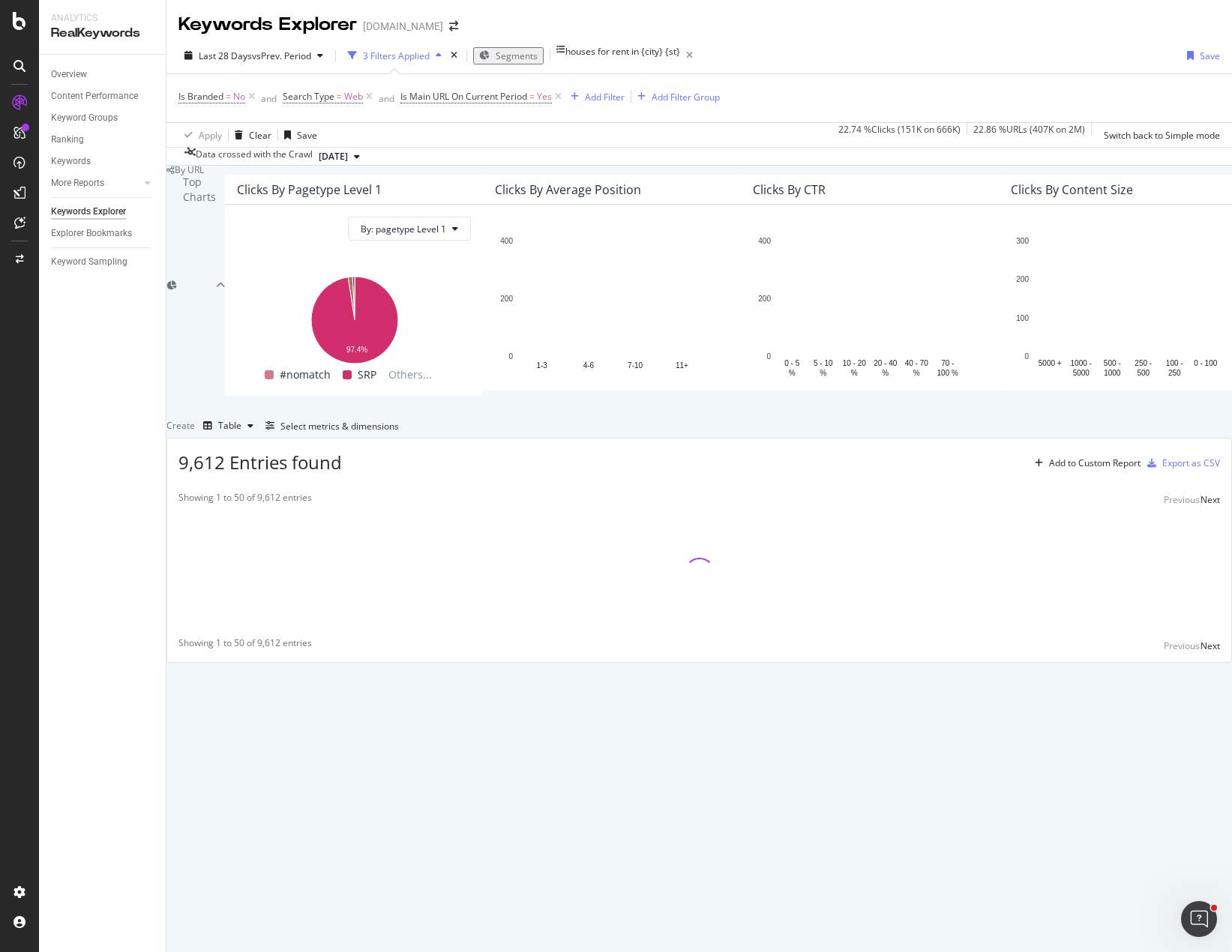
click at [779, 533] on div "Top Charts Clicks By pagetype Level 1 By: pagetype Level 1 Hold CTRL while clic…" at bounding box center [699, 418] width 1065 height 488
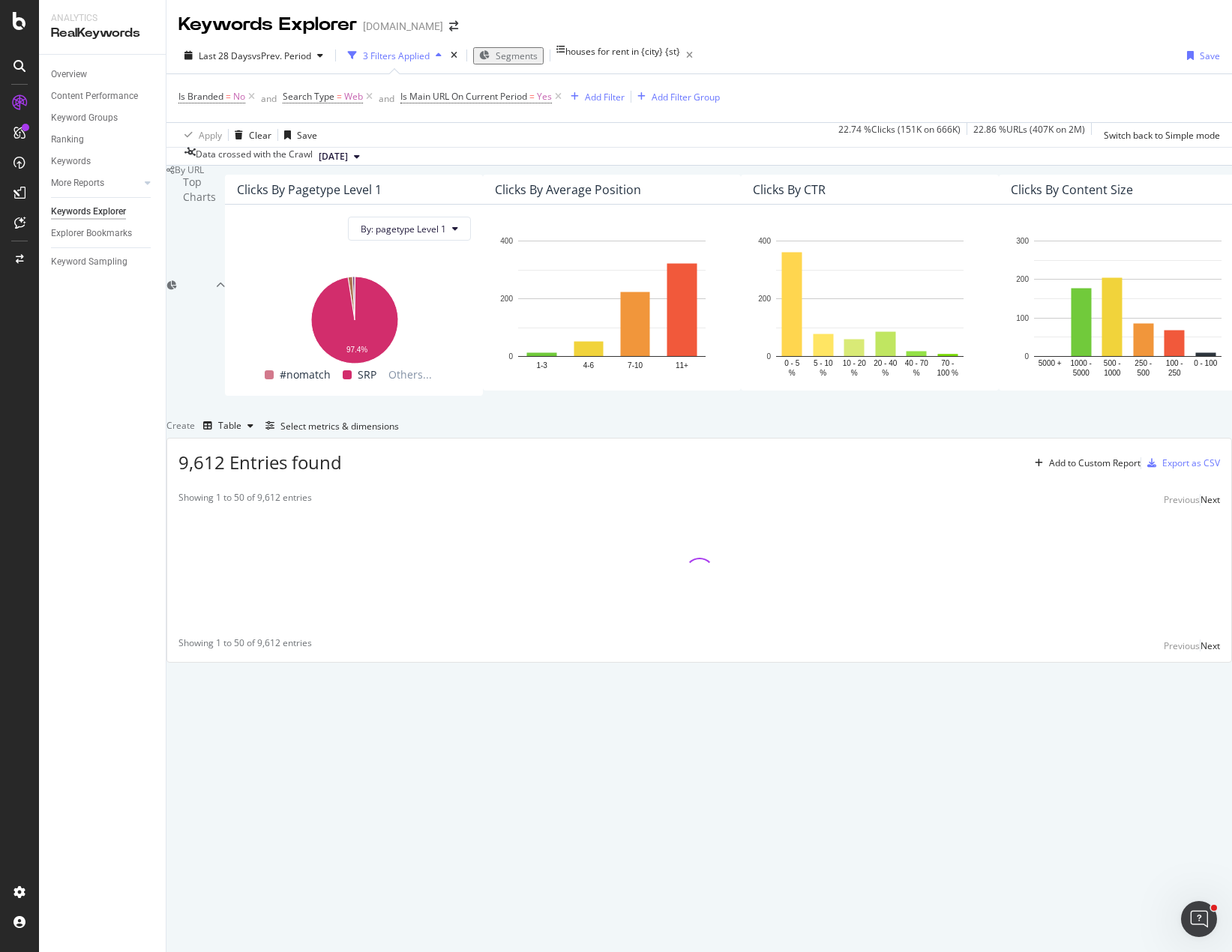
click at [793, 529] on div "Top Charts Clicks By pagetype Level 1 By: pagetype Level 1 Hold CTRL while clic…" at bounding box center [699, 418] width 1065 height 488
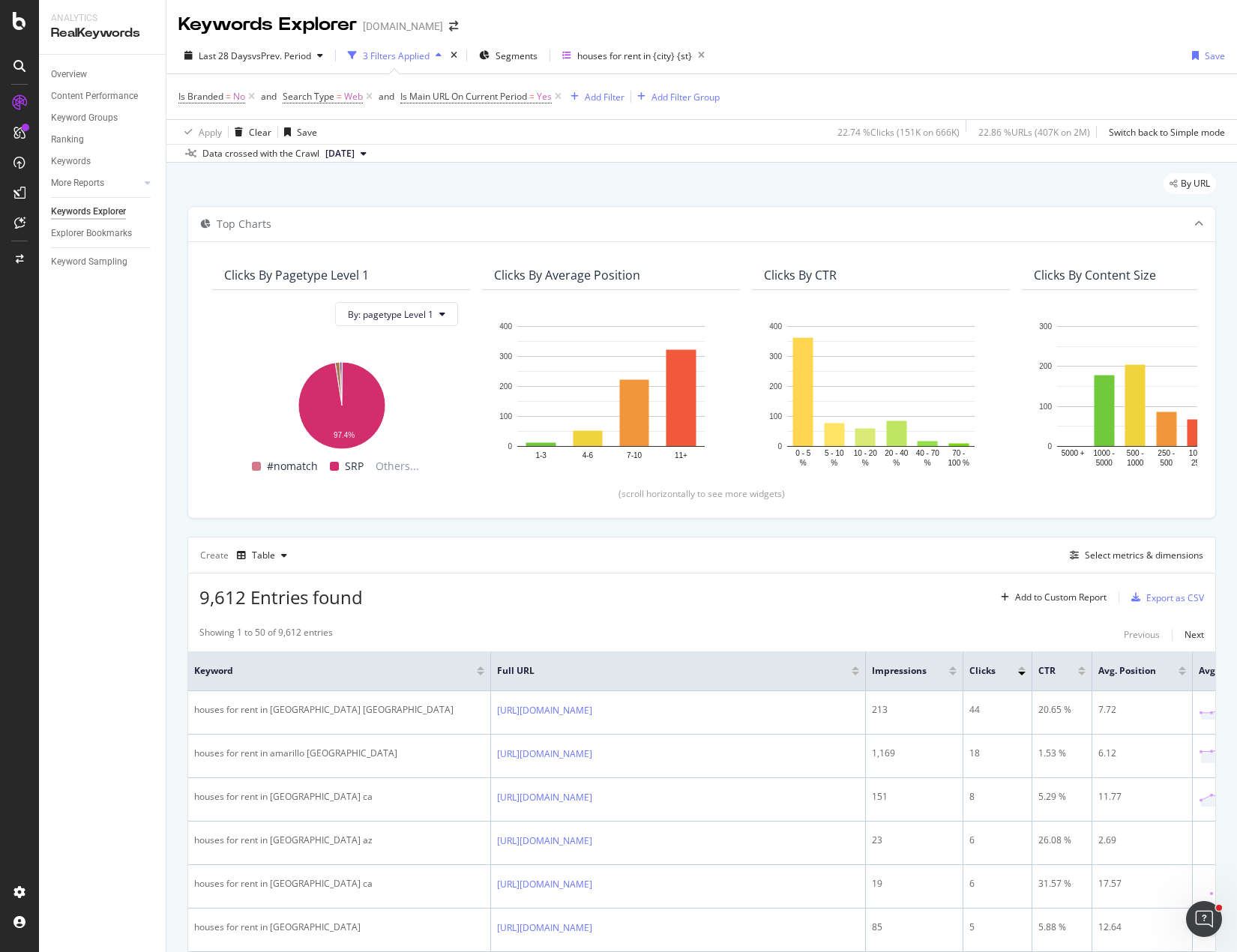
click at [655, 180] on div "By URL" at bounding box center [702, 190] width 1029 height 33
click at [126, 539] on div "Overview Content Performance Keyword Groups Ranking Keywords More Reports Count…" at bounding box center [102, 503] width 127 height 898
click at [680, 586] on div "9,612 Entries found Add to Custom Report Export as CSV" at bounding box center [702, 592] width 1028 height 37
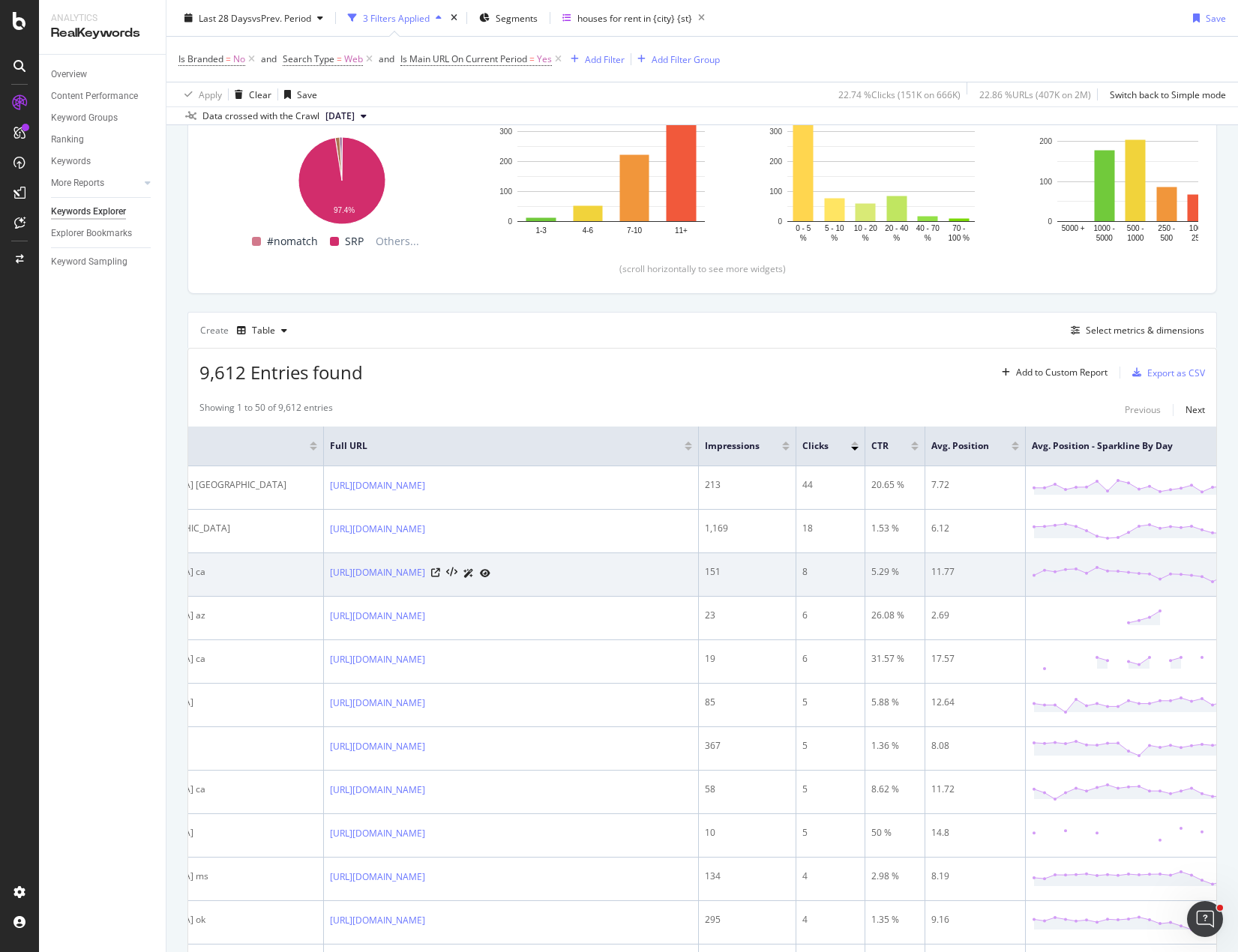
scroll to position [0, 177]
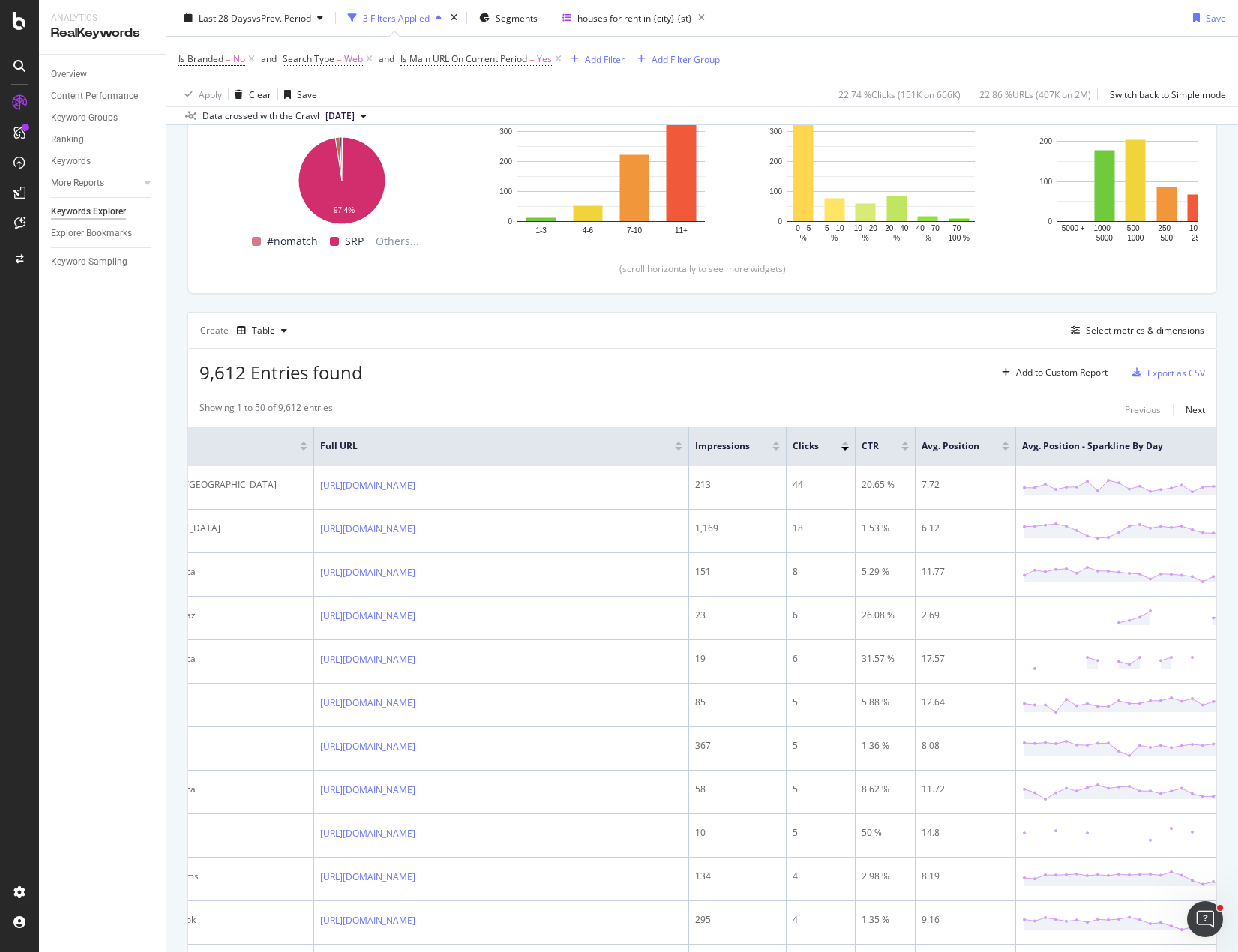
click at [765, 372] on div "9,612 Entries found Add to Custom Report Export as CSV" at bounding box center [702, 367] width 1028 height 37
click at [800, 375] on div "9,612 Entries found Add to Custom Report Export as CSV" at bounding box center [702, 367] width 1028 height 37
click at [560, 59] on icon at bounding box center [558, 59] width 13 height 15
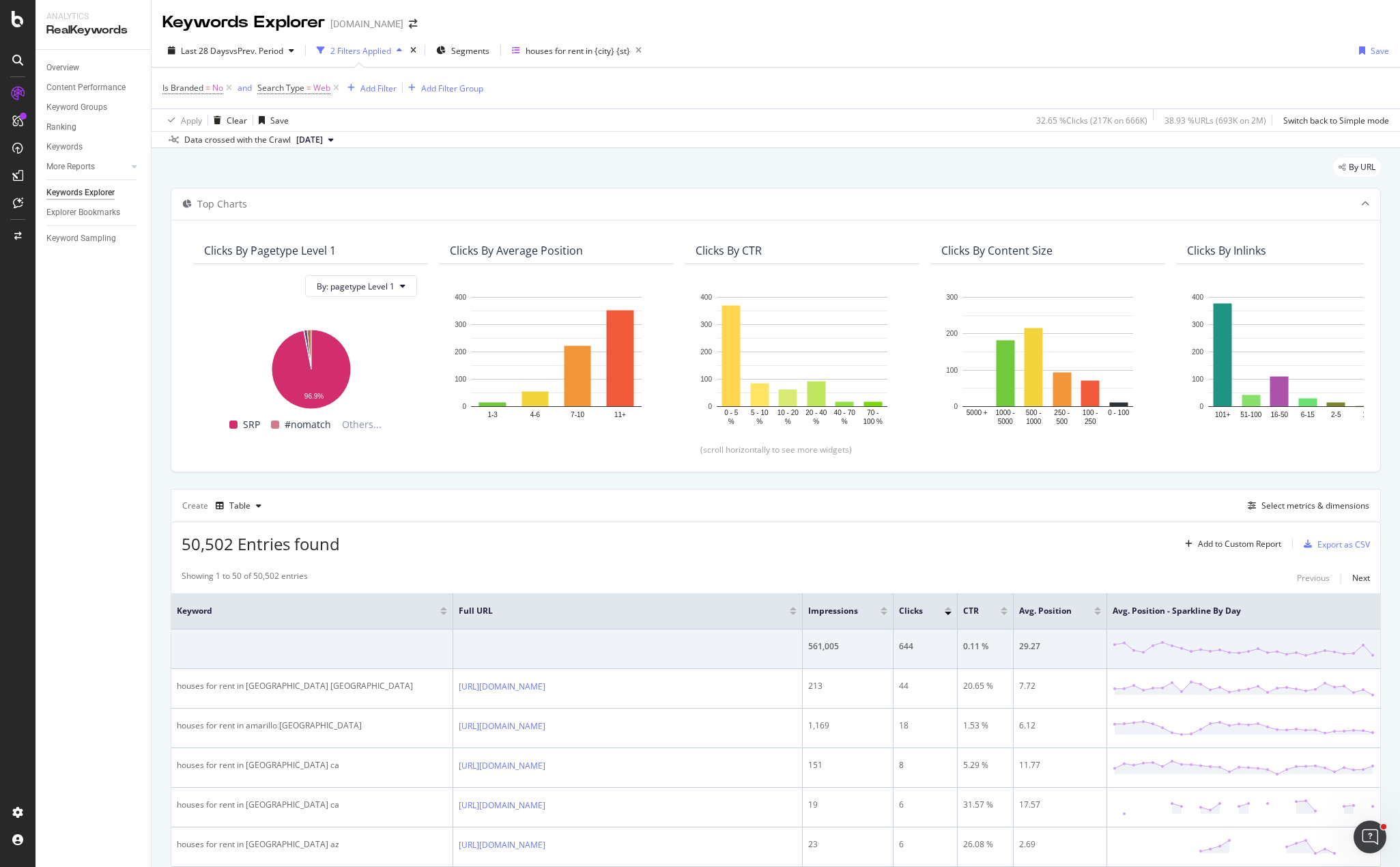
click at [1005, 56] on div "Last 28 Days vs Prev. Period 2 Filters Applied Segments houses for rent in {cit…" at bounding box center [775, 53] width 1248 height 28
click at [980, 513] on div "Create Table Select metrics & dimensions" at bounding box center [775, 505] width 1210 height 33
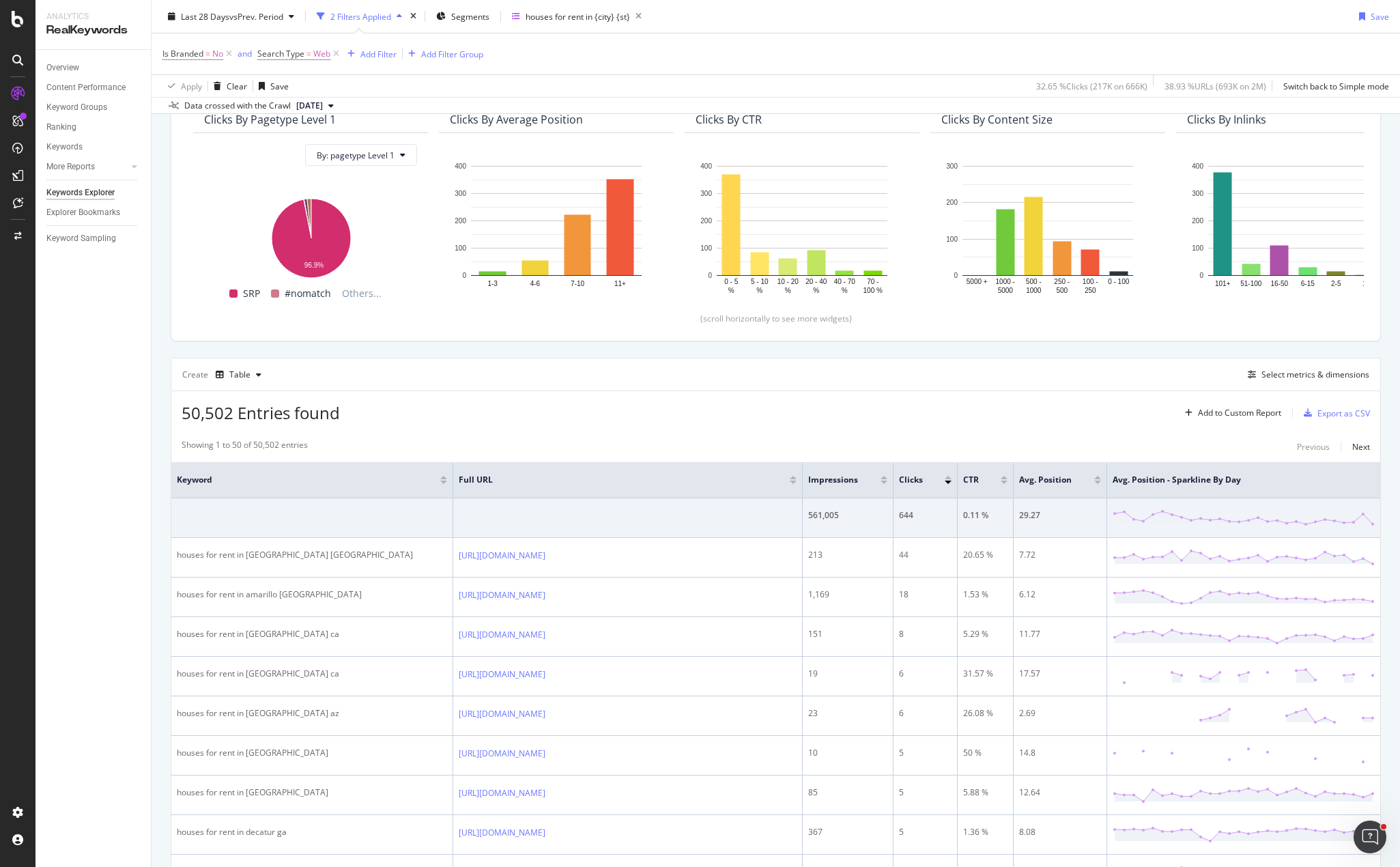
scroll to position [137, 0]
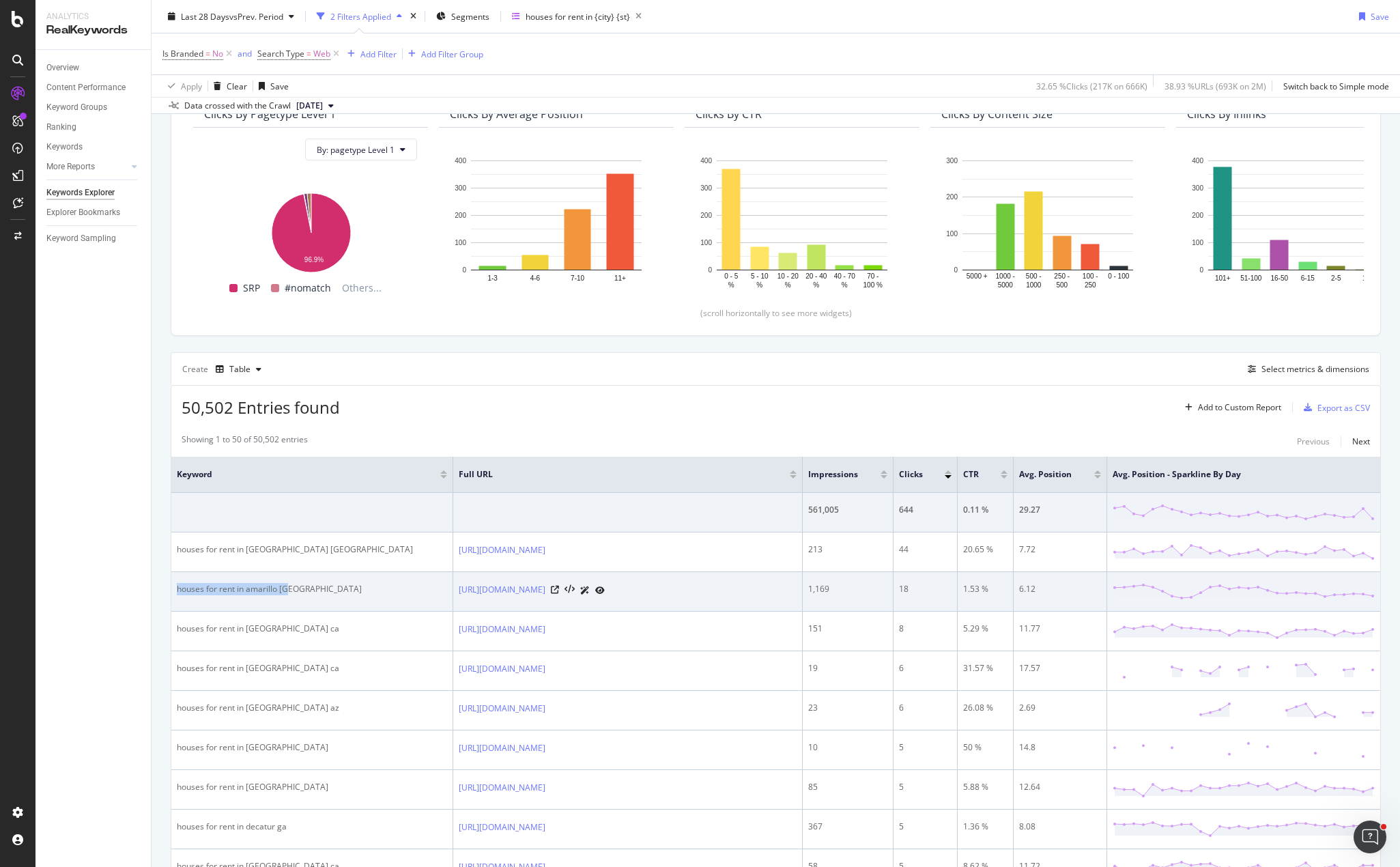
drag, startPoint x: 299, startPoint y: 588, endPoint x: 175, endPoint y: 592, distance: 124.1
click at [175, 592] on td "houses for rent in amarillo tx" at bounding box center [312, 592] width 282 height 39
copy div "houses for rent in amarillo tx"
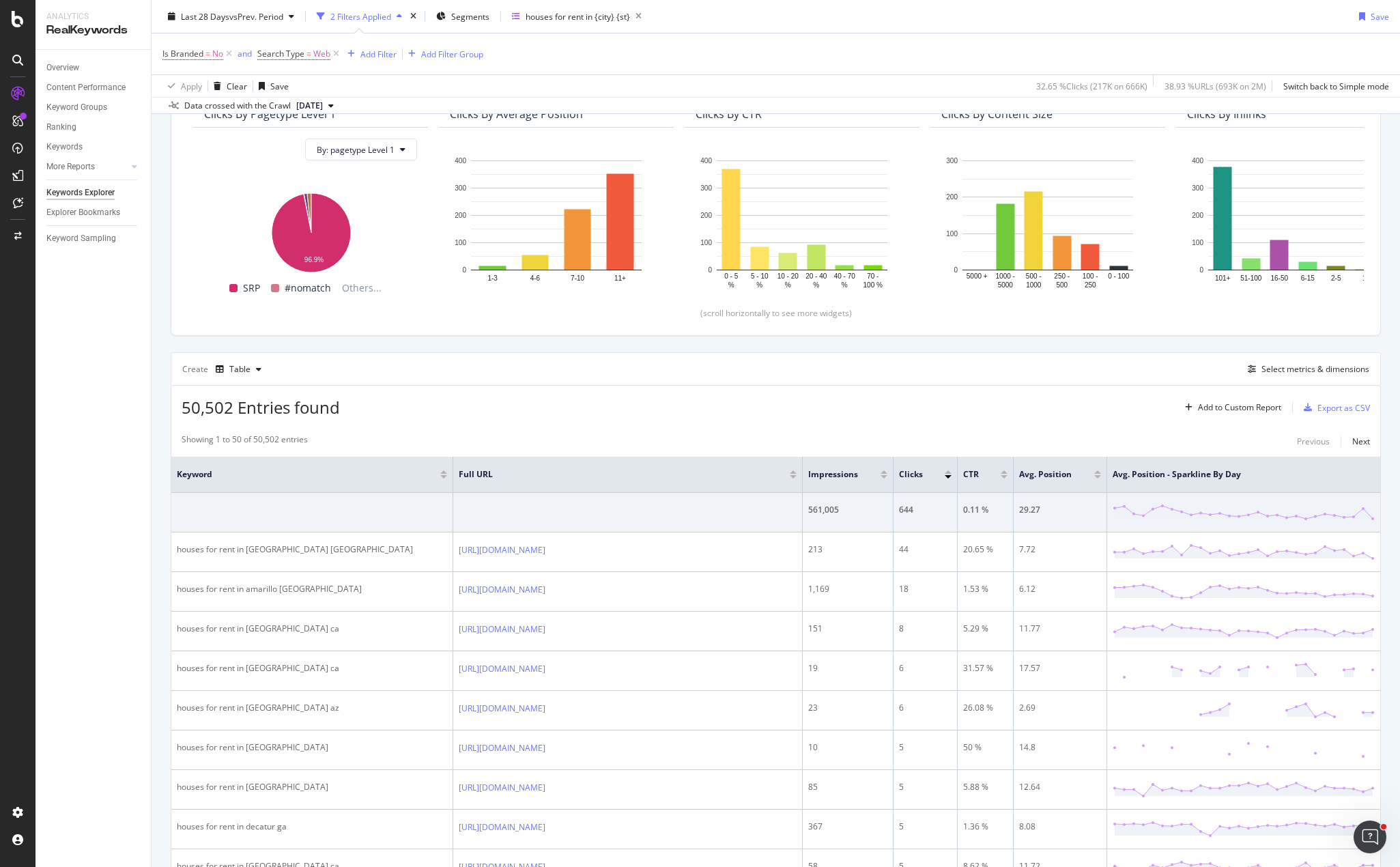
click at [727, 62] on div "Is Branded = No and Search Type = Web Add Filter Add Filter Group" at bounding box center [775, 54] width 1226 height 41
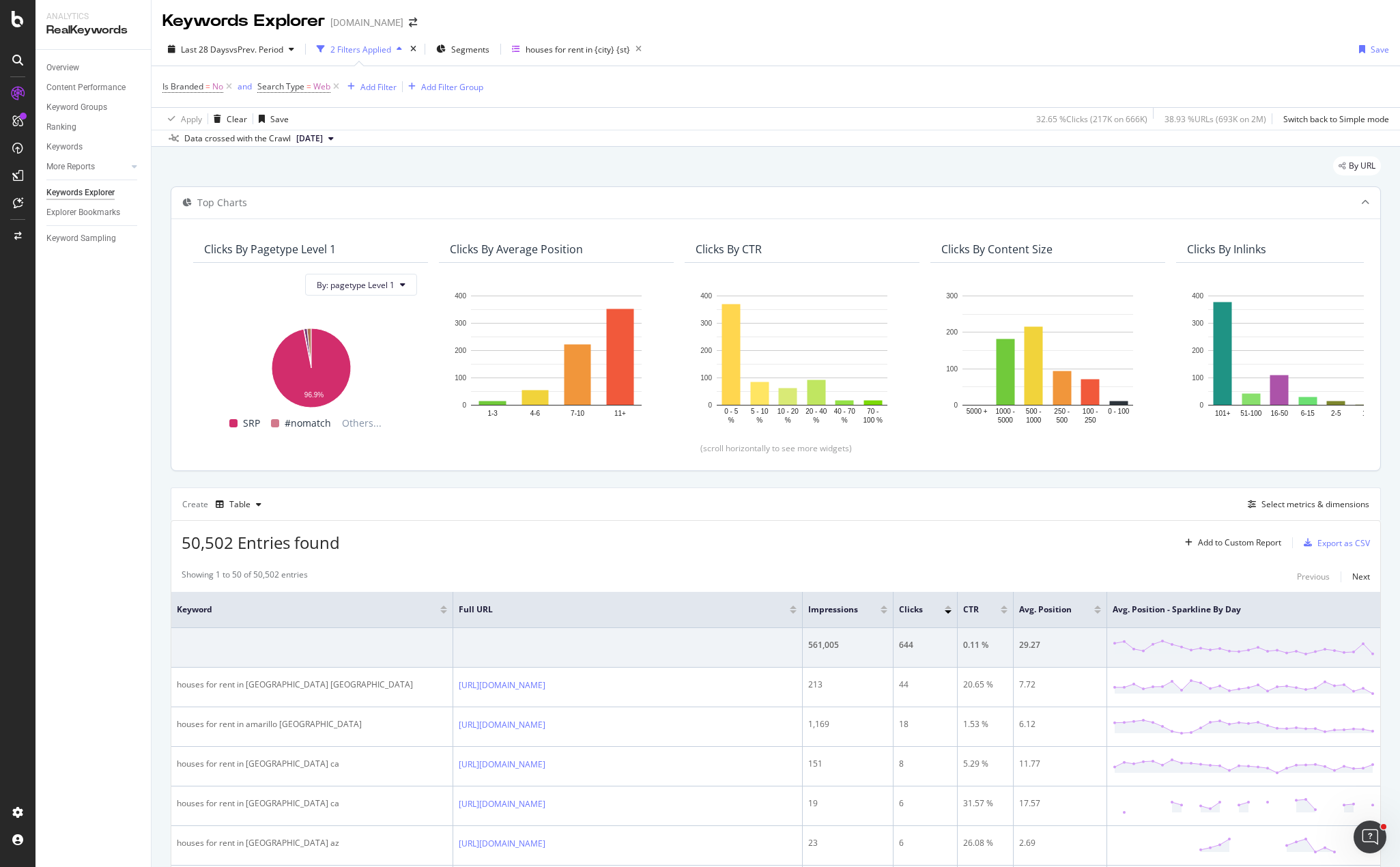
scroll to position [0, 0]
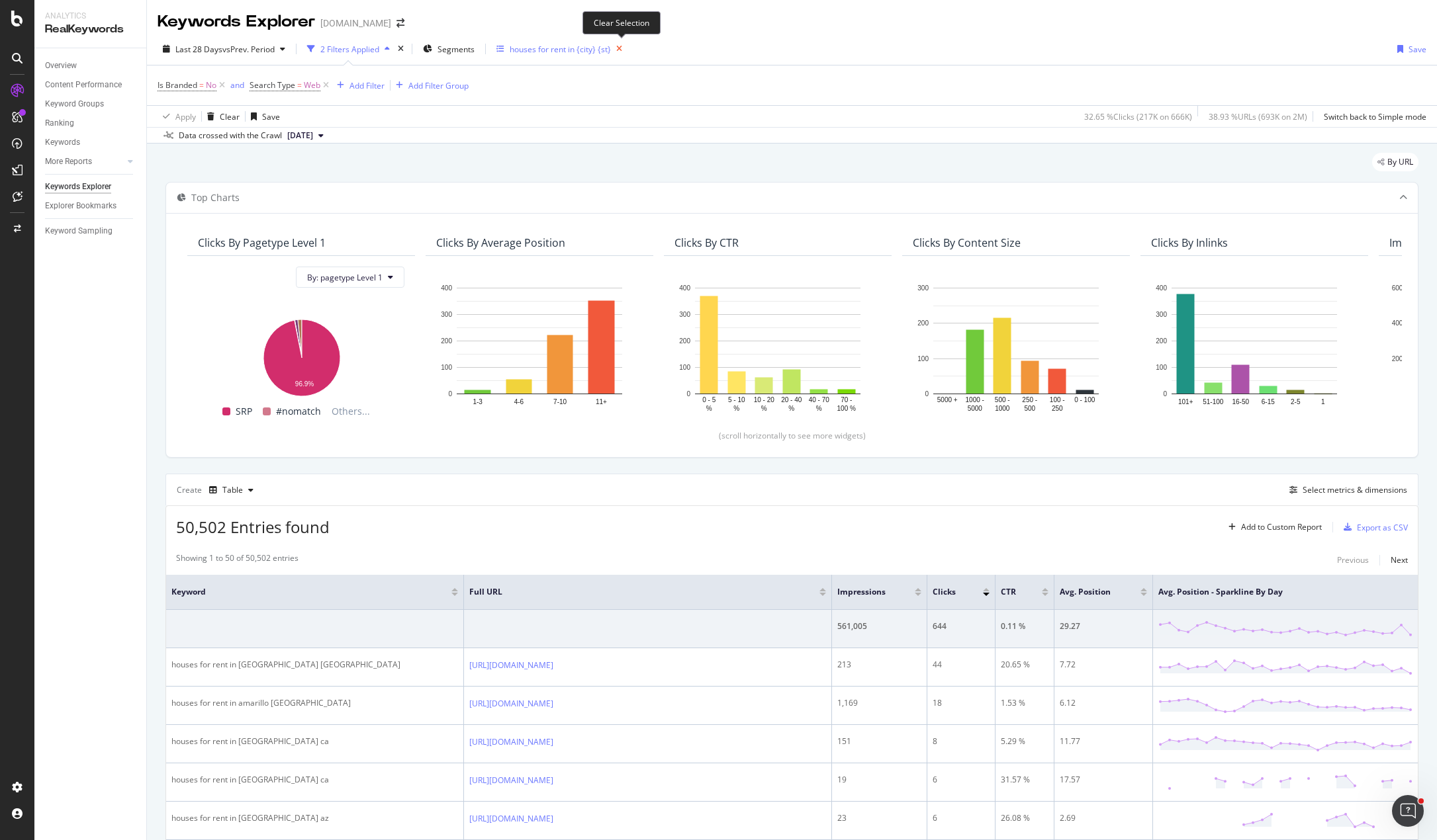
click at [619, 48] on icon "button" at bounding box center [619, 49] width 17 height 18
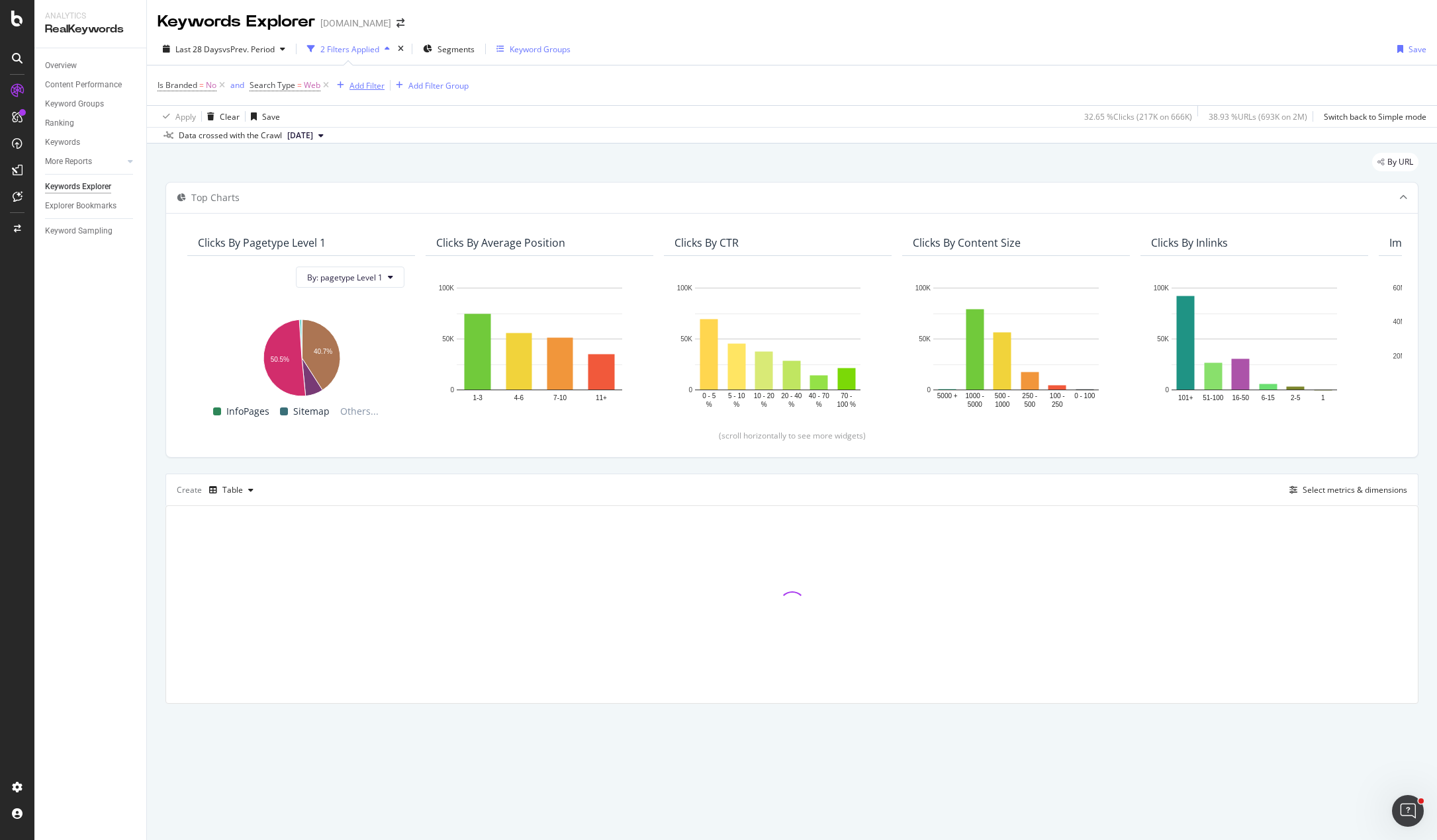
click at [374, 84] on div "Add Filter" at bounding box center [367, 85] width 35 height 11
click at [511, 46] on div "Keyword Groups" at bounding box center [540, 49] width 61 height 11
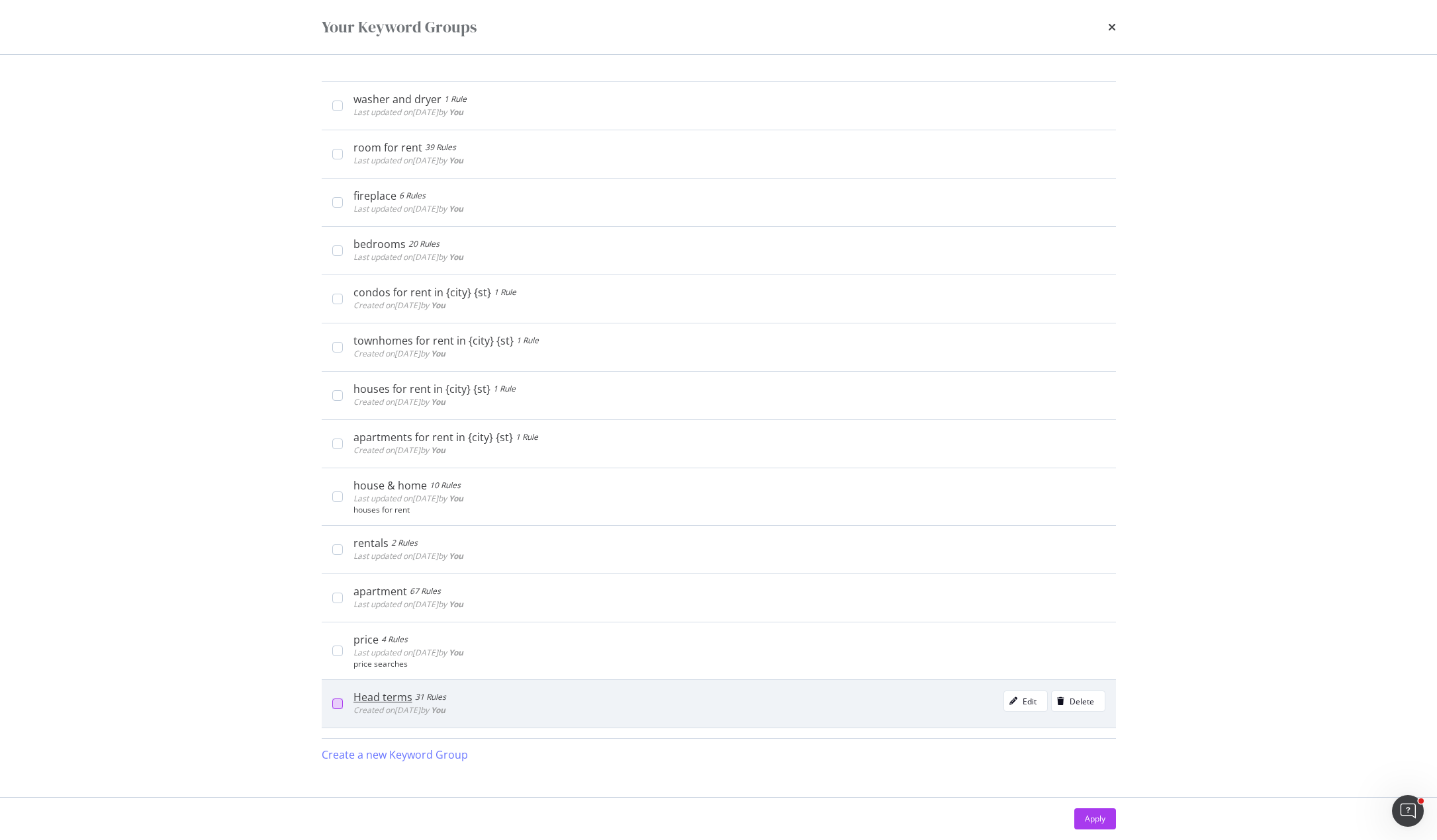
click at [341, 701] on div "modal" at bounding box center [338, 704] width 11 height 11
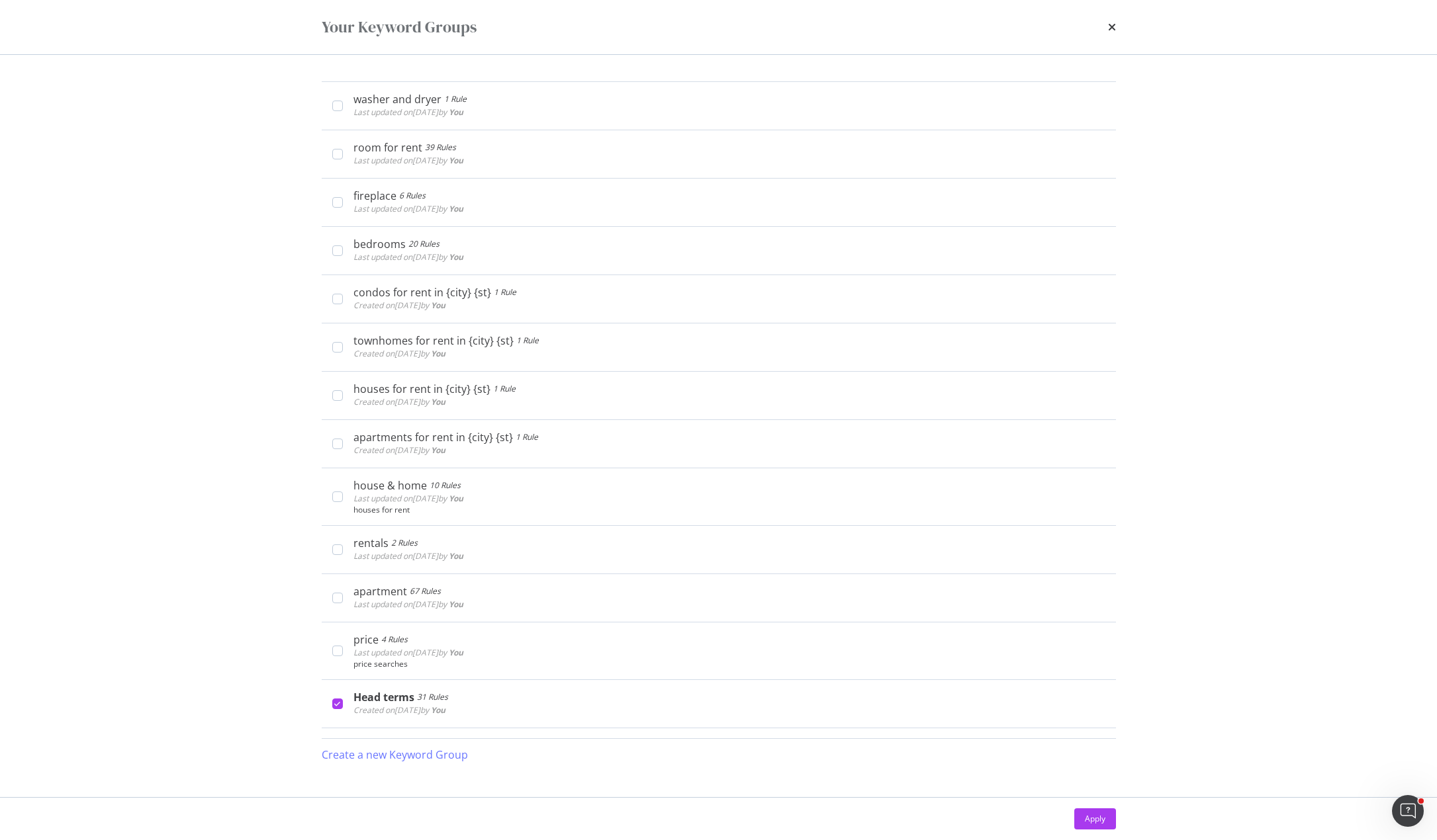
drag, startPoint x: 1109, startPoint y: 819, endPoint x: 1074, endPoint y: 775, distance: 56.2
click at [1107, 819] on button "Apply" at bounding box center [1095, 819] width 42 height 21
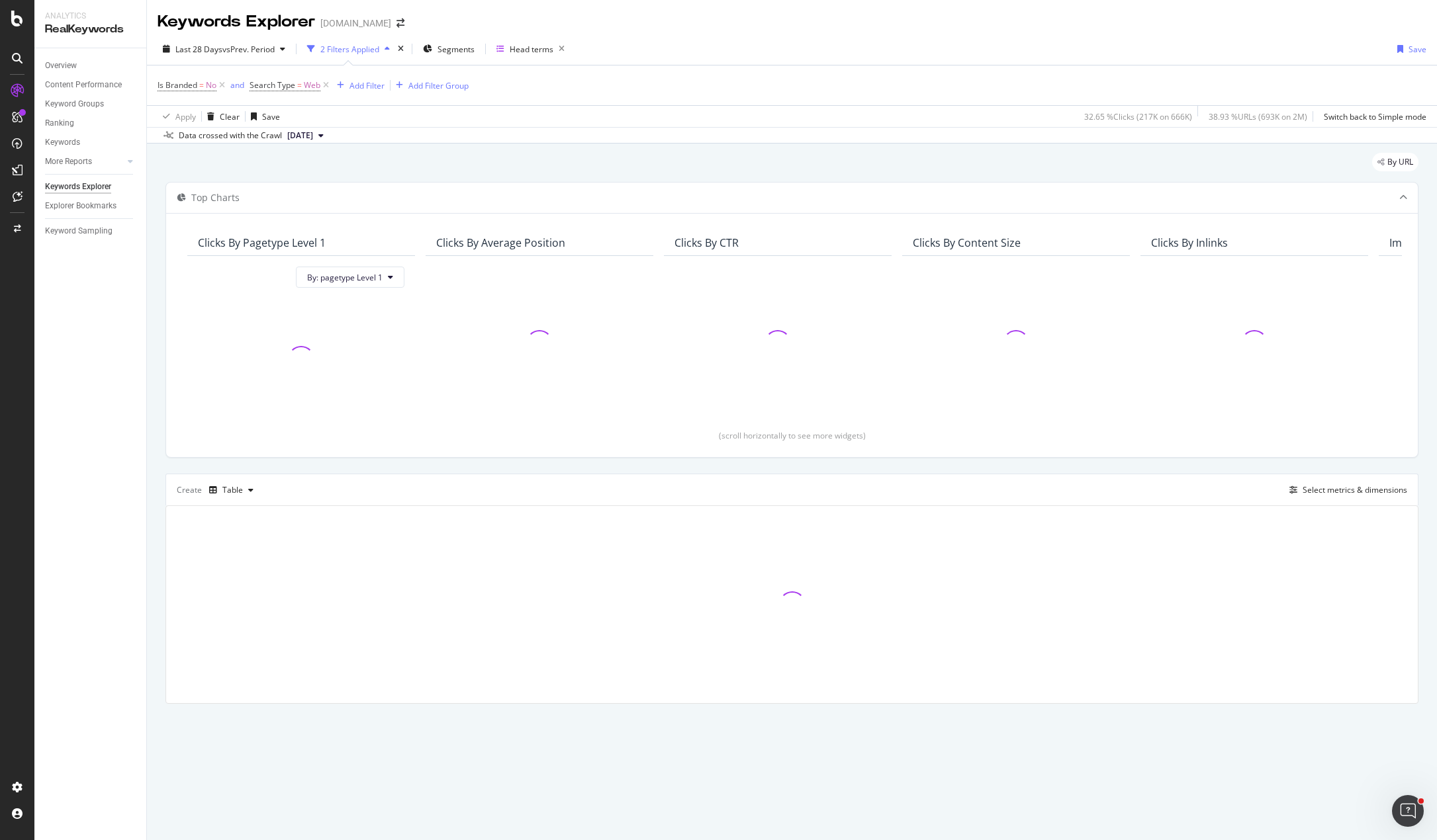
click at [1023, 65] on div "Is Branded = No and Search Type = Web Add Filter Add Filter Group Apply Clear S…" at bounding box center [792, 96] width 1290 height 62
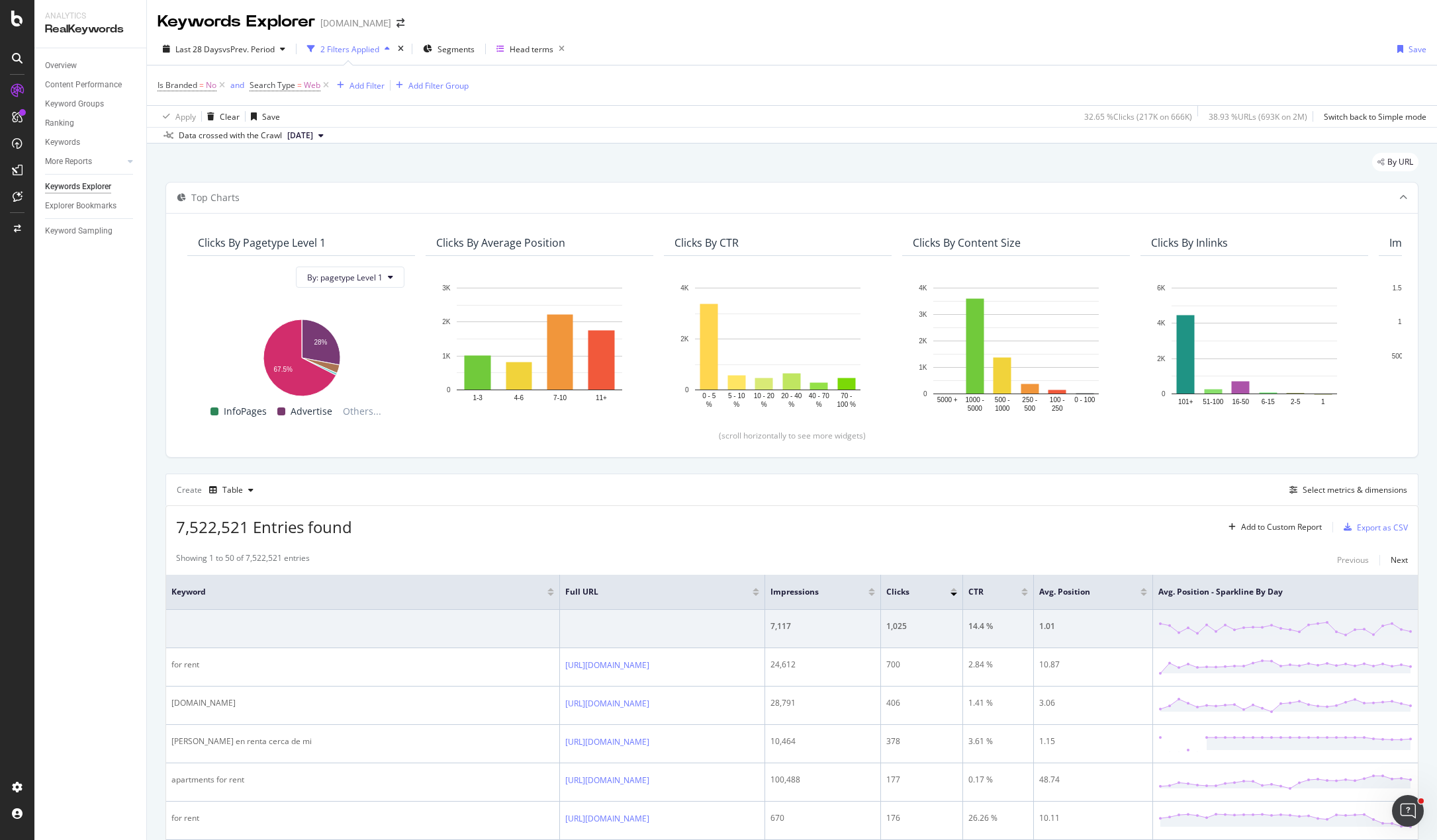
click at [416, 155] on div "By URL" at bounding box center [792, 168] width 1253 height 29
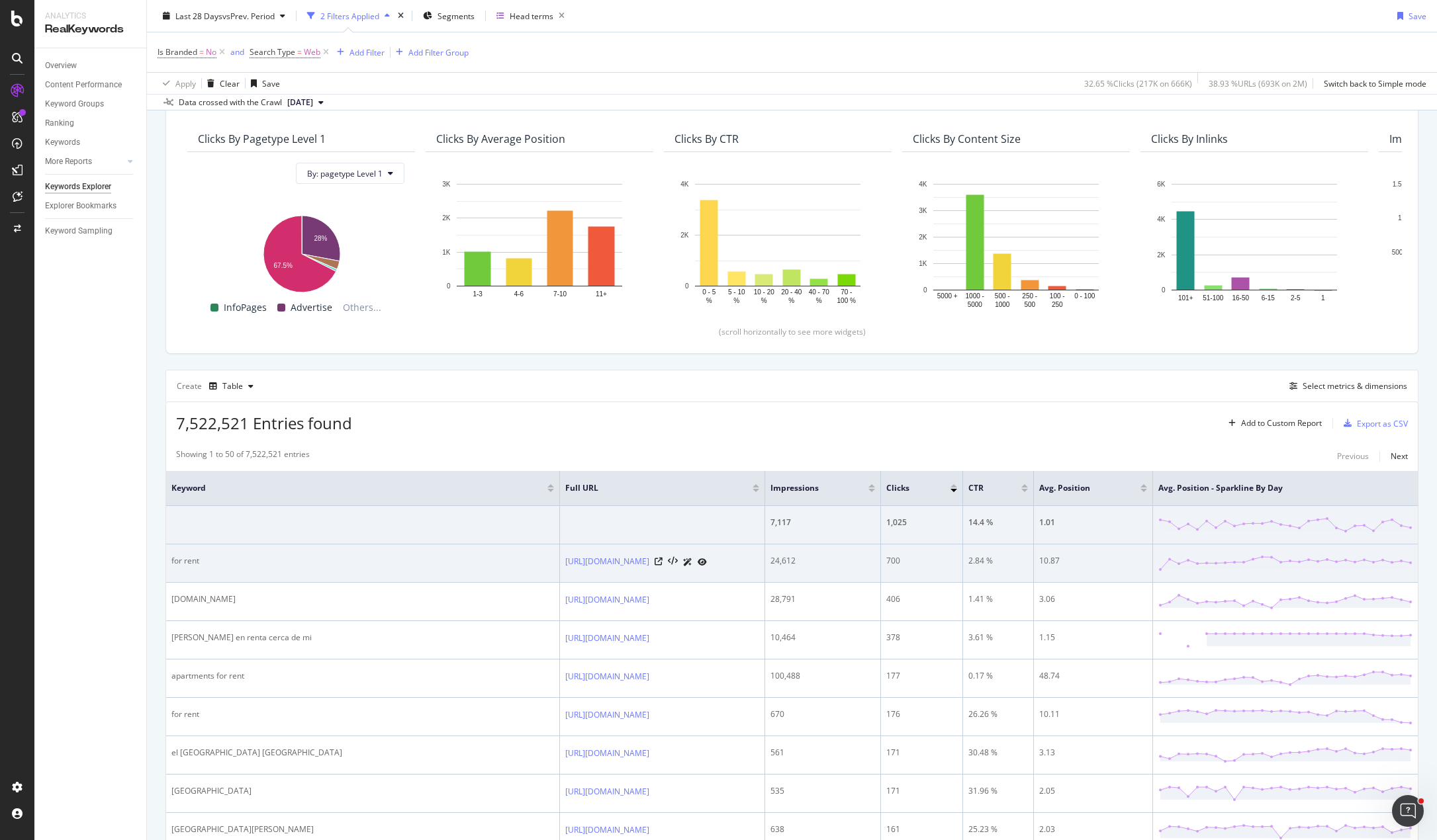
scroll to position [331, 0]
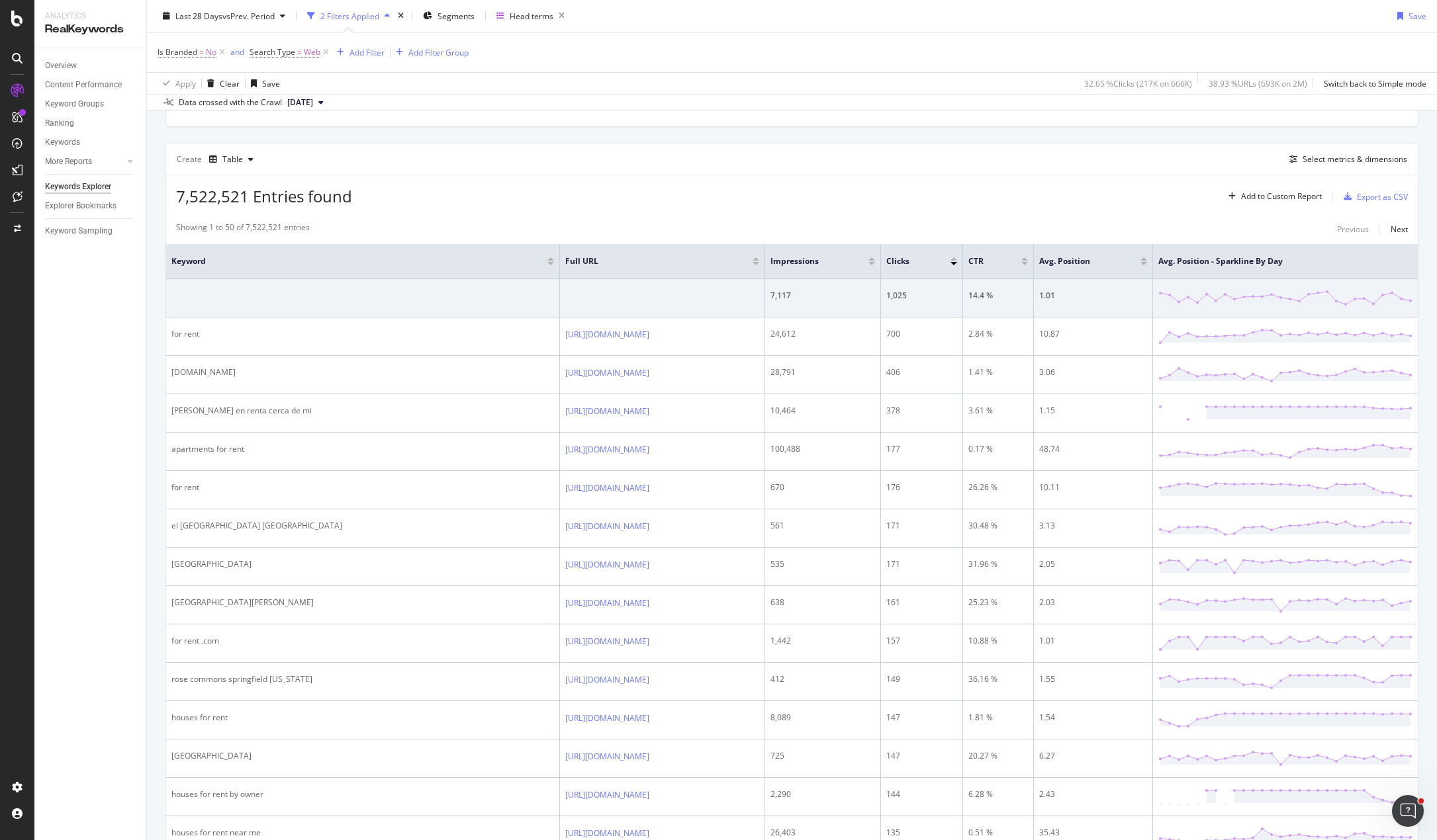
click at [371, 55] on div "Add Filter" at bounding box center [367, 52] width 35 height 11
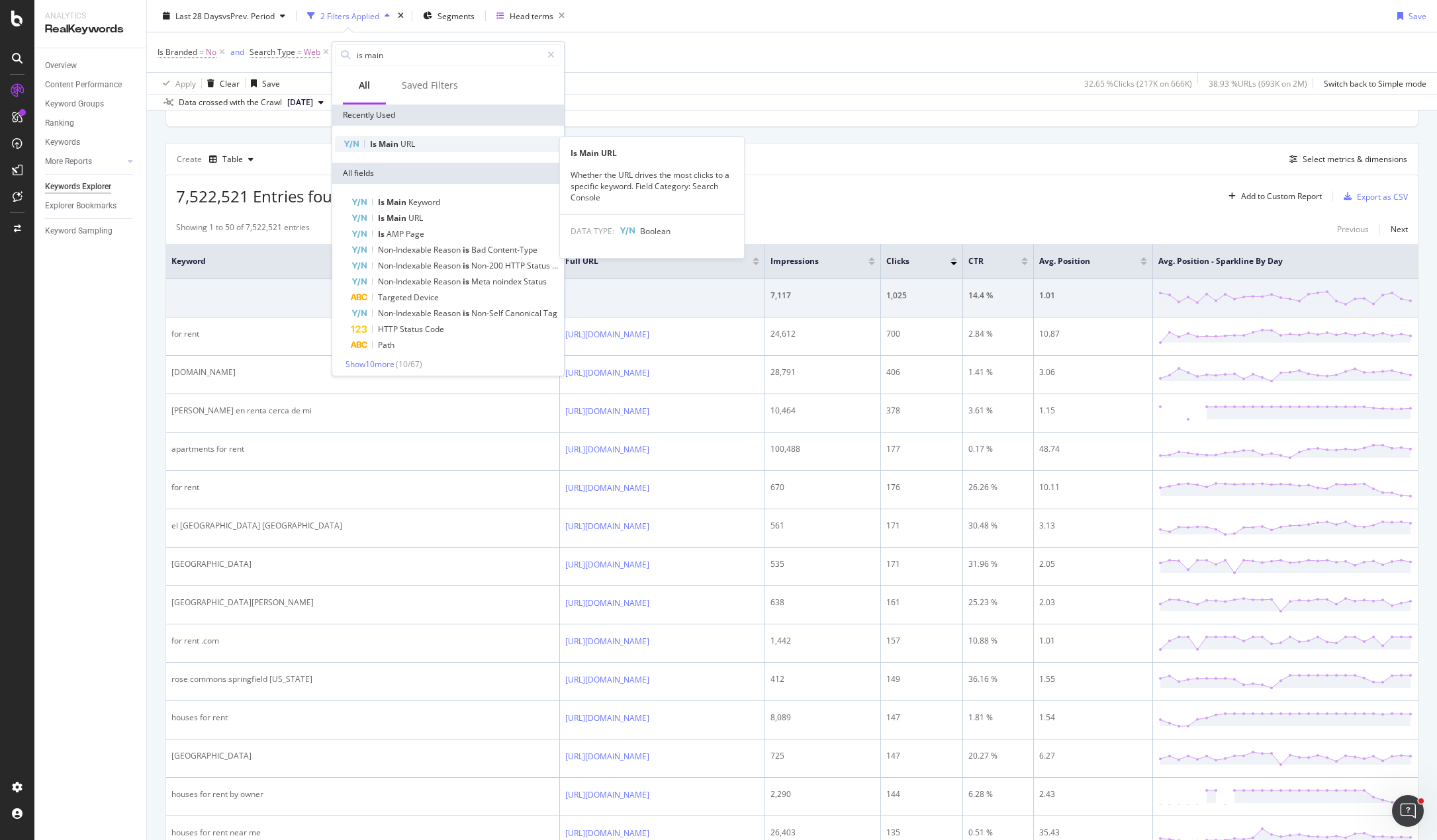
click at [402, 143] on span "URL" at bounding box center [408, 144] width 14 height 11
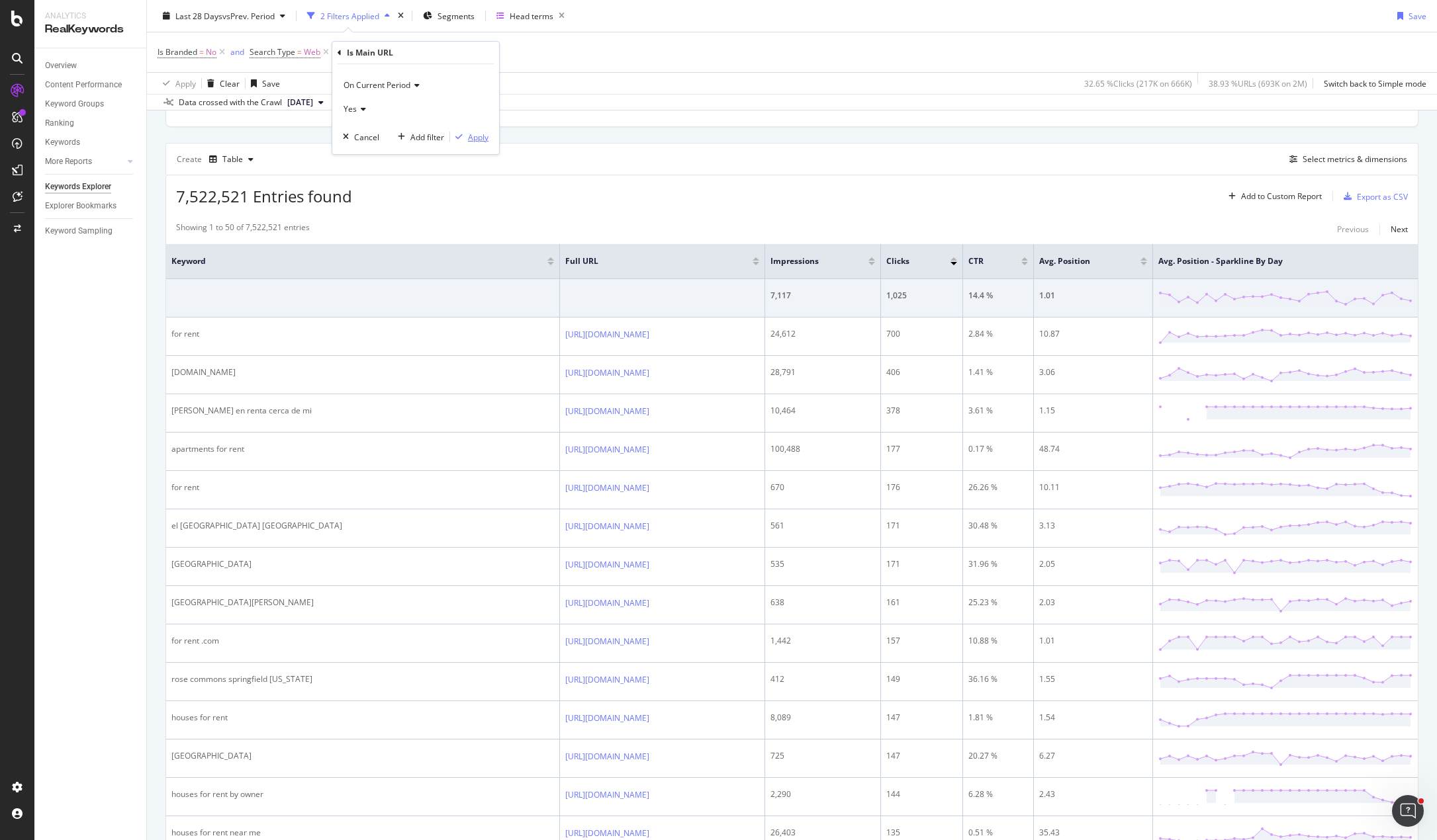
click at [472, 139] on div "Apply" at bounding box center [478, 137] width 21 height 11
